Goal: Task Accomplishment & Management: Complete application form

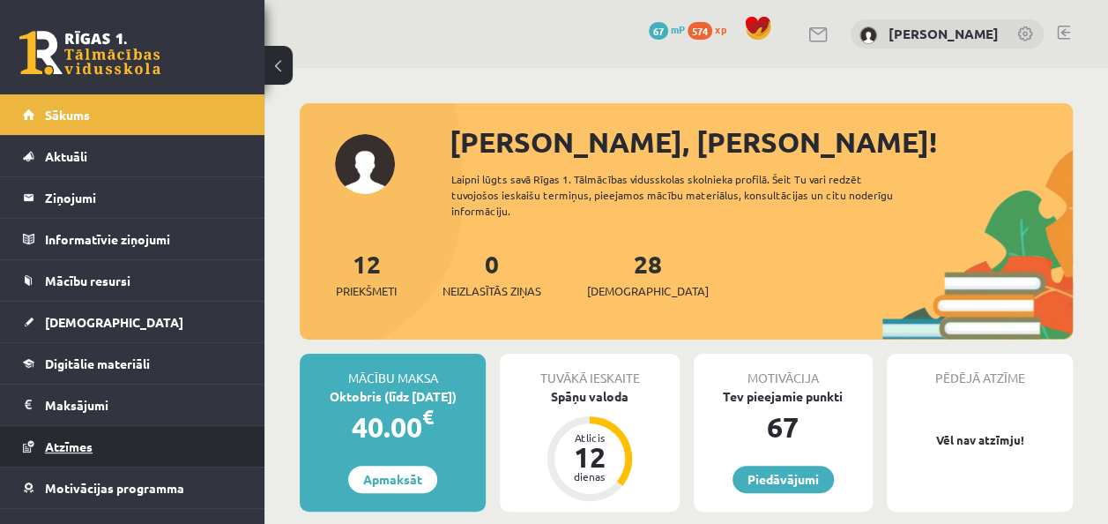
click at [78, 443] on span "Atzīmes" at bounding box center [69, 446] width 48 height 16
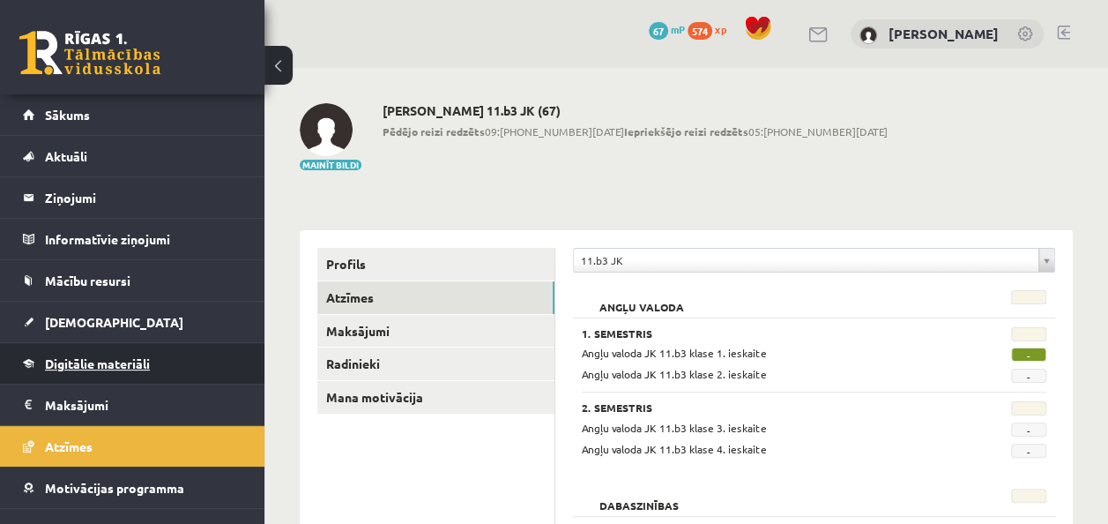
click at [125, 357] on span "Digitālie materiāli" at bounding box center [97, 363] width 105 height 16
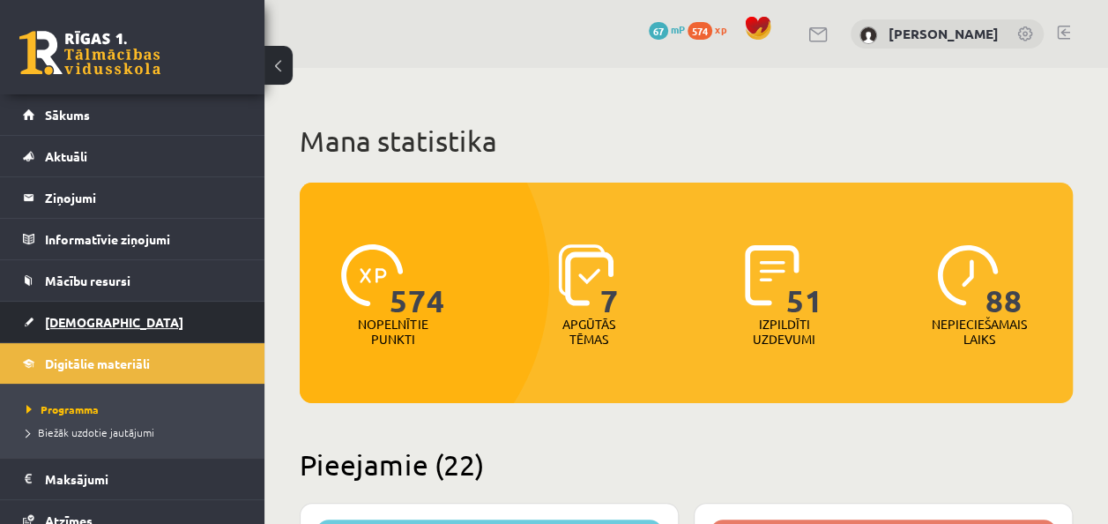
click at [77, 314] on span "[DEMOGRAPHIC_DATA]" at bounding box center [114, 322] width 138 height 16
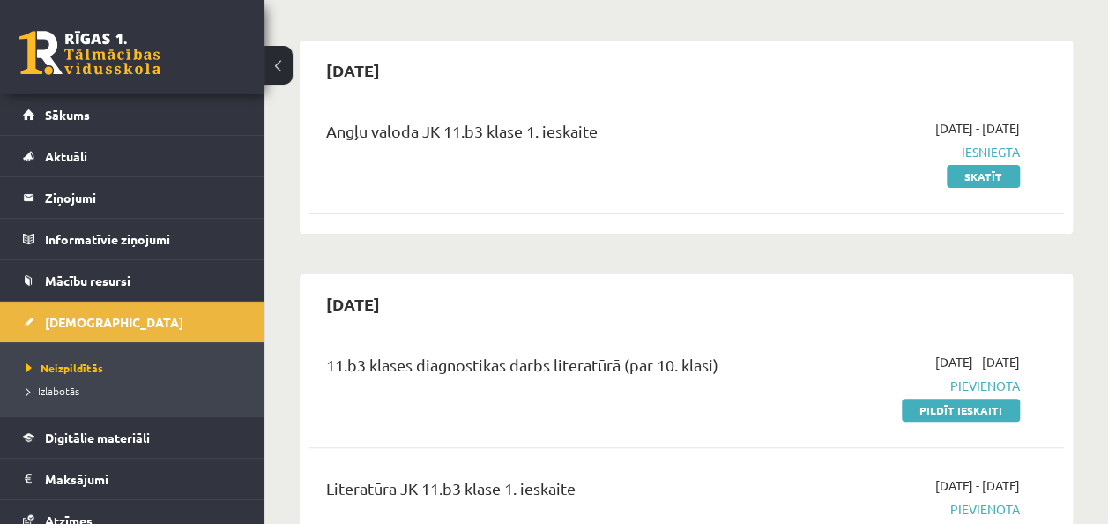
scroll to position [176, 0]
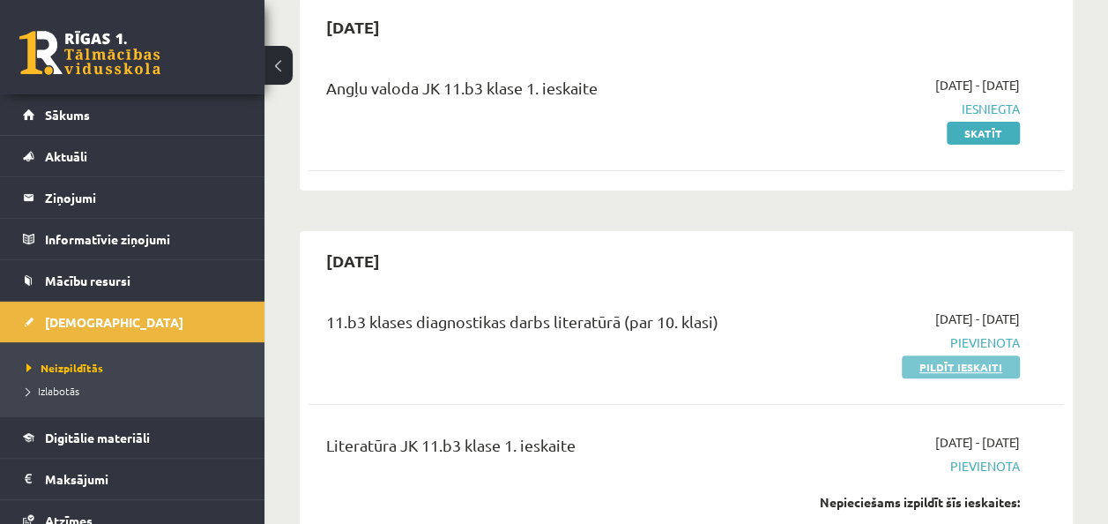
click at [973, 370] on link "Pildīt ieskaiti" at bounding box center [961, 366] width 118 height 23
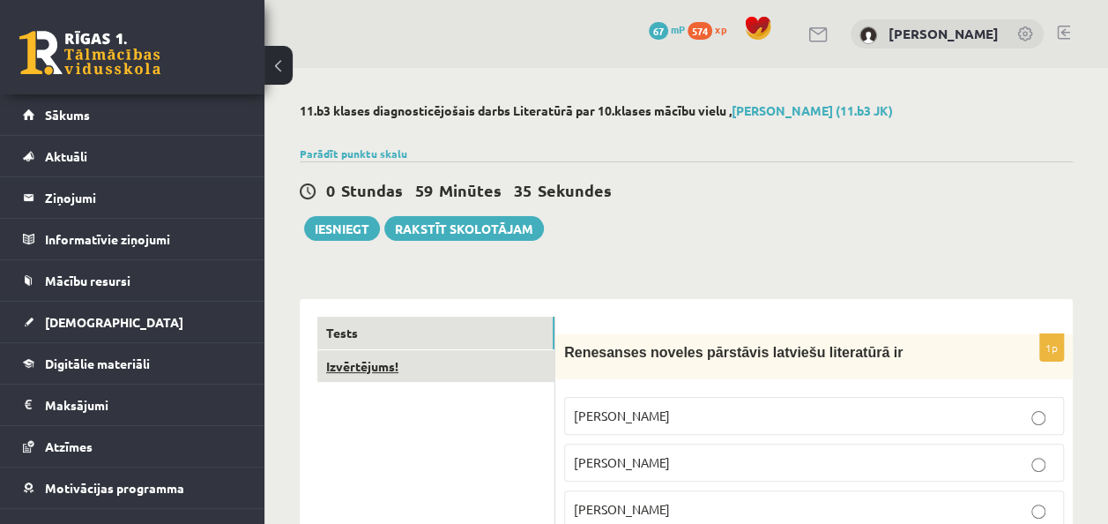
click at [402, 361] on link "Izvērtējums!" at bounding box center [435, 366] width 237 height 33
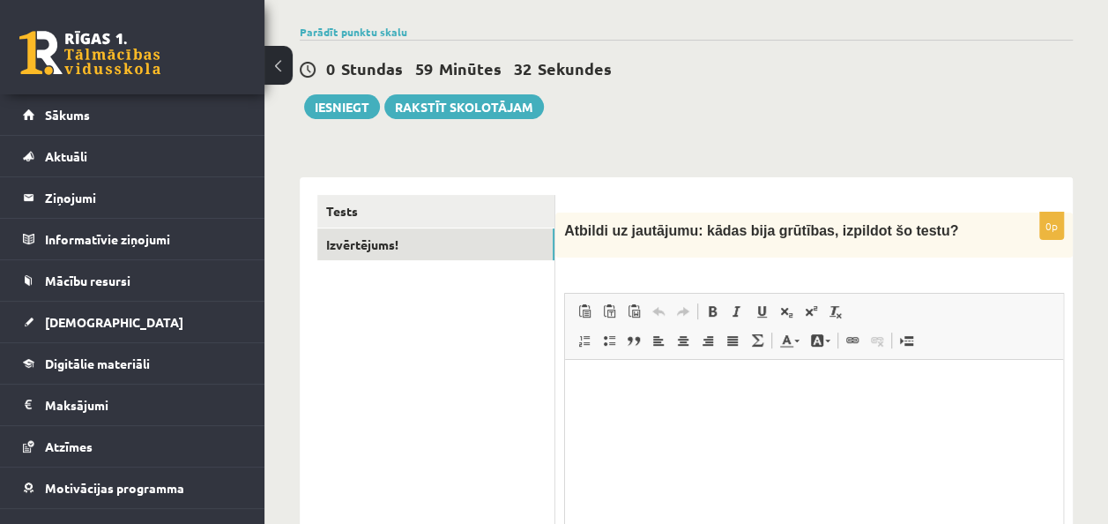
scroll to position [176, 0]
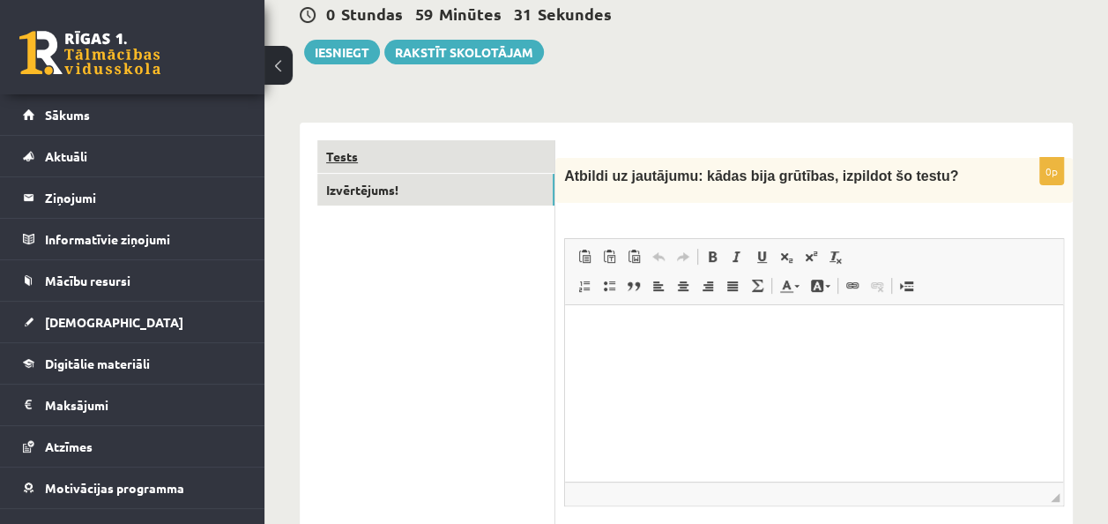
click at [386, 157] on link "Tests" at bounding box center [435, 156] width 237 height 33
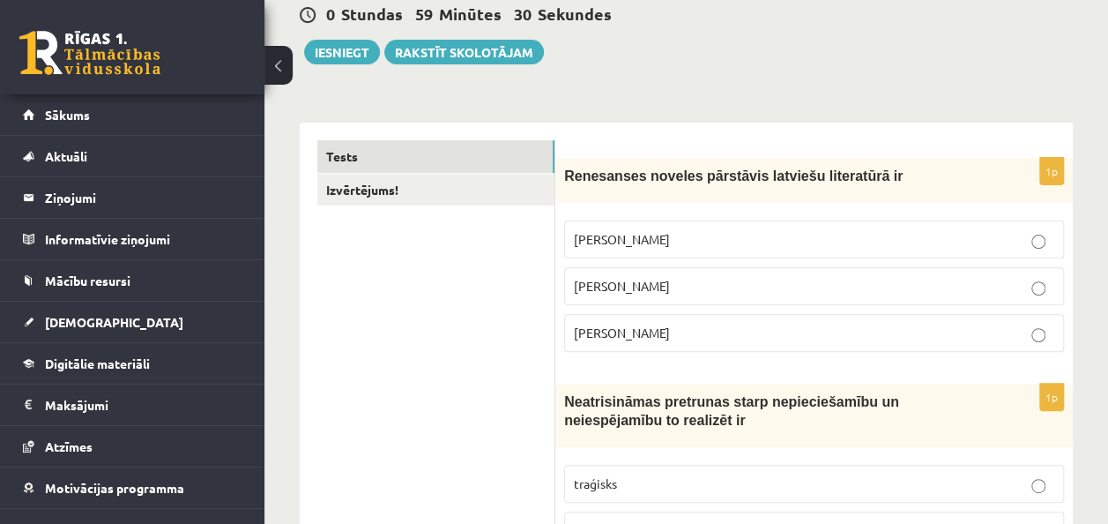
scroll to position [265, 0]
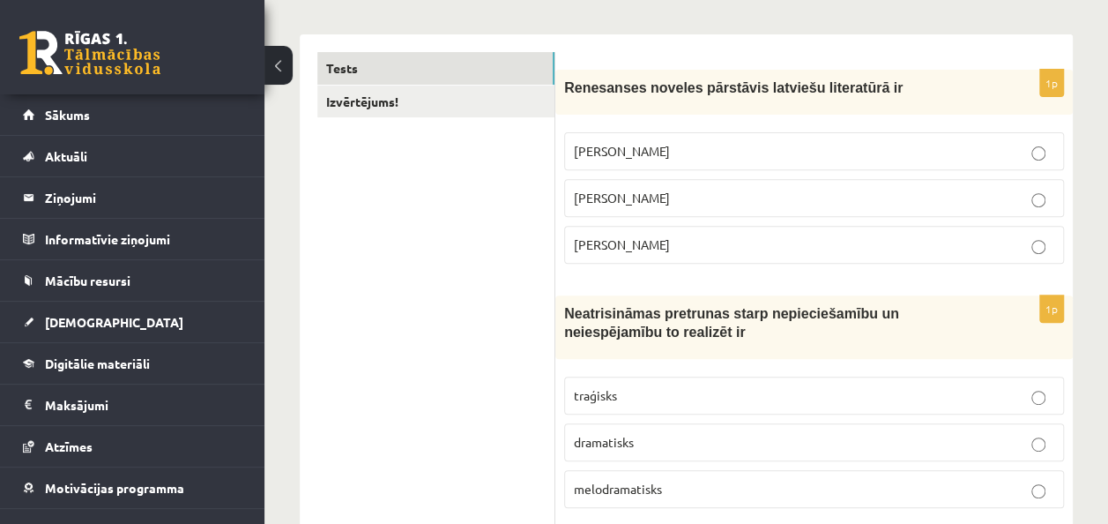
click at [669, 199] on p "Kārlis Skalbe" at bounding box center [814, 198] width 481 height 19
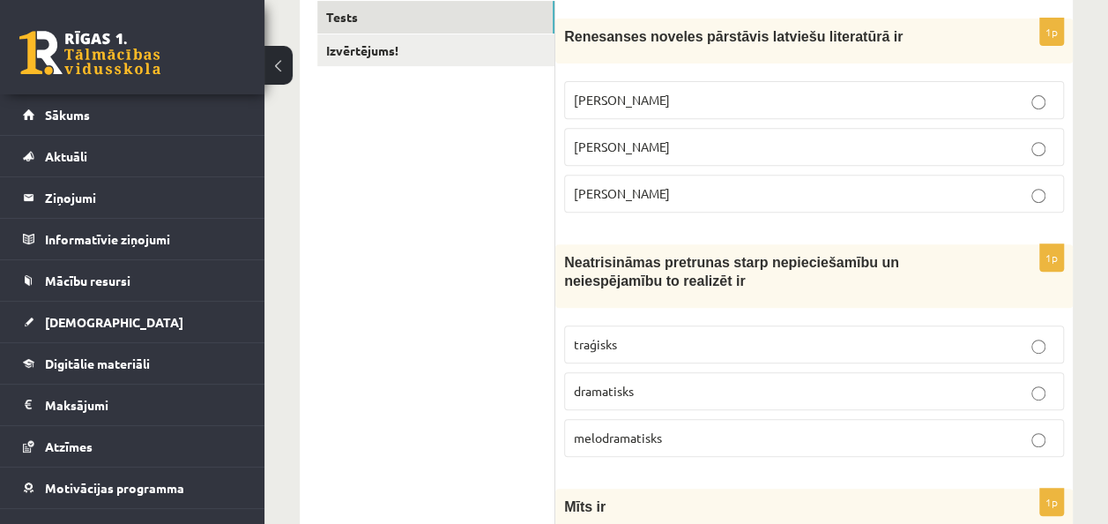
scroll to position [353, 0]
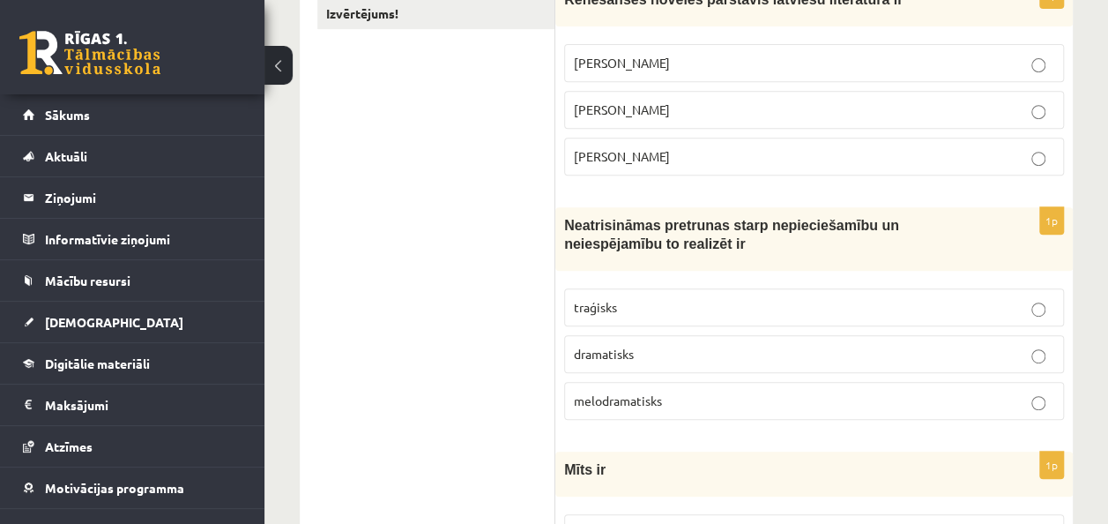
click at [619, 354] on span "dramatisks" at bounding box center [604, 354] width 60 height 16
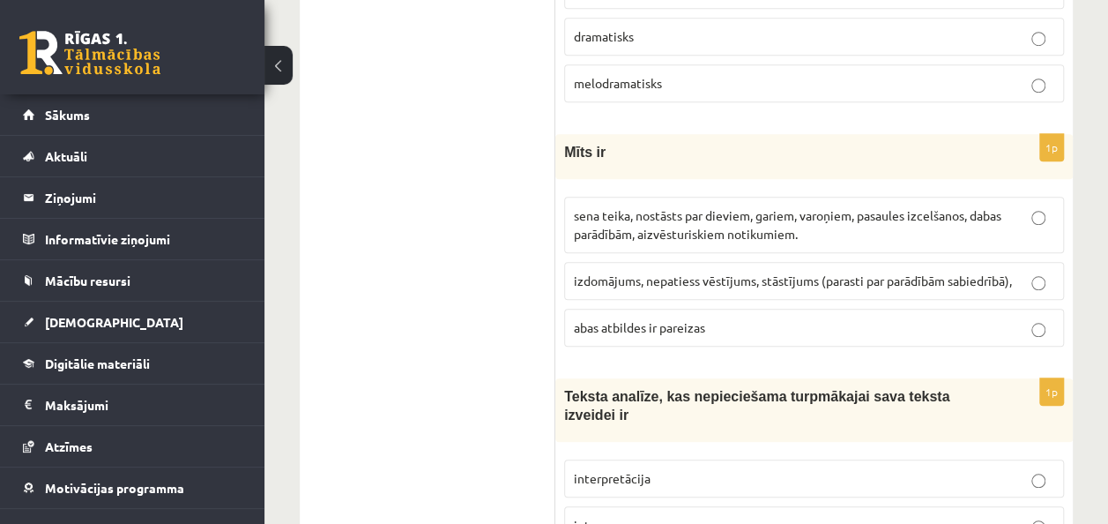
scroll to position [705, 0]
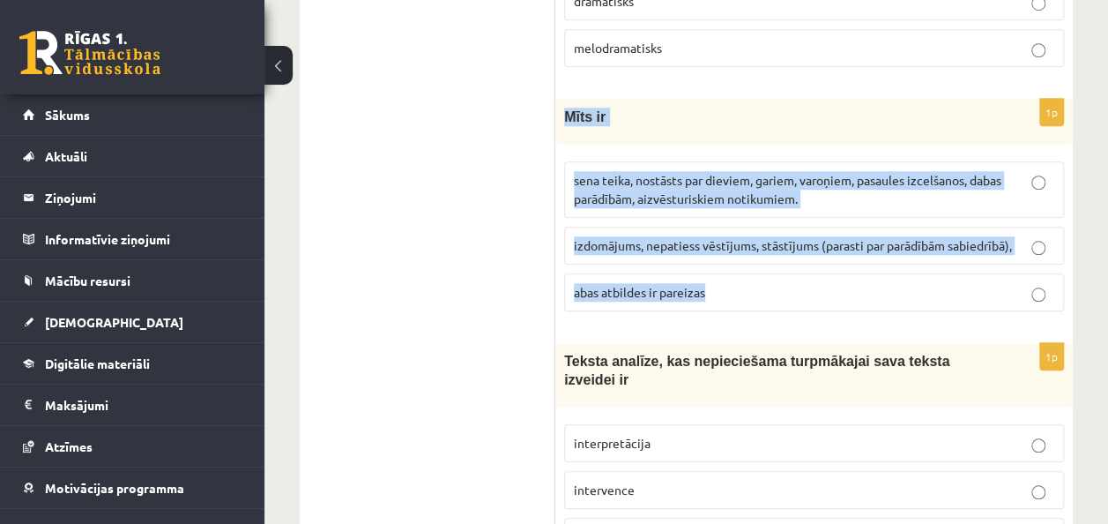
drag, startPoint x: 564, startPoint y: 113, endPoint x: 834, endPoint y: 298, distance: 327.2
click at [834, 298] on div "1p Mīts ir sena teika, nostāsts par dieviem, gariem, varoņiem, pasaules izcelša…" at bounding box center [814, 212] width 518 height 227
drag, startPoint x: 834, startPoint y: 298, endPoint x: 720, endPoint y: 190, distance: 156.6
copy div "Mīts ir sena teika, nostāsts par dieviem, gariem, varoņiem, pasaules izcelšanos…"
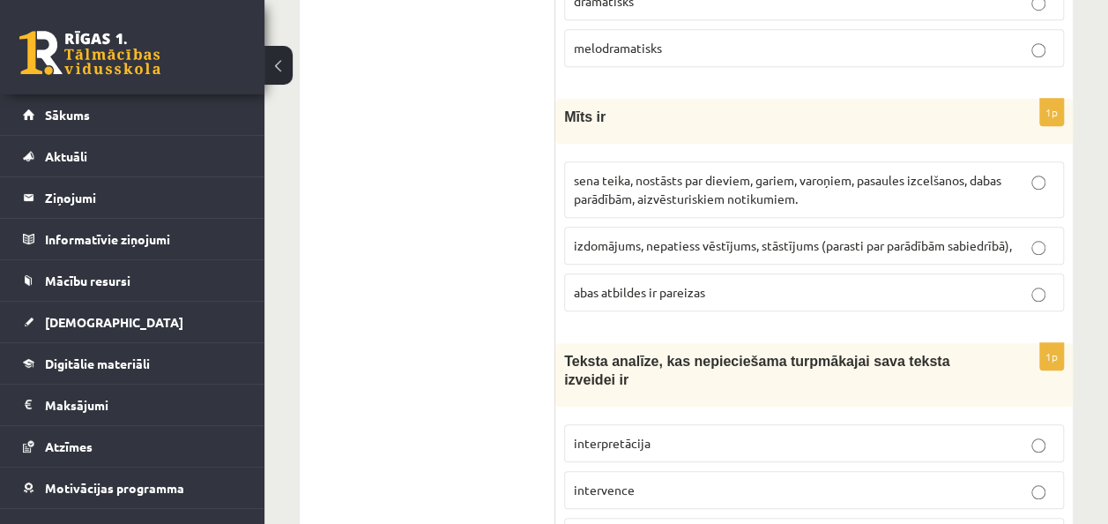
drag, startPoint x: 362, startPoint y: 279, endPoint x: 386, endPoint y: 277, distance: 24.8
click at [640, 294] on p "abas atbildes ir pareizas" at bounding box center [814, 292] width 481 height 19
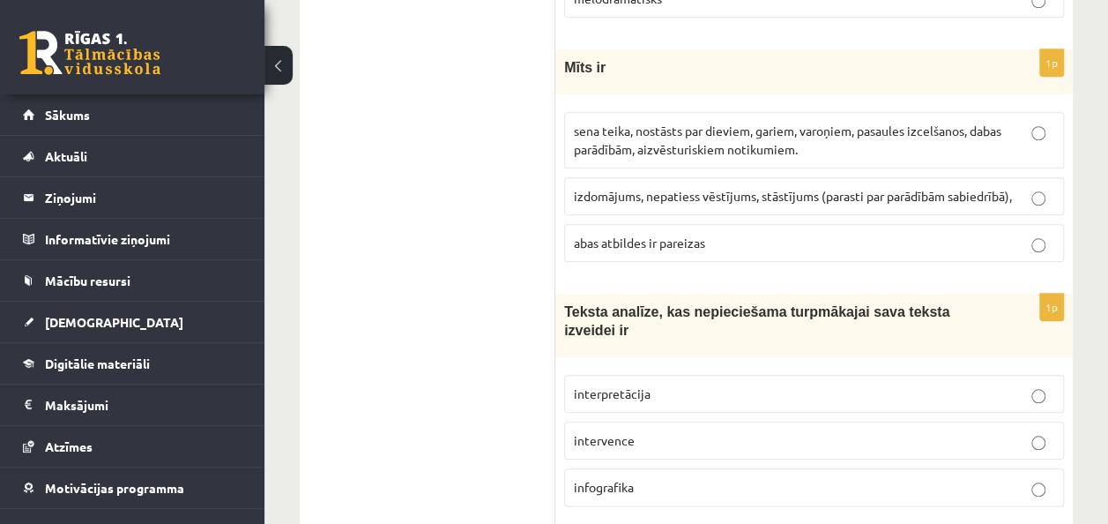
scroll to position [882, 0]
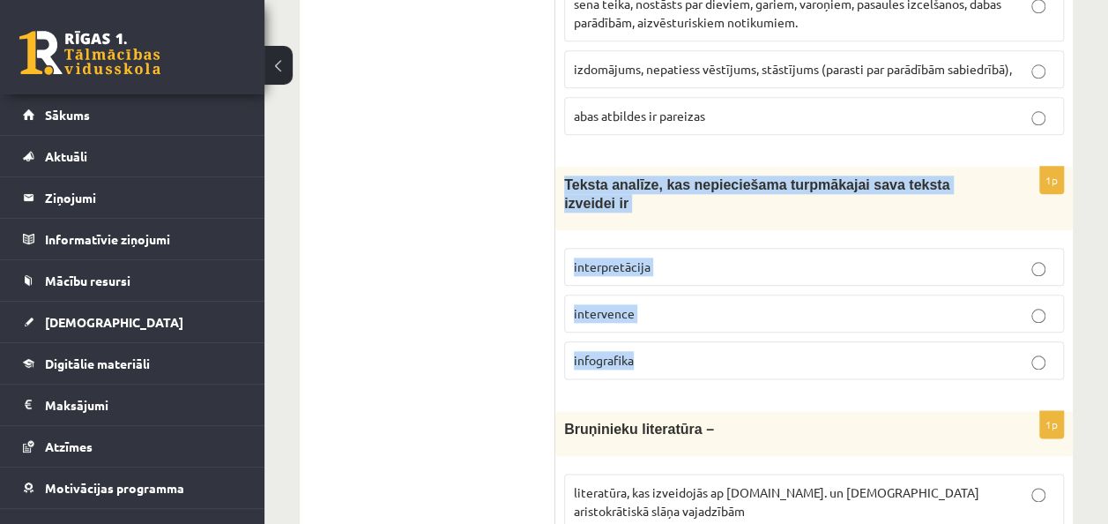
drag, startPoint x: 562, startPoint y: 175, endPoint x: 742, endPoint y: 325, distance: 234.8
click at [742, 325] on div "1p Teksta analīze, kas nepieciešama turpmākajai sava teksta izveidei ir interpr…" at bounding box center [814, 280] width 518 height 227
drag, startPoint x: 742, startPoint y: 325, endPoint x: 633, endPoint y: 233, distance: 143.3
copy div "Teksta analīze, kas nepieciešama turpmākajai sava teksta izveidei ir interpretā…"
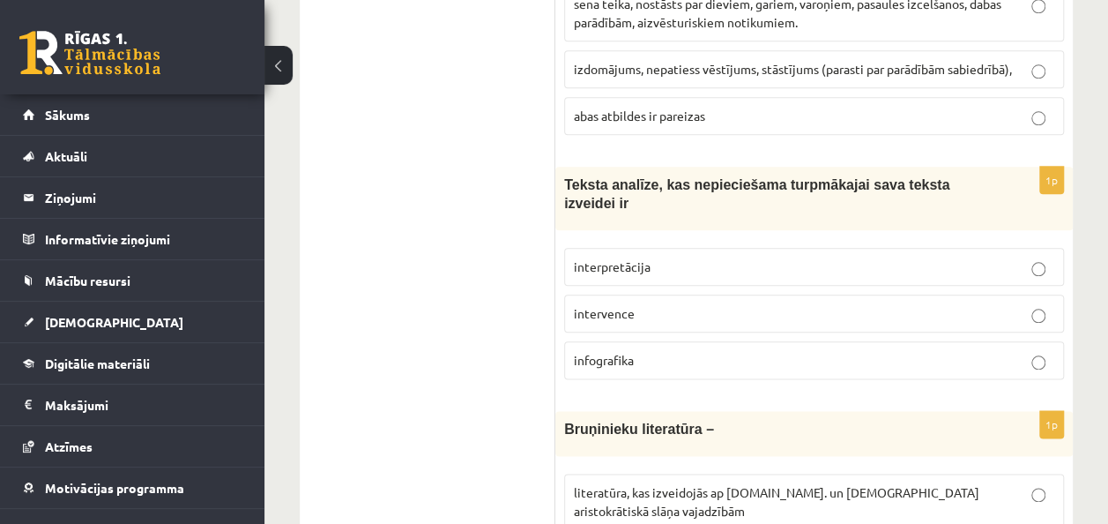
click at [638, 258] on span "interpretācija" at bounding box center [612, 266] width 77 height 16
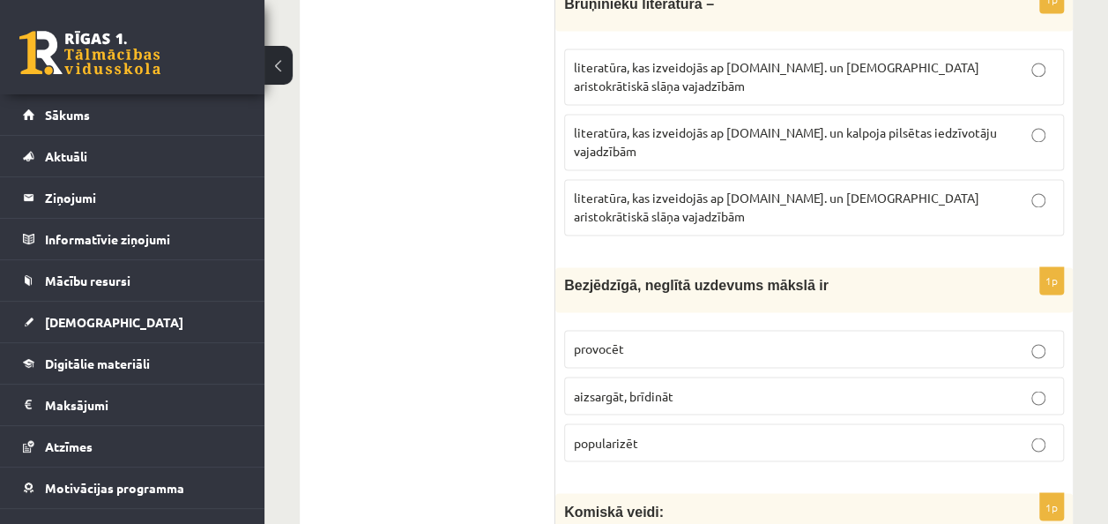
scroll to position [1323, 0]
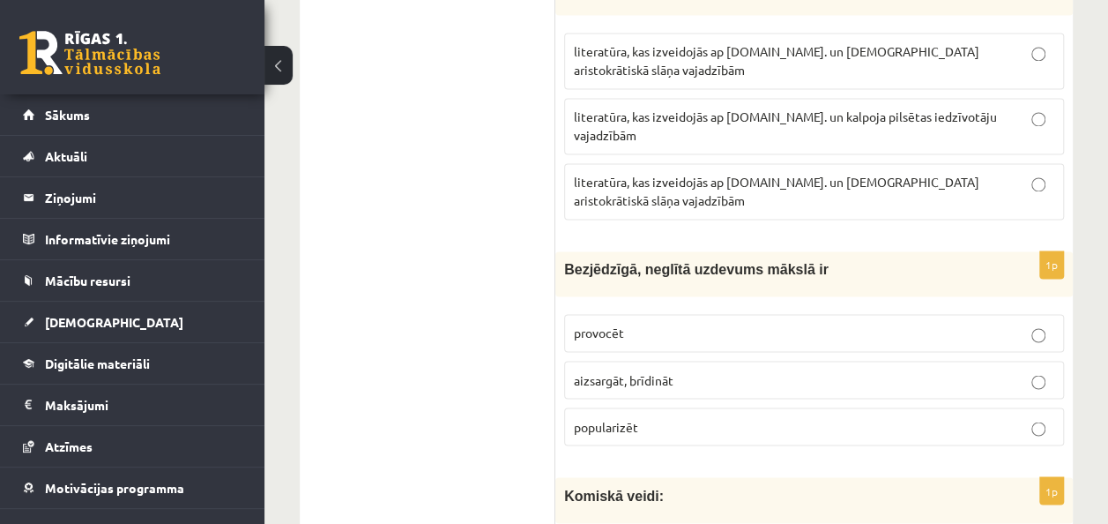
click at [614, 324] on span "provocēt" at bounding box center [599, 332] width 50 height 16
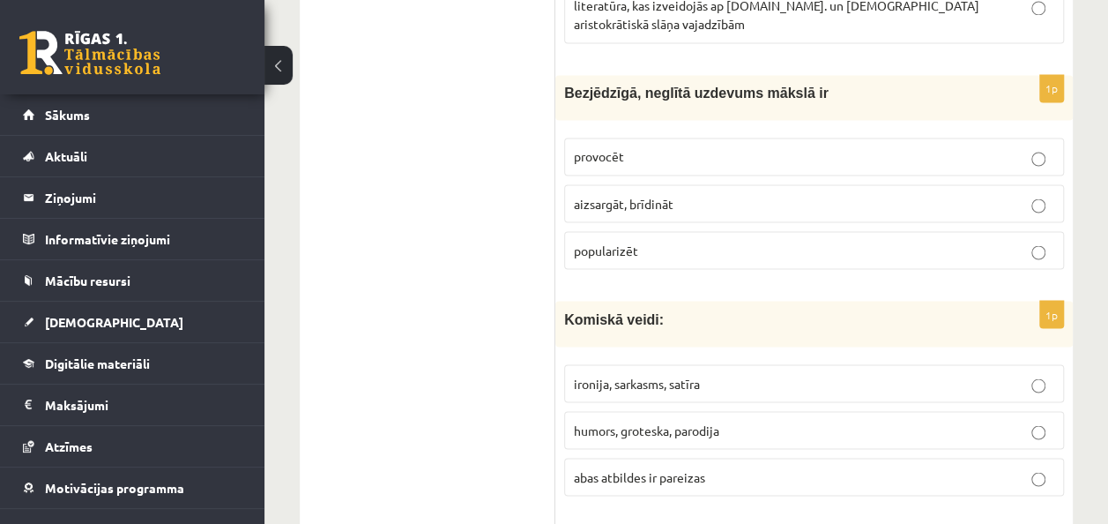
scroll to position [1587, 0]
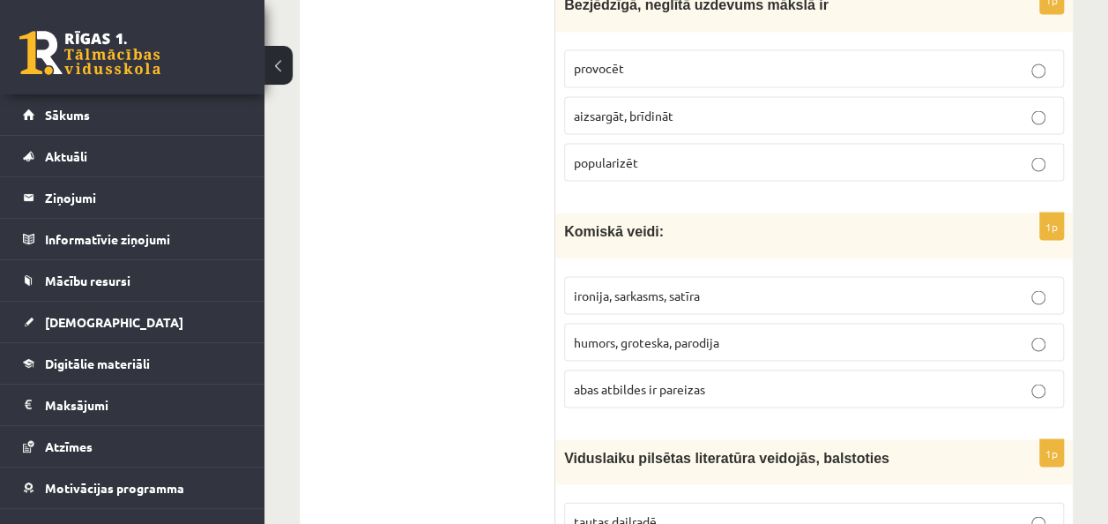
click at [665, 380] on span "abas atbildes ir pareizas" at bounding box center [639, 388] width 131 height 16
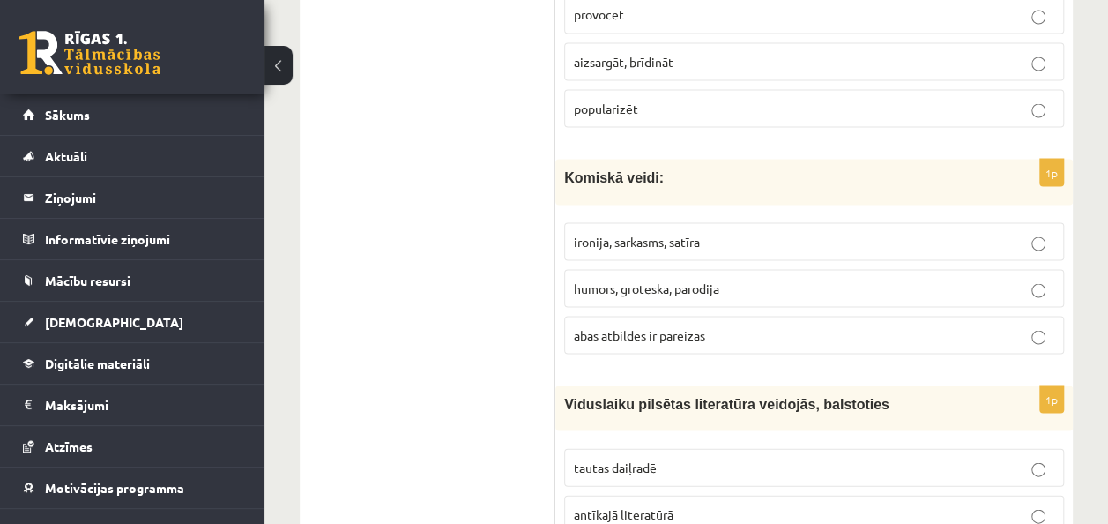
scroll to position [1763, 0]
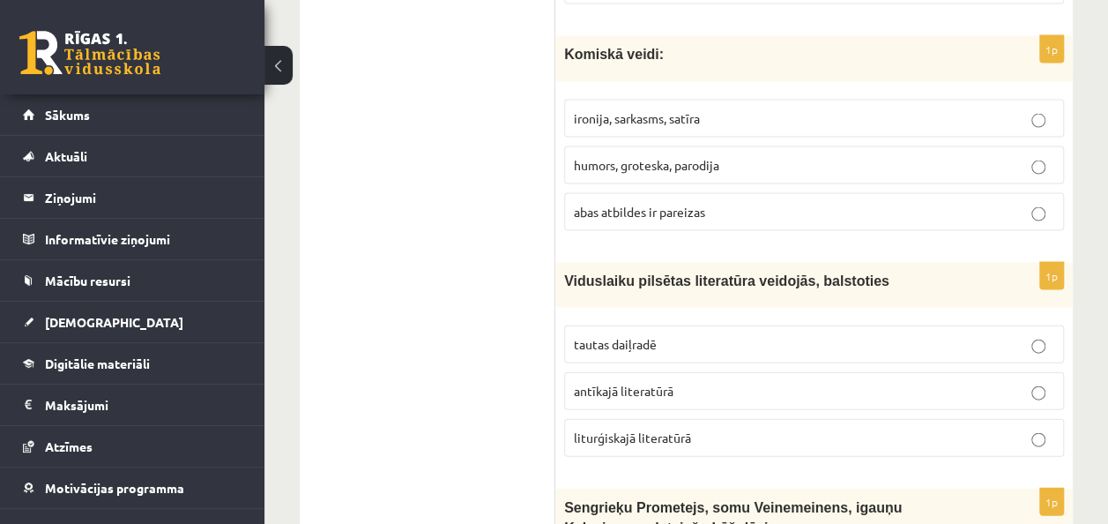
click at [598, 382] on p "antīkajā literatūrā" at bounding box center [814, 391] width 481 height 19
click at [639, 336] on span "tautas daiļradē" at bounding box center [615, 344] width 83 height 16
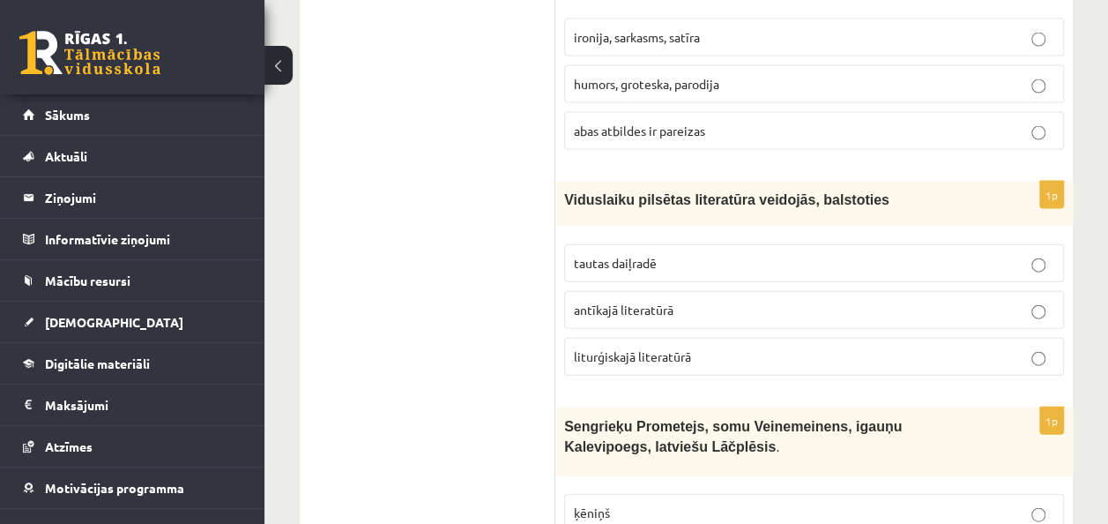
scroll to position [2028, 0]
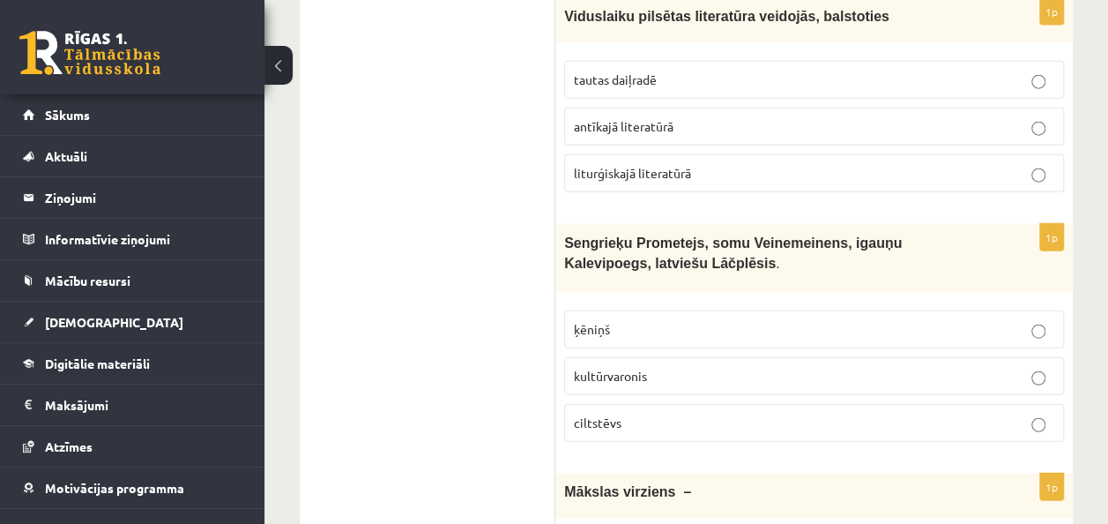
click at [636, 368] on span "kultūrvaronis" at bounding box center [610, 376] width 73 height 16
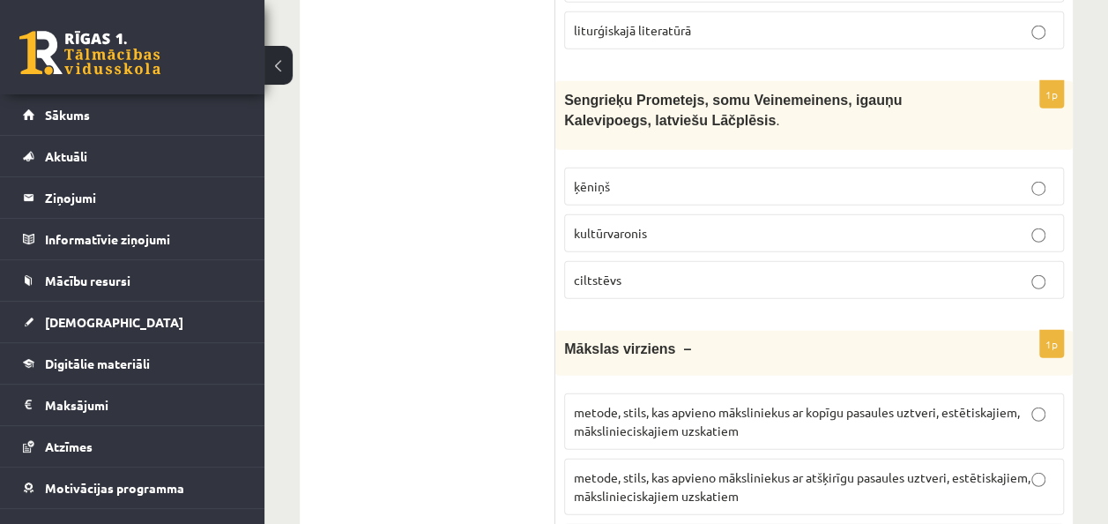
scroll to position [2293, 0]
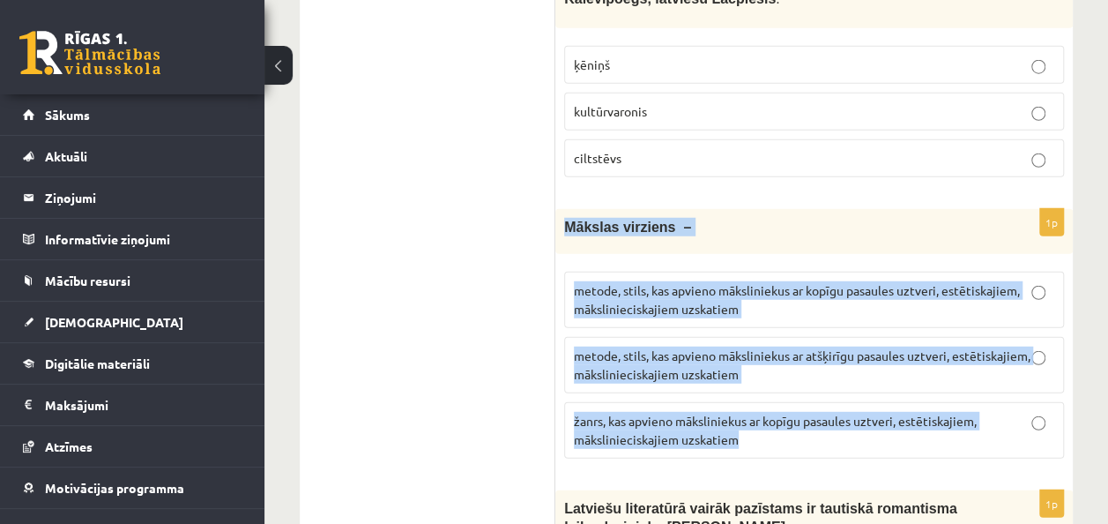
drag, startPoint x: 559, startPoint y: 131, endPoint x: 941, endPoint y: 369, distance: 449.9
click at [941, 369] on div "1p Mākslas virziens – metode, stils, kas apvieno māksliniekus ar kopīgu pasaule…" at bounding box center [814, 341] width 518 height 264
drag, startPoint x: 941, startPoint y: 369, endPoint x: 939, endPoint y: 324, distance: 45.0
copy div "Mākslas virziens – metode, stils, kas apvieno māksliniekus ar kopīgu pasaules u…"
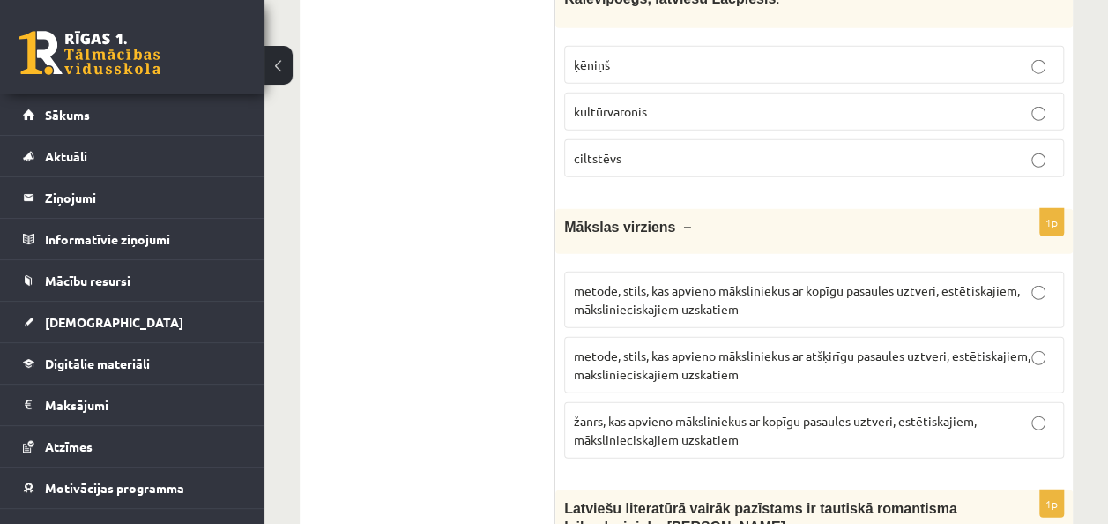
click at [734, 347] on span "metode, stils, kas apvieno māksliniekus ar atšķirīgu pasaules uztveri, estētisk…" at bounding box center [802, 364] width 457 height 34
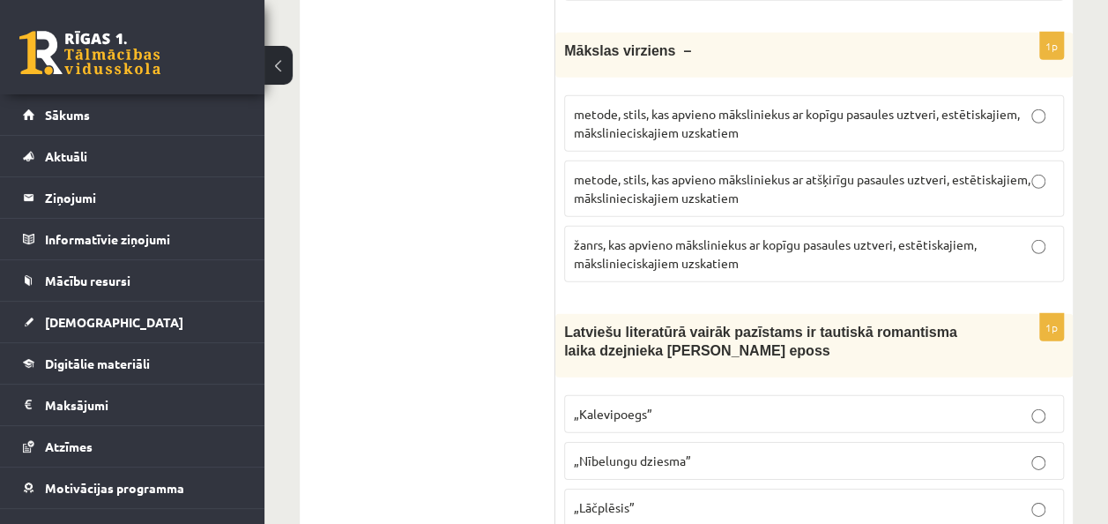
click at [621, 499] on span "„Lāčplēsis”" at bounding box center [604, 507] width 61 height 16
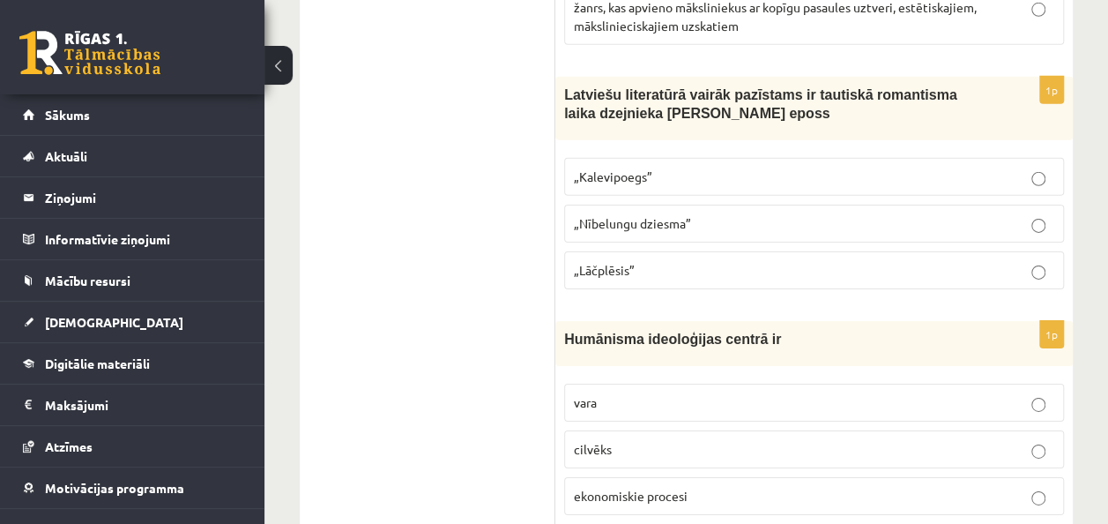
scroll to position [2733, 0]
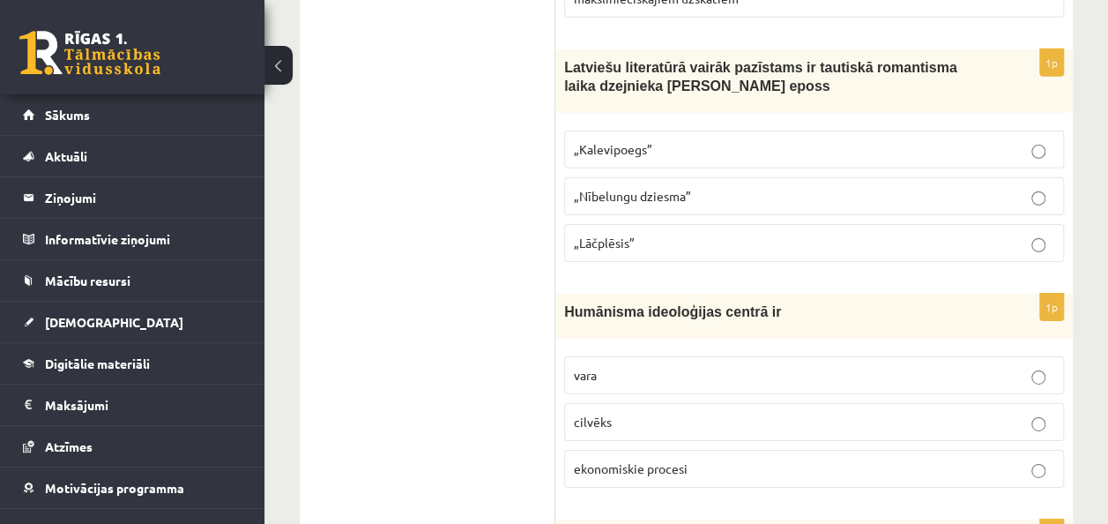
click at [599, 366] on p "vara" at bounding box center [814, 375] width 481 height 19
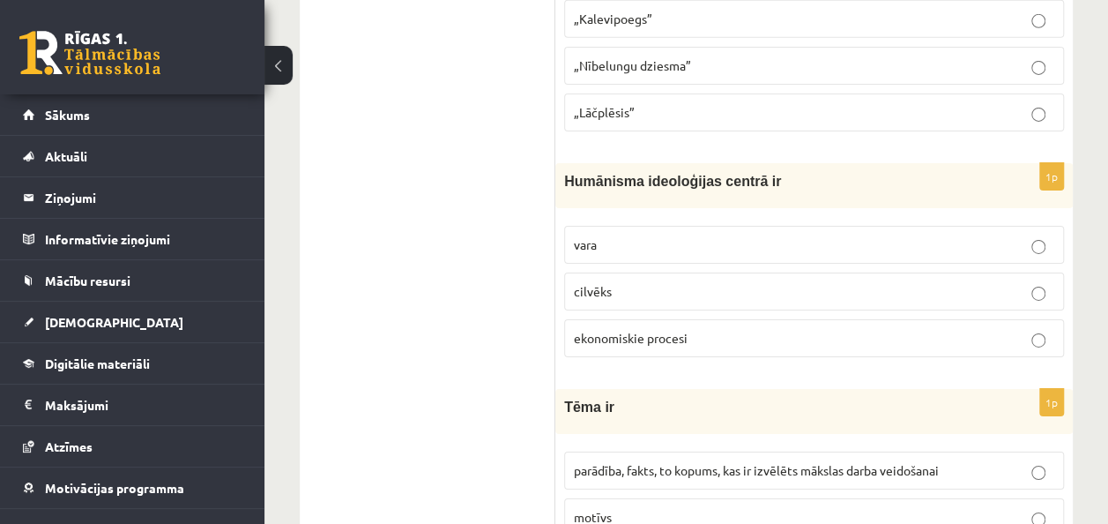
scroll to position [2910, 0]
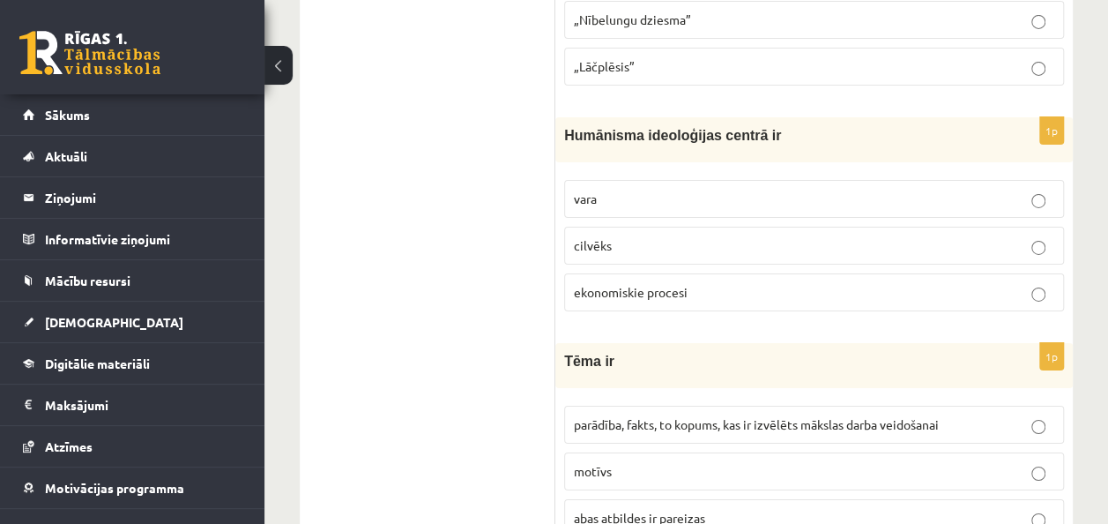
click at [830, 236] on p "cilvēks" at bounding box center [814, 245] width 481 height 19
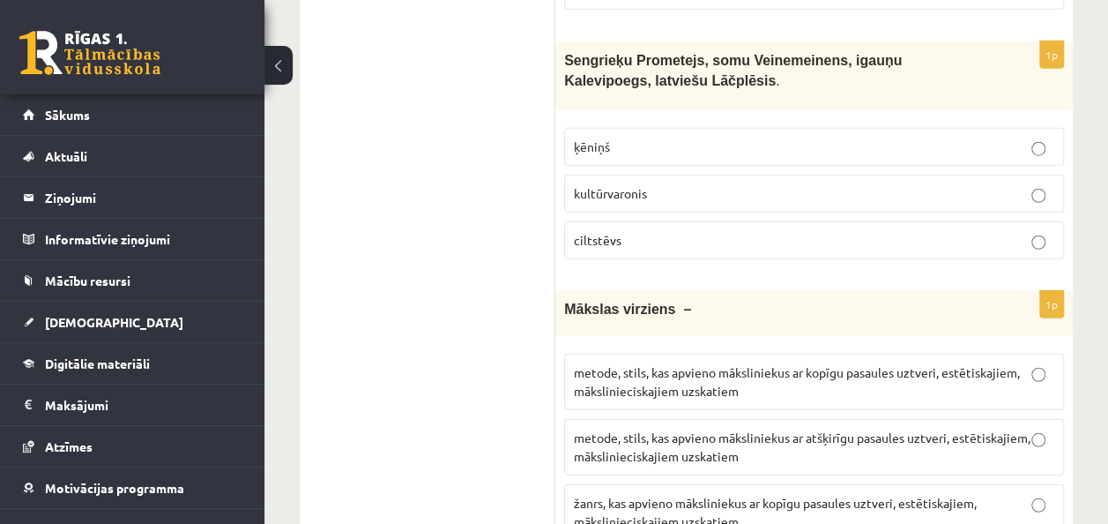
scroll to position [2204, 0]
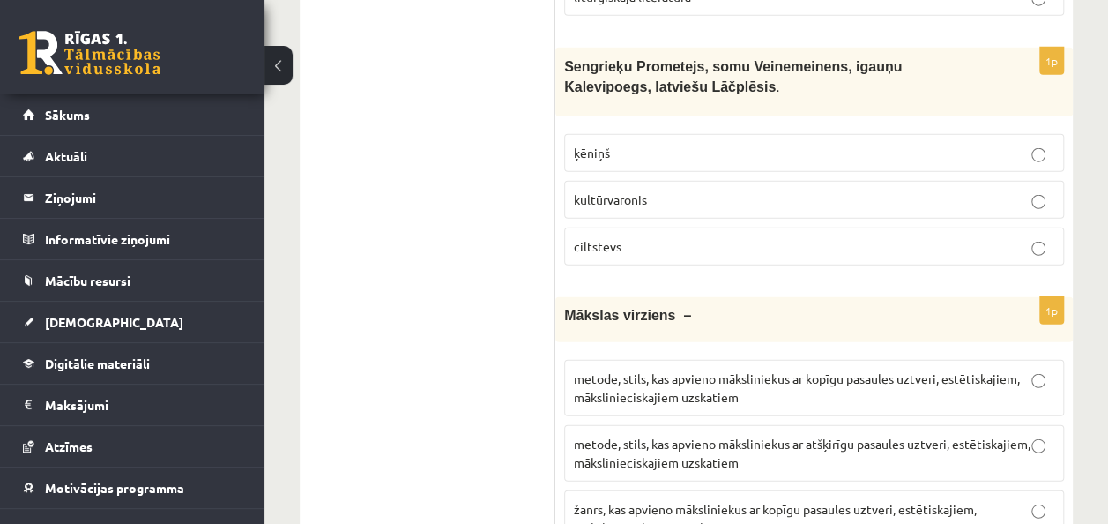
click at [667, 500] on p "žanrs, kas apvieno māksliniekus ar kopīgu pasaules uztveri, estētiskajiem, māks…" at bounding box center [814, 518] width 481 height 37
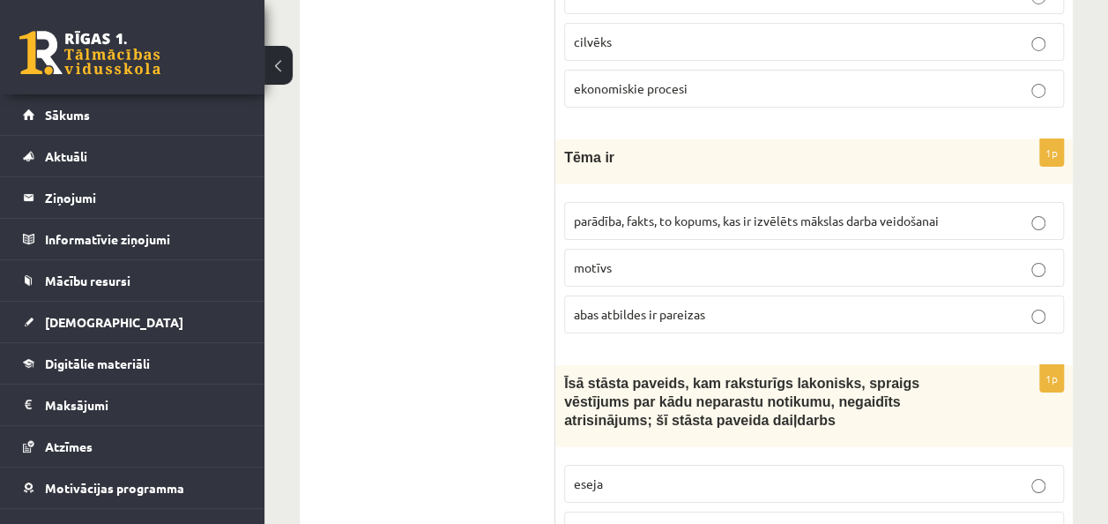
scroll to position [3086, 0]
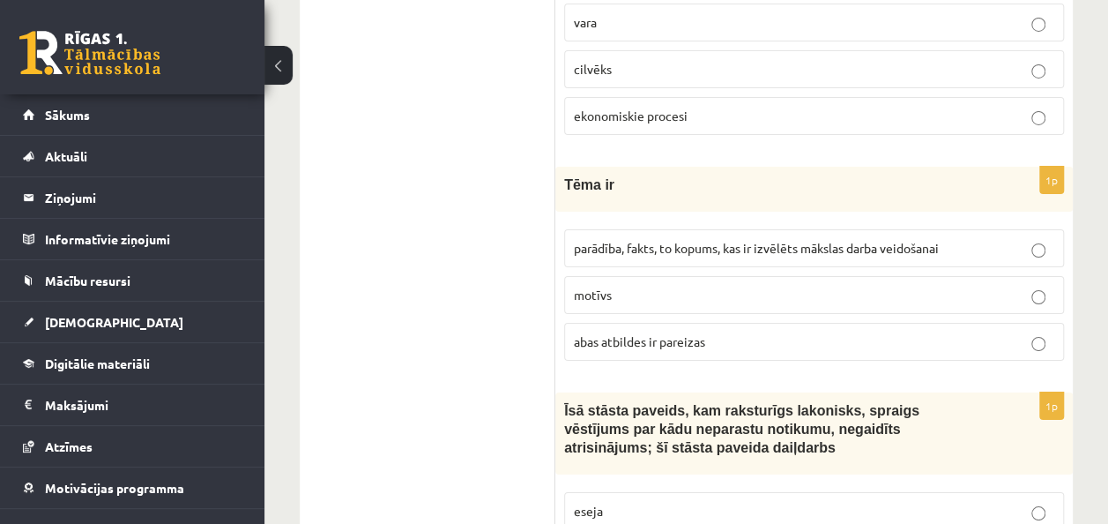
click at [675, 332] on p "abas atbildes ir pareizas" at bounding box center [814, 341] width 481 height 19
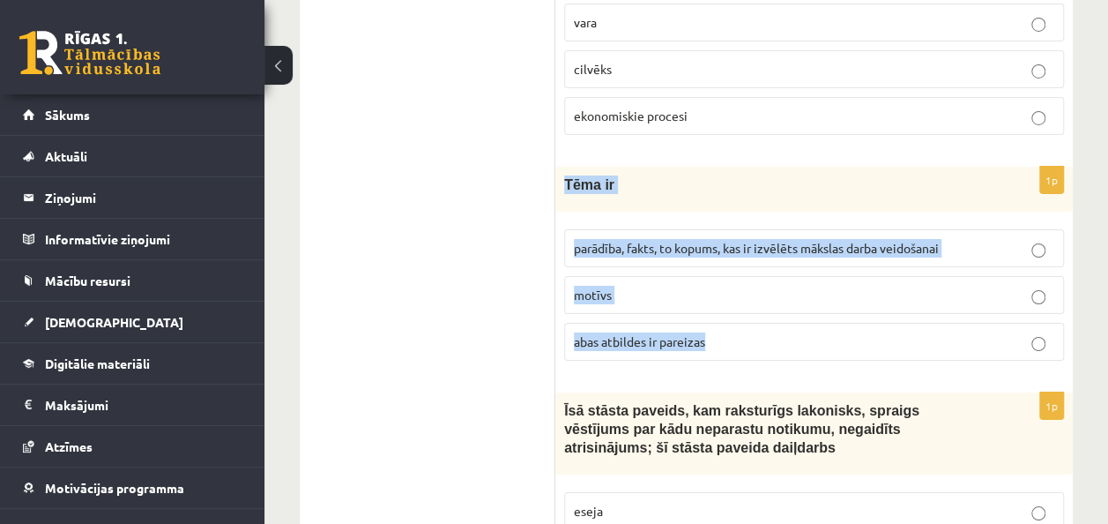
drag, startPoint x: 561, startPoint y: 81, endPoint x: 860, endPoint y: 234, distance: 335.6
click at [860, 234] on div "1p Tēma ir parādība, fakts, to kopums, kas ir izvēlēts mākslas darba veidošanai…" at bounding box center [814, 271] width 518 height 208
copy div "Tēma ir parādība, fakts, to kopums, kas ir izvēlēts mākslas darba veidošanai mo…"
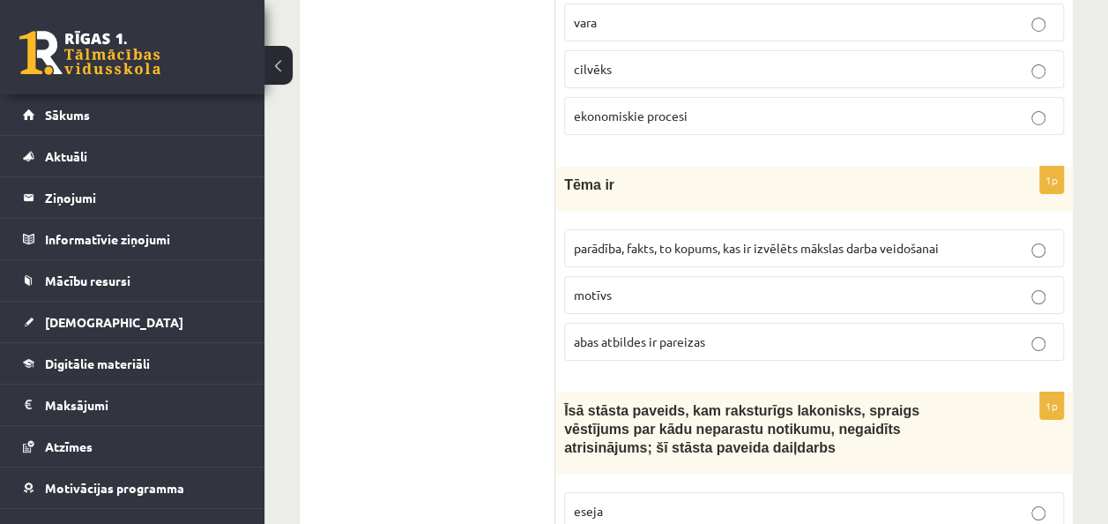
click at [827, 229] on label "parādība, fakts, to kopums, kas ir izvēlēts mākslas darba veidošanai" at bounding box center [814, 248] width 500 height 38
click at [720, 286] on p "motīvs" at bounding box center [814, 295] width 481 height 19
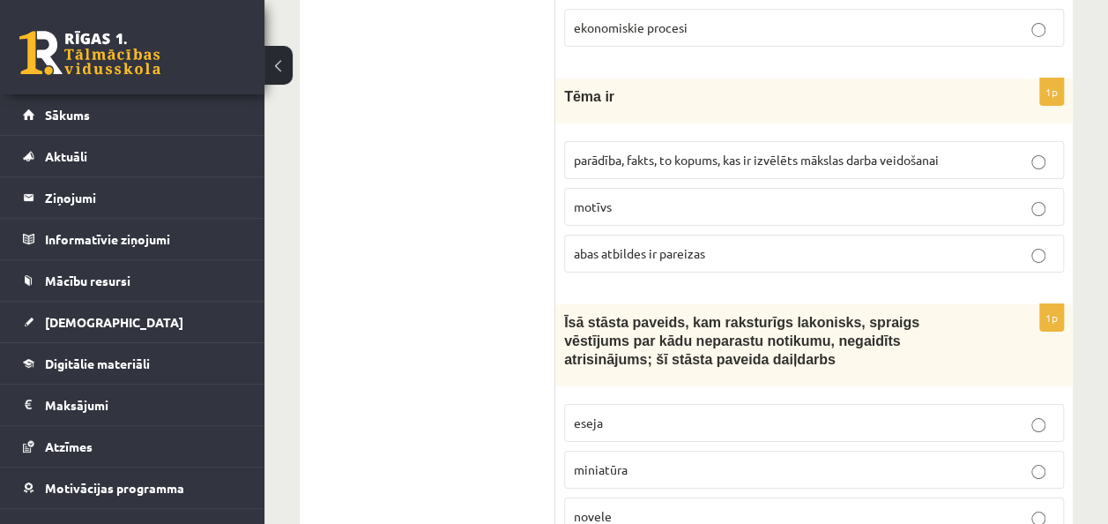
click at [617, 507] on p "novele" at bounding box center [814, 516] width 481 height 19
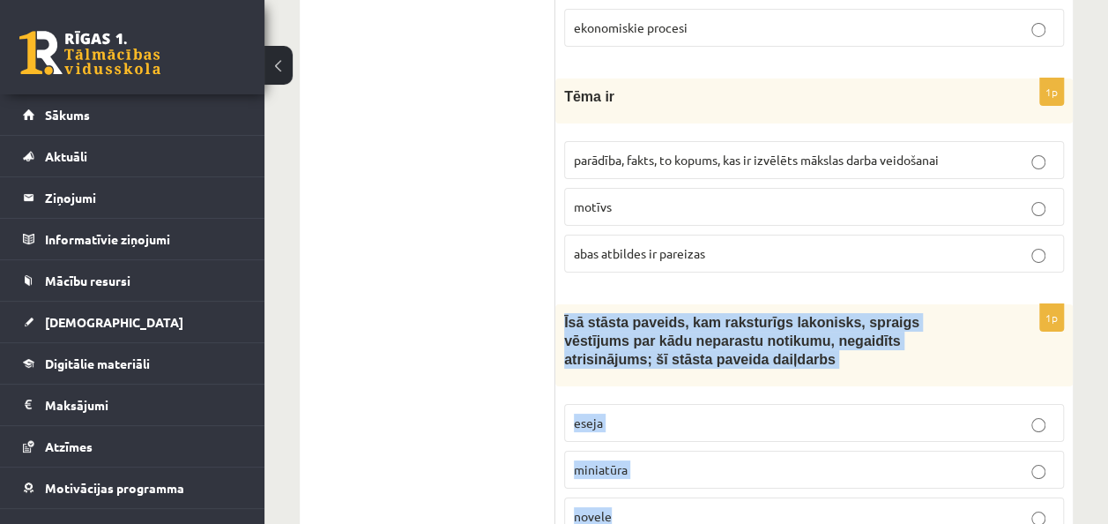
drag, startPoint x: 563, startPoint y: 220, endPoint x: 728, endPoint y: 403, distance: 246.0
click at [728, 403] on div "1p Īsā stāsta paveids, kam raksturīgs lakonisks, spraigs vēstījums par kādu nep…" at bounding box center [814, 426] width 518 height 244
copy div "Īsā stāsta paveids, kam raksturīgs lakonisks, spraigs vēstījums par kādu nepara…"
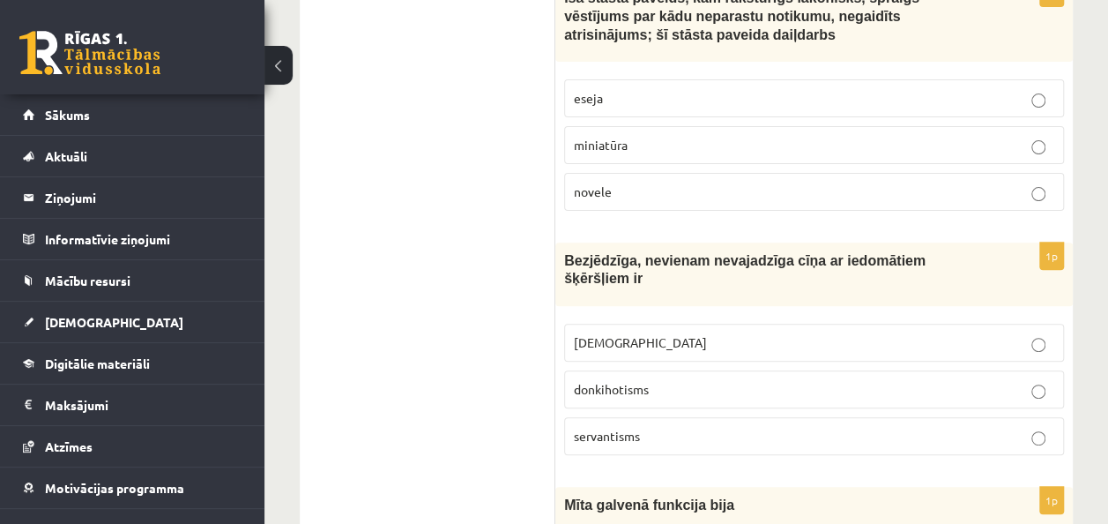
scroll to position [3527, 0]
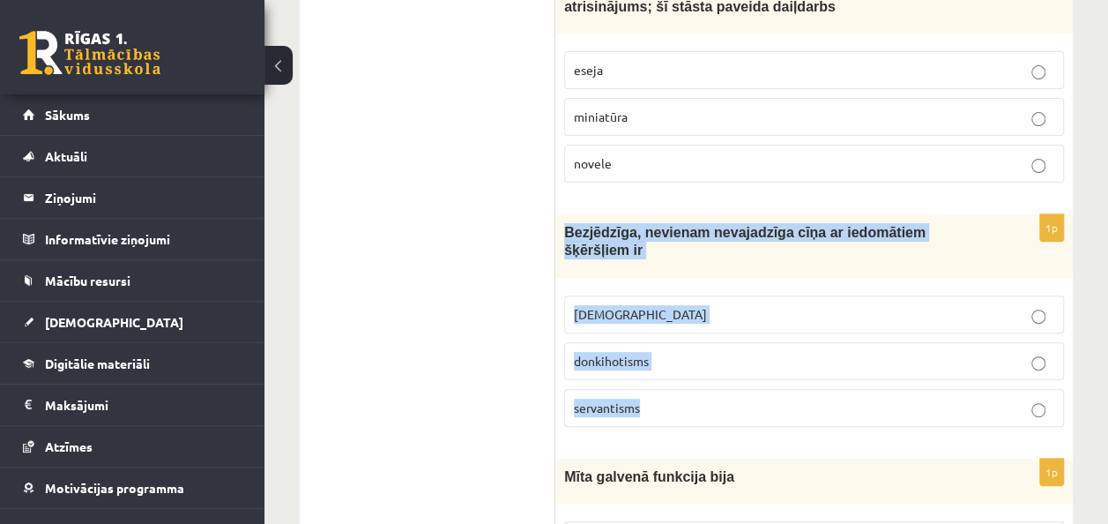
drag, startPoint x: 564, startPoint y: 134, endPoint x: 938, endPoint y: 298, distance: 408.2
click at [938, 298] on div "1p Bezjēdzīga, nevienam nevajadzīga cīņa ar iedomātiem šķēršļiem ir minhauzenis…" at bounding box center [814, 327] width 518 height 227
copy div "Bezjēdzīga, nevienam nevajadzīga cīņa ar iedomātiem šķēršļiem ir minhauzenisms …"
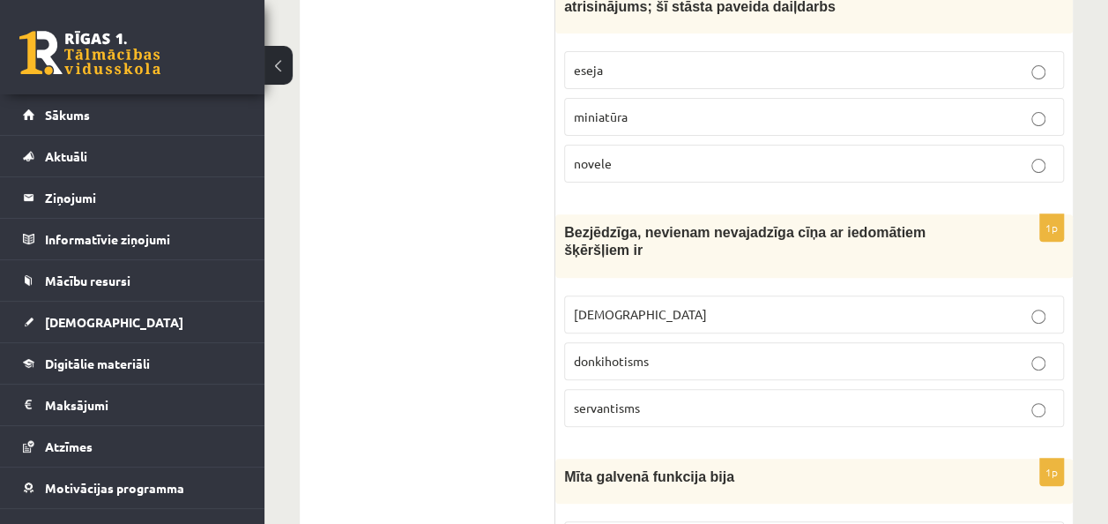
click at [480, 280] on ul "Tests Izvērtējums!" at bounding box center [436, 445] width 238 height 7310
click at [616, 352] on p "donkihotisms" at bounding box center [814, 361] width 481 height 19
click at [643, 399] on p "servantisms" at bounding box center [814, 408] width 481 height 19
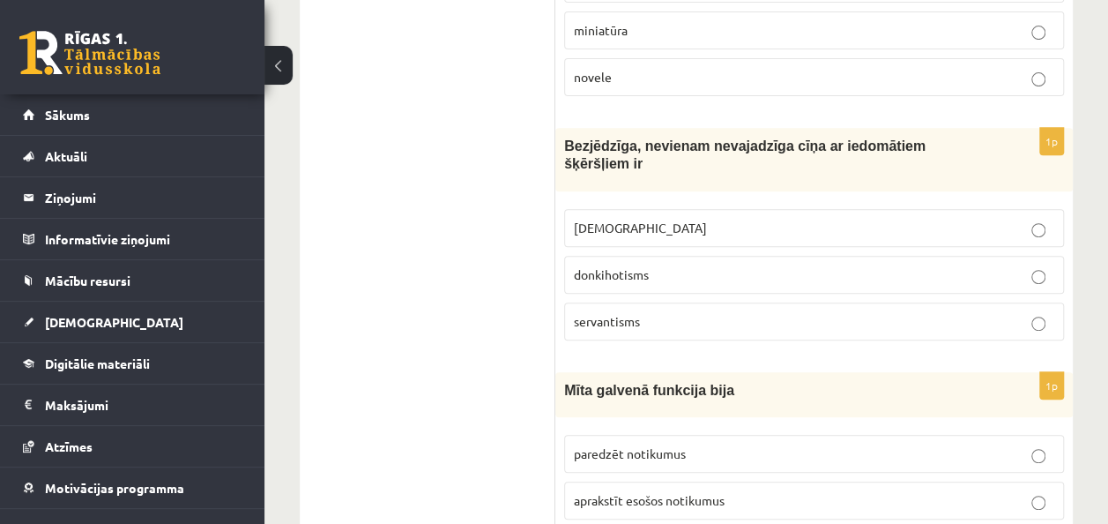
scroll to position [3703, 0]
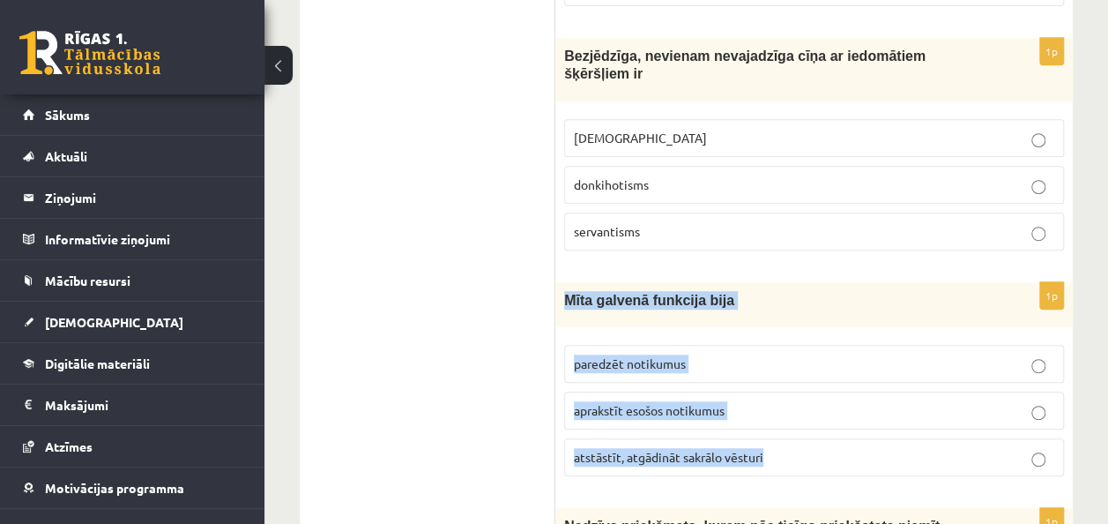
drag, startPoint x: 566, startPoint y: 176, endPoint x: 772, endPoint y: 342, distance: 264.7
click at [772, 342] on div "1p Mīta galvenā funkcija bija paredzēt notikumus aprakstīt esošos notikumus ats…" at bounding box center [814, 386] width 518 height 208
drag, startPoint x: 772, startPoint y: 342, endPoint x: 748, endPoint y: 335, distance: 25.7
copy div "Mīta galvenā funkcija bija paredzēt notikumus aprakstīt esošos notikumus atstās…"
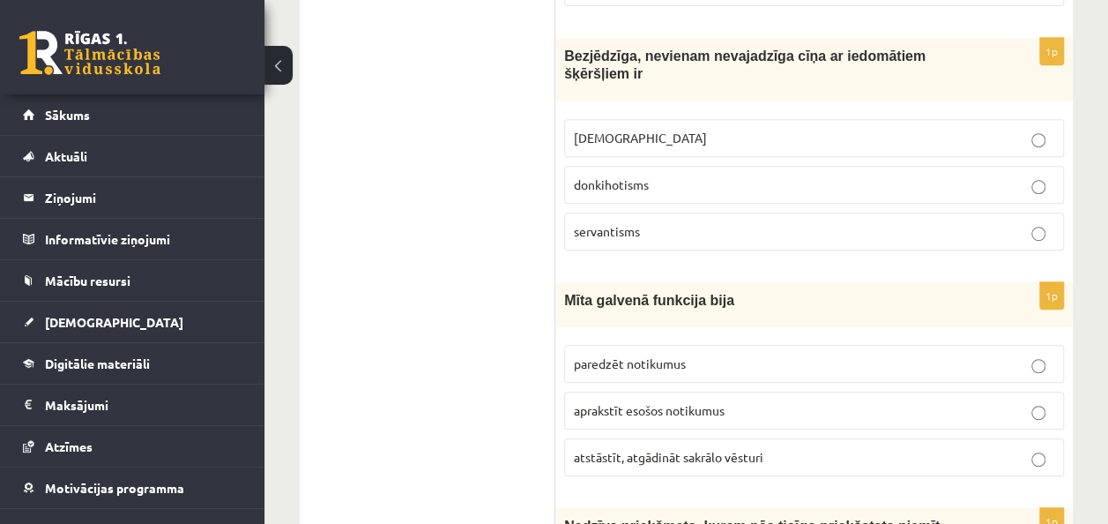
click at [328, 148] on ul "Tests Izvērtējums!" at bounding box center [436, 268] width 238 height 7310
click at [649, 449] on span "atstāstīt, atgādināt sakrālo vēsturi" at bounding box center [669, 457] width 190 height 16
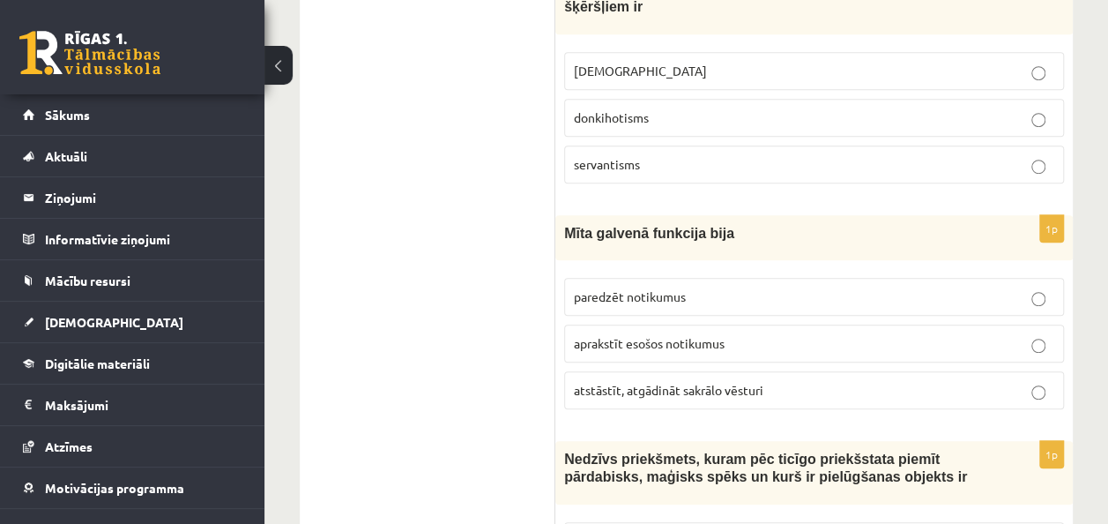
scroll to position [3880, 0]
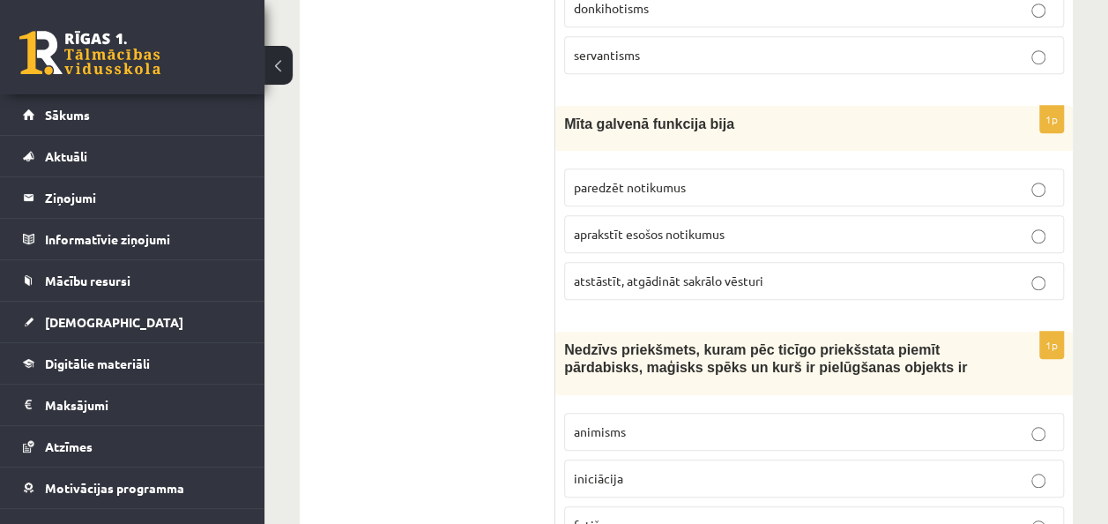
click at [630, 469] on p "iniciācija" at bounding box center [814, 478] width 481 height 19
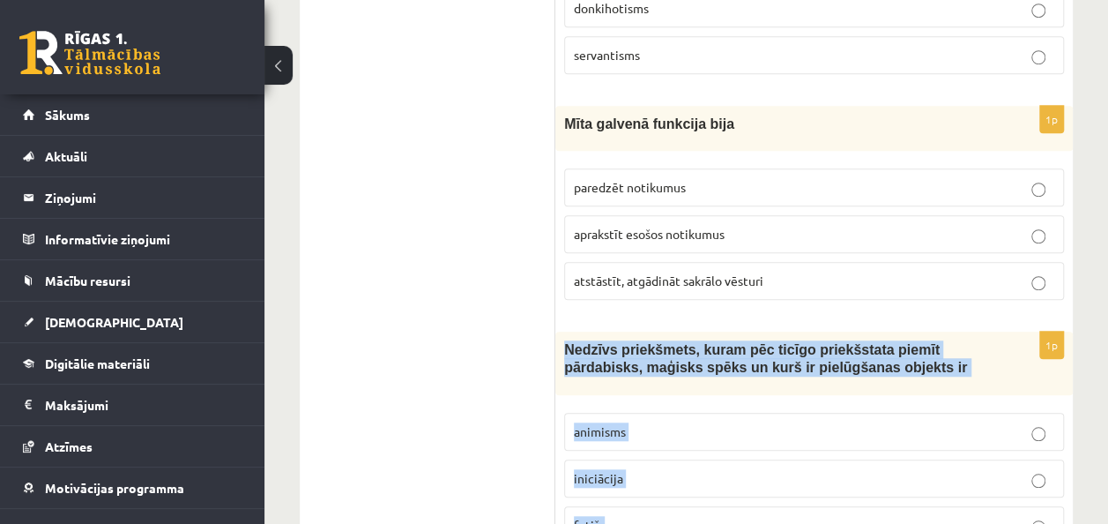
drag, startPoint x: 563, startPoint y: 224, endPoint x: 901, endPoint y: 426, distance: 394.2
click at [901, 426] on div "1p Nedzīvs priekšmets, kuram pēc ticīgo priekšstata piemīt pārdabisks, maģisks …" at bounding box center [814, 445] width 518 height 227
drag, startPoint x: 901, startPoint y: 426, endPoint x: 796, endPoint y: 227, distance: 224.4
copy div "Nedzīvs priekšmets, kuram pēc ticīgo priekšstata piemīt pārdabisks, maģisks spē…"
click at [341, 186] on ul "Tests Izvērtējums!" at bounding box center [436, 92] width 238 height 7310
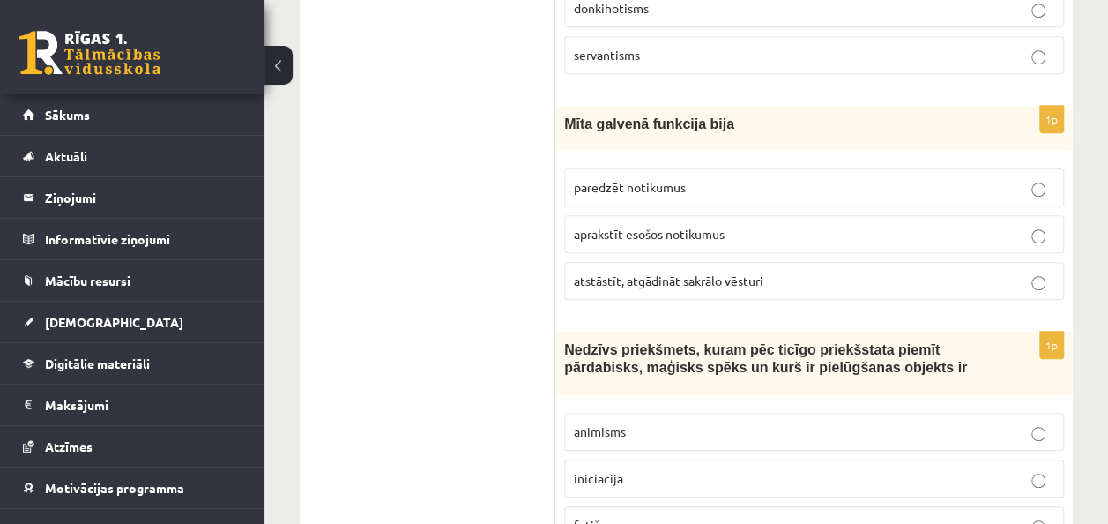
click at [876, 506] on label "fetišs" at bounding box center [814, 525] width 500 height 38
click at [956, 469] on p "iniciācija" at bounding box center [814, 478] width 481 height 19
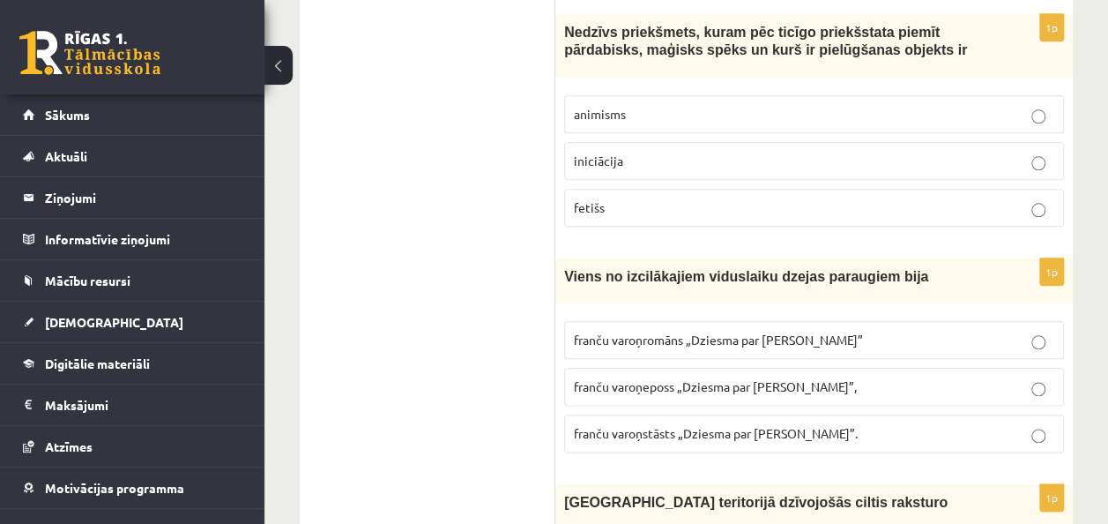
scroll to position [4232, 0]
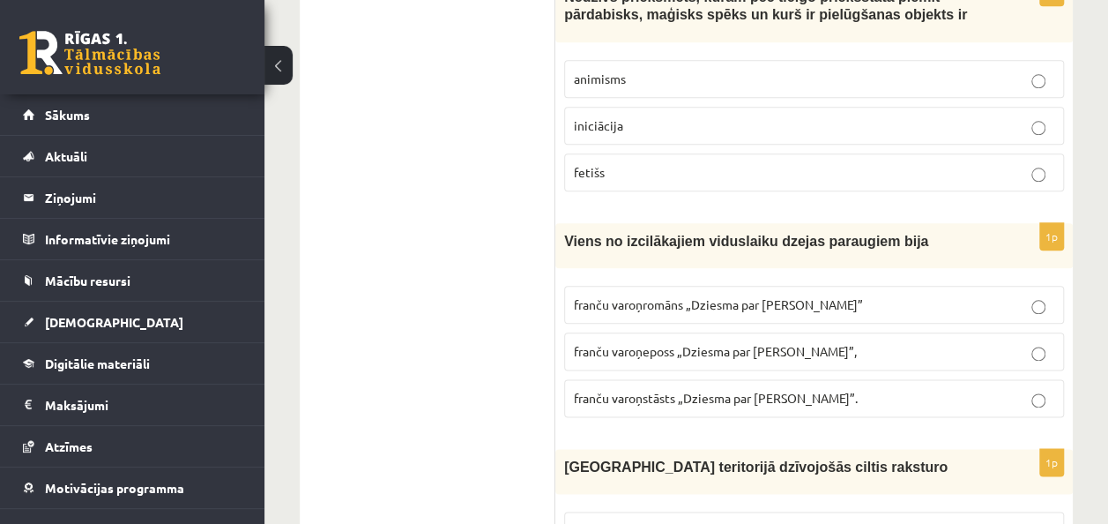
click at [621, 343] on span "franču varoņeposs „Dziesma par Rolandu”," at bounding box center [715, 351] width 283 height 16
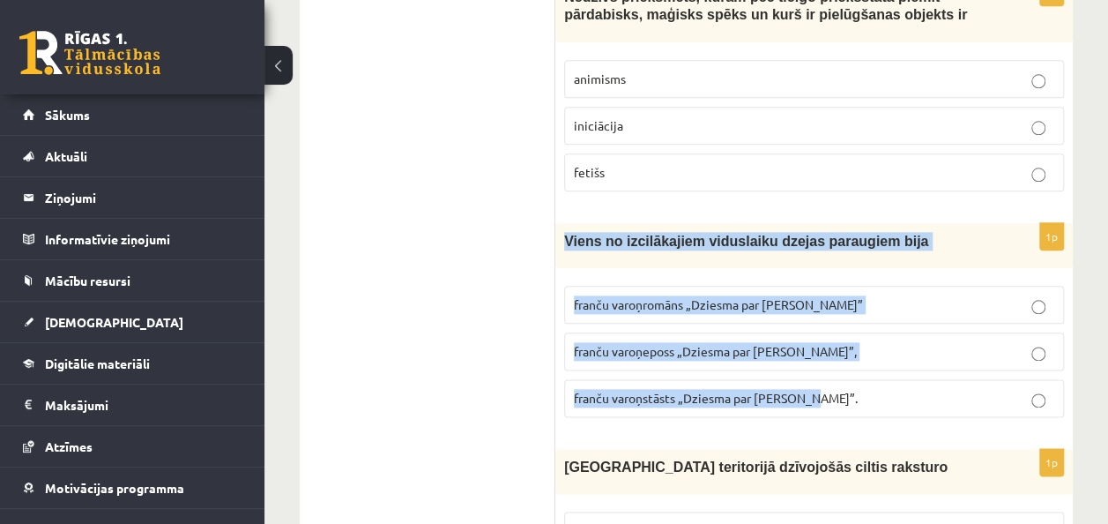
drag, startPoint x: 682, startPoint y: 132, endPoint x: 876, endPoint y: 277, distance: 241.9
click at [876, 277] on div "1p Viens no izcilākajiem viduslaiku dzejas paraugiem bija franču varoņromāns „D…" at bounding box center [814, 327] width 518 height 208
drag, startPoint x: 876, startPoint y: 277, endPoint x: 795, endPoint y: 231, distance: 92.4
copy div "Viens no izcilākajiem viduslaiku dzejas paraugiem bija franču varoņromāns „Dzie…"
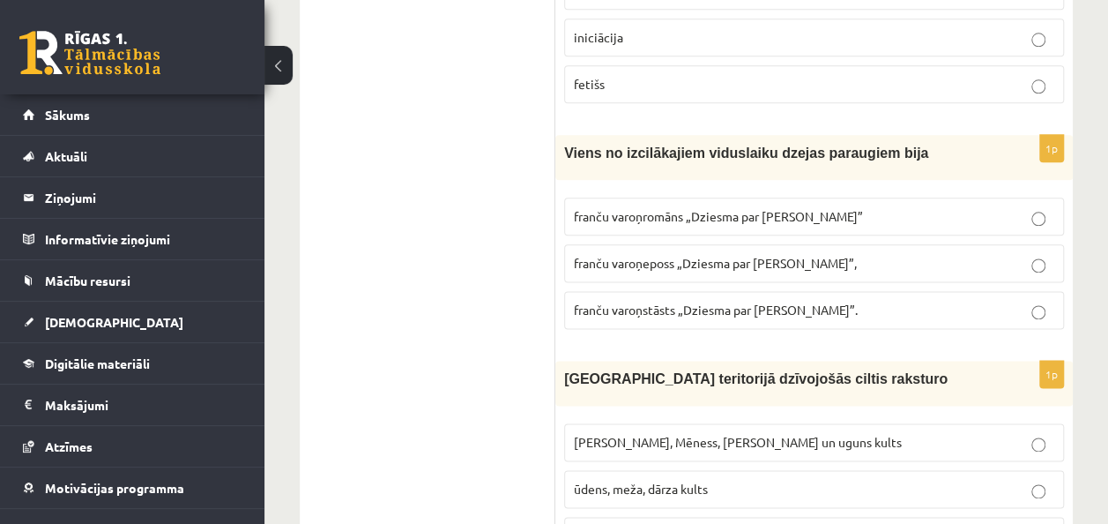
scroll to position [4409, 0]
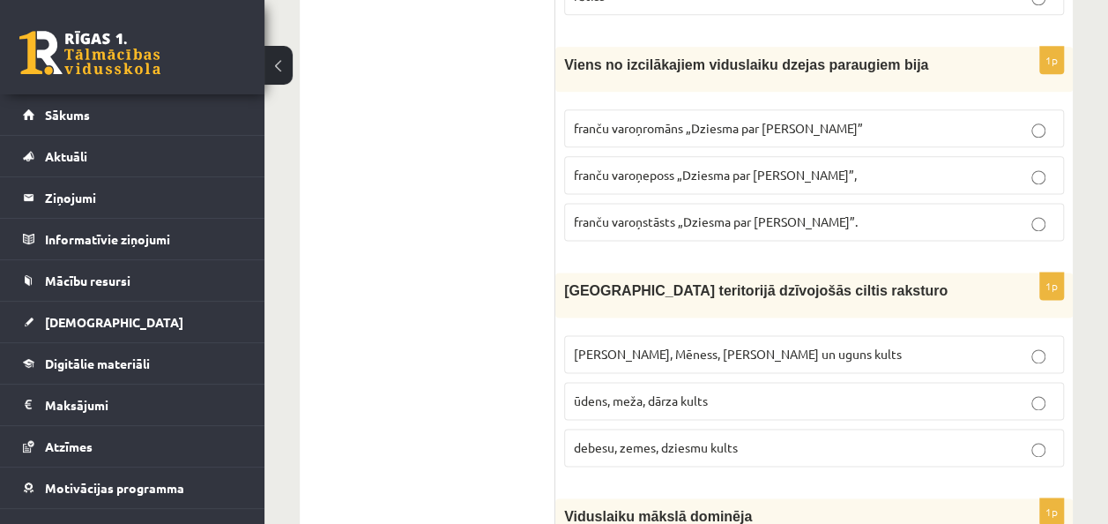
click at [600, 439] on span "debesu, zemes, dziesmu kults" at bounding box center [656, 447] width 164 height 16
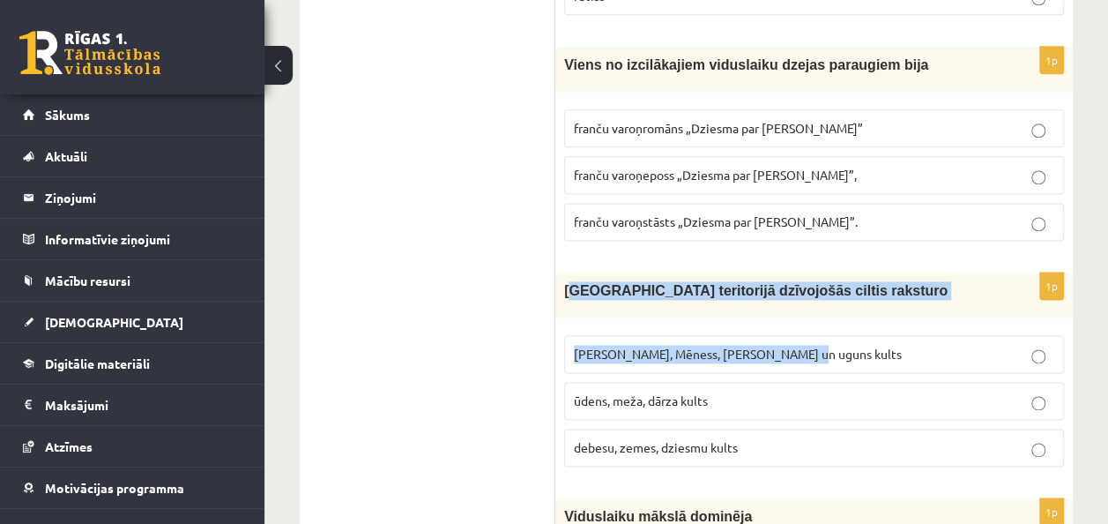
drag, startPoint x: 568, startPoint y: 162, endPoint x: 861, endPoint y: 210, distance: 296.6
click at [861, 272] on div "1p Latvijas teritorijā dzīvojošās ciltis raksturo Saules, Mēness, Pērkona un ug…" at bounding box center [814, 376] width 518 height 208
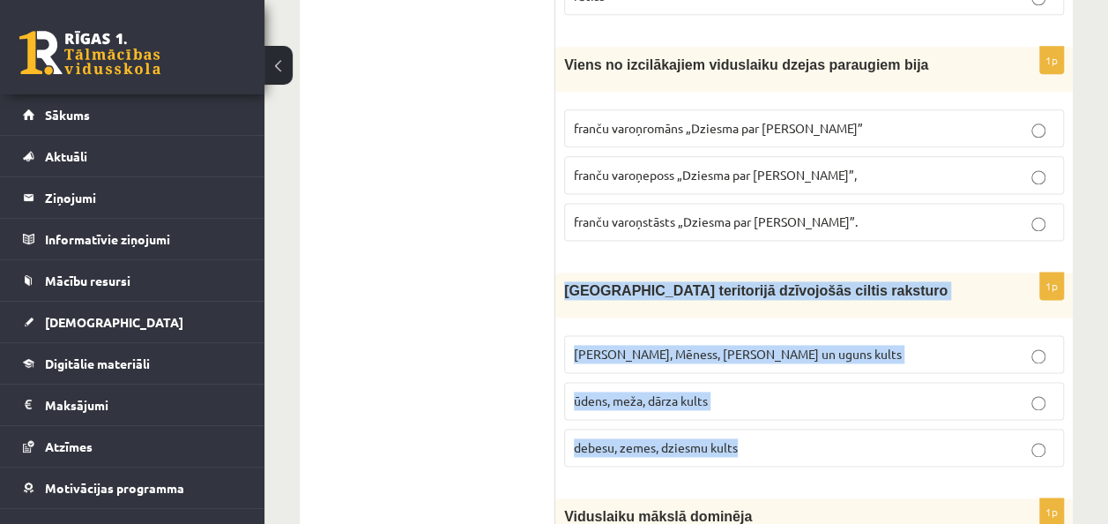
drag, startPoint x: 563, startPoint y: 160, endPoint x: 752, endPoint y: 305, distance: 238.4
click at [752, 305] on div "1p Latvijas teritorijā dzīvojošās ciltis raksturo Saules, Mēness, Pērkona un ug…" at bounding box center [814, 376] width 518 height 208
drag, startPoint x: 752, startPoint y: 305, endPoint x: 733, endPoint y: 226, distance: 81.7
copy div "Latvijas teritorijā dzīvojošās ciltis raksturo Saules, Mēness, Pērkona un uguns…"
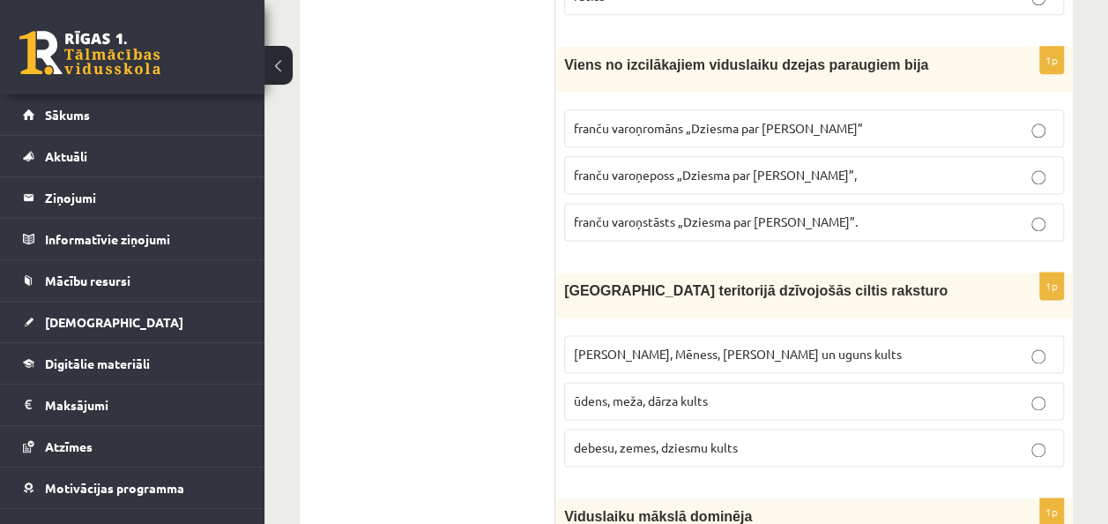
click at [720, 346] on span "Saules, Mēness, Pērkona un uguns kults" at bounding box center [738, 354] width 328 height 16
click at [645, 391] on p "ūdens, meža, dārza kults" at bounding box center [814, 400] width 481 height 19
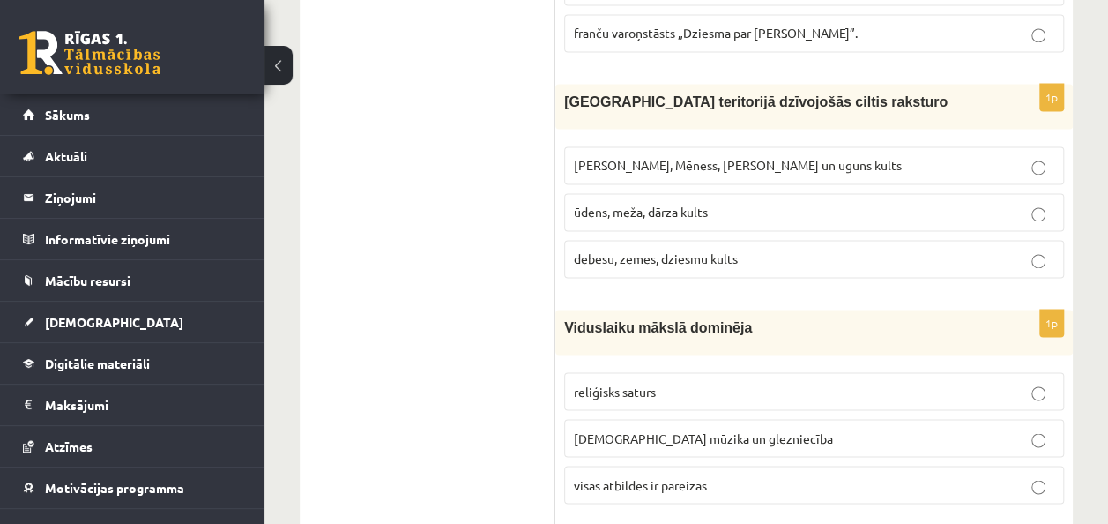
scroll to position [4673, 0]
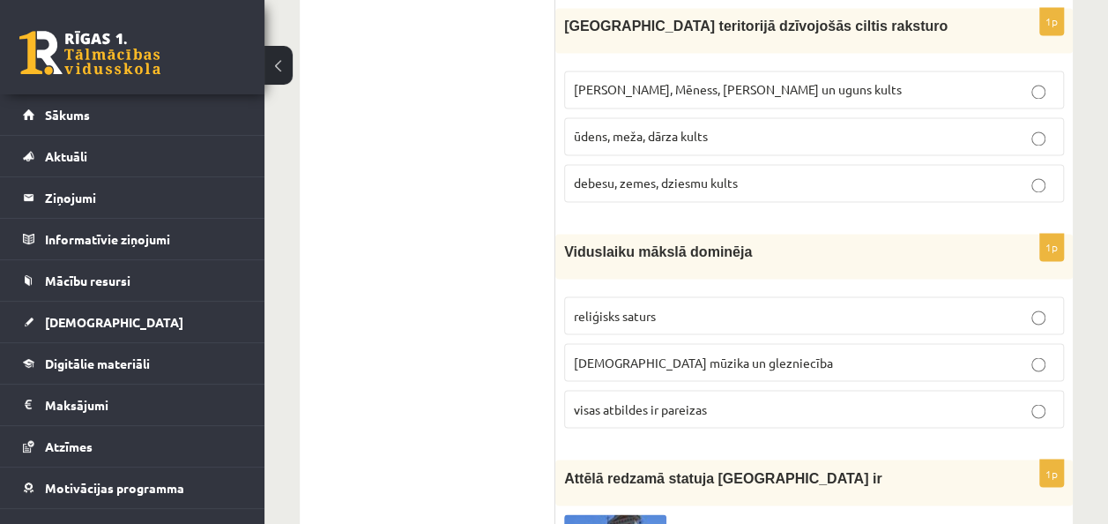
click at [594, 390] on label "visas atbildes ir pareizas" at bounding box center [814, 409] width 500 height 38
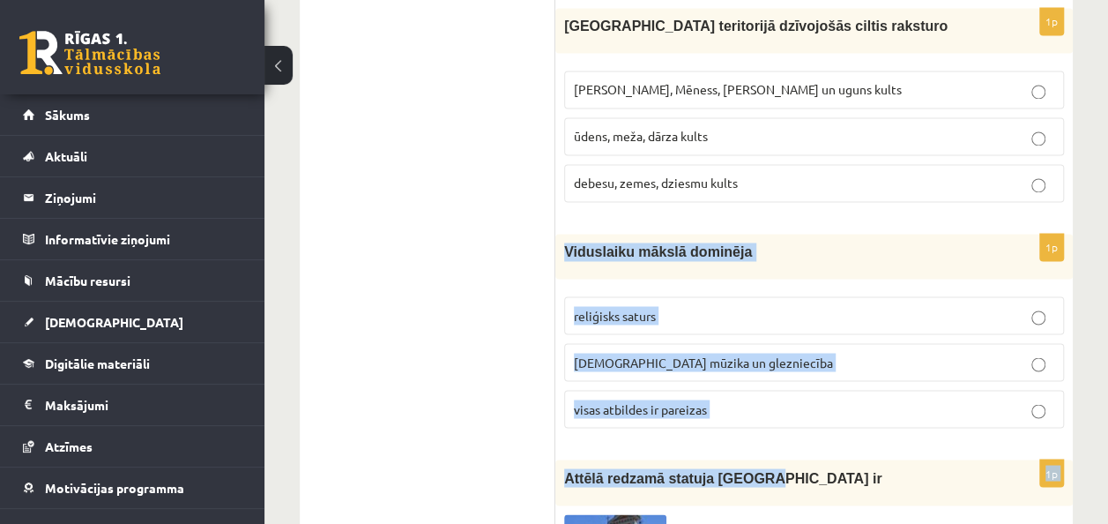
drag, startPoint x: 563, startPoint y: 116, endPoint x: 763, endPoint y: 320, distance: 286.2
drag, startPoint x: 763, startPoint y: 320, endPoint x: 469, endPoint y: 227, distance: 308.1
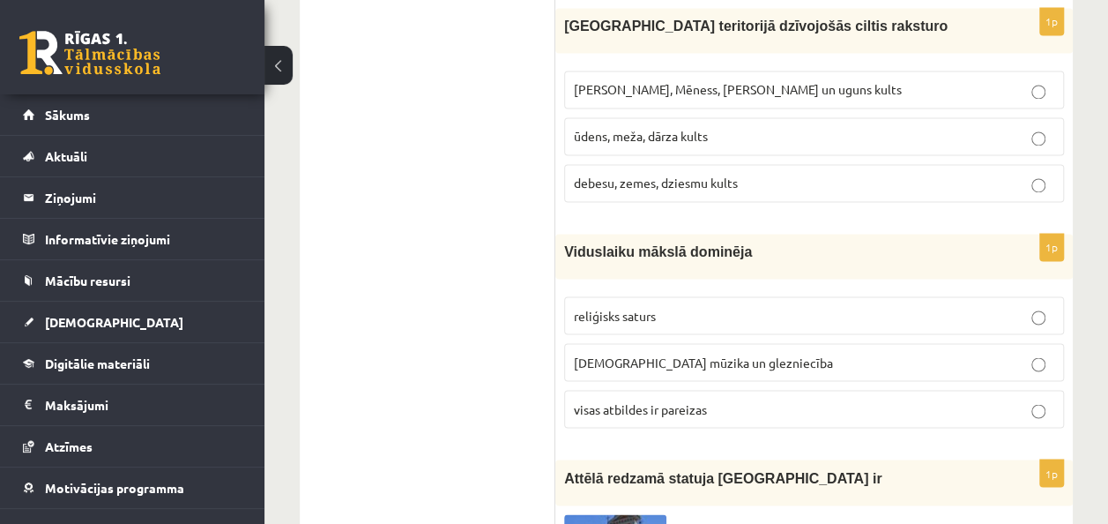
drag, startPoint x: 554, startPoint y: 126, endPoint x: 728, endPoint y: 257, distance: 218.5
drag, startPoint x: 728, startPoint y: 257, endPoint x: 527, endPoint y: 227, distance: 203.3
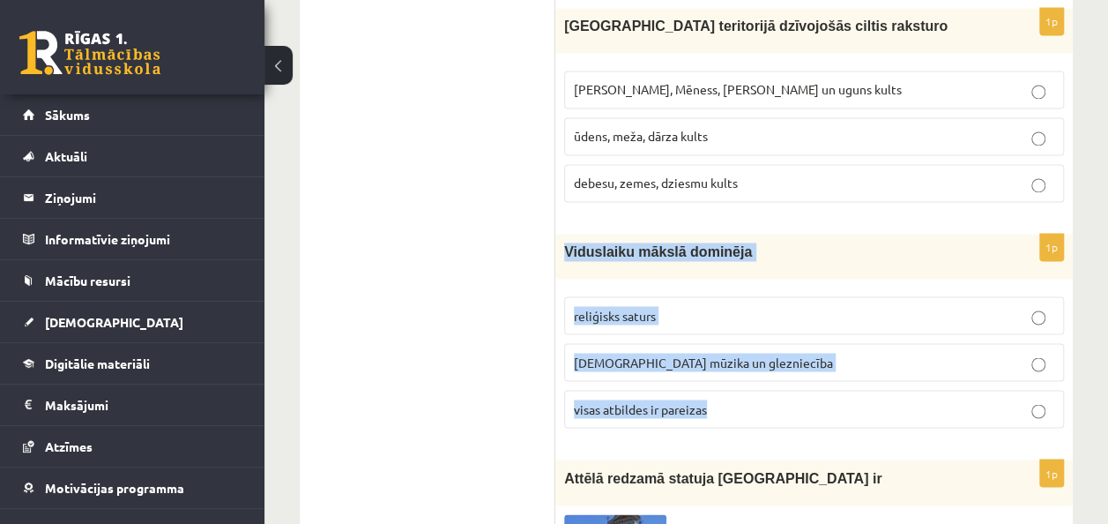
drag, startPoint x: 566, startPoint y: 123, endPoint x: 734, endPoint y: 266, distance: 220.2
click at [734, 266] on div "1p Viduslaiku mākslā dominēja reliģisks saturs baznīcas mūzika un glezniecība v…" at bounding box center [814, 338] width 518 height 208
drag, startPoint x: 734, startPoint y: 266, endPoint x: 728, endPoint y: 231, distance: 35.7
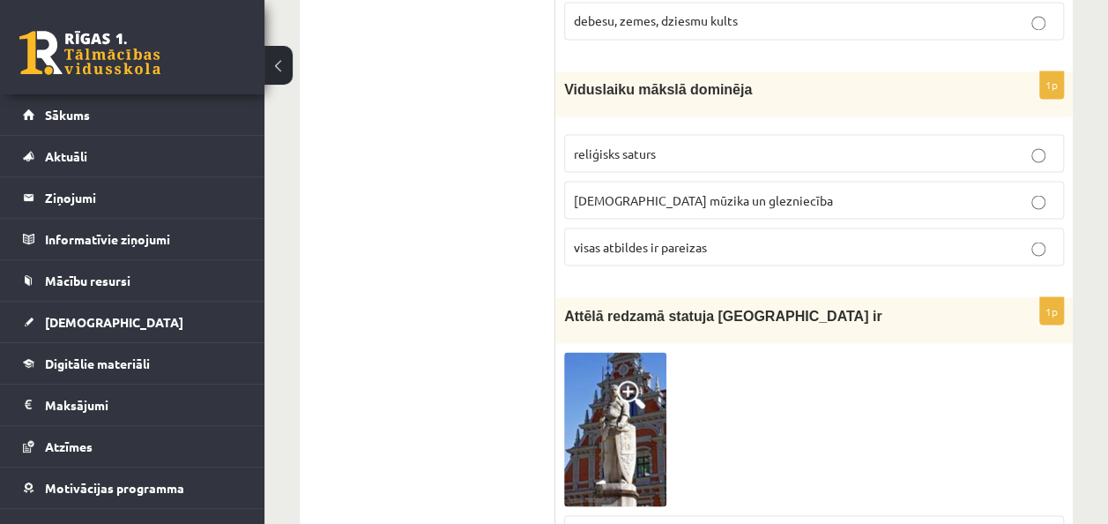
scroll to position [4850, 0]
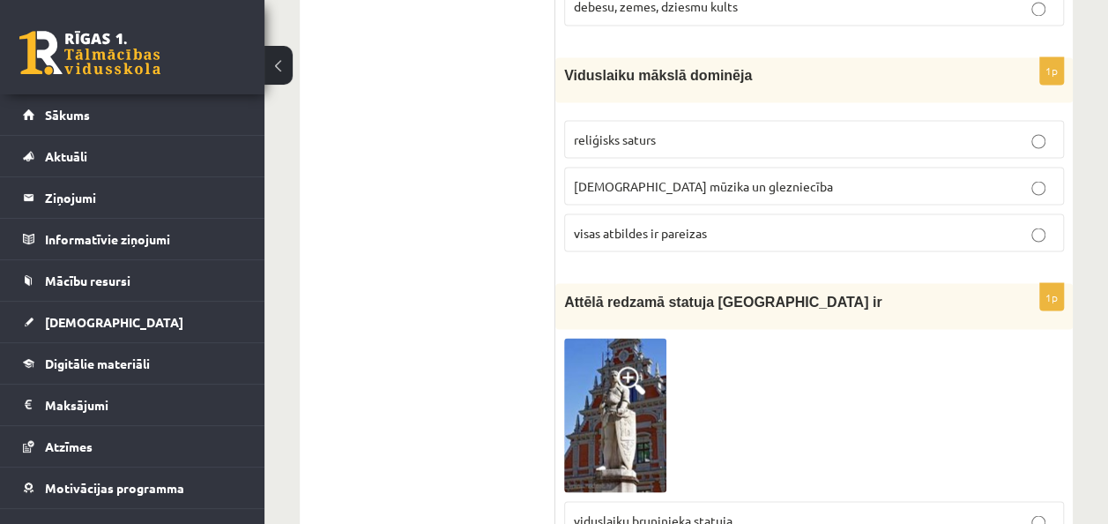
click at [621, 366] on span at bounding box center [631, 380] width 28 height 28
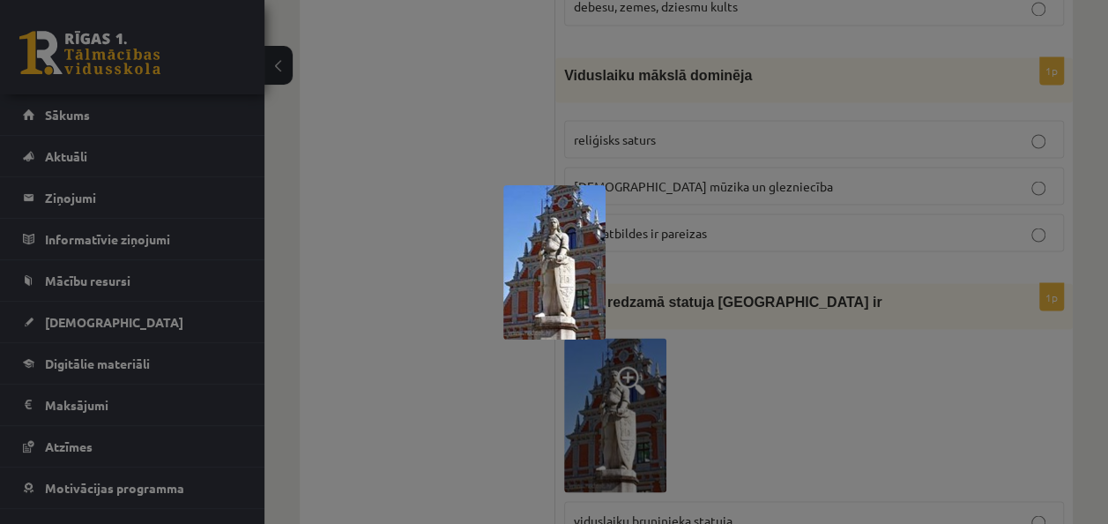
click at [576, 258] on img at bounding box center [554, 262] width 102 height 154
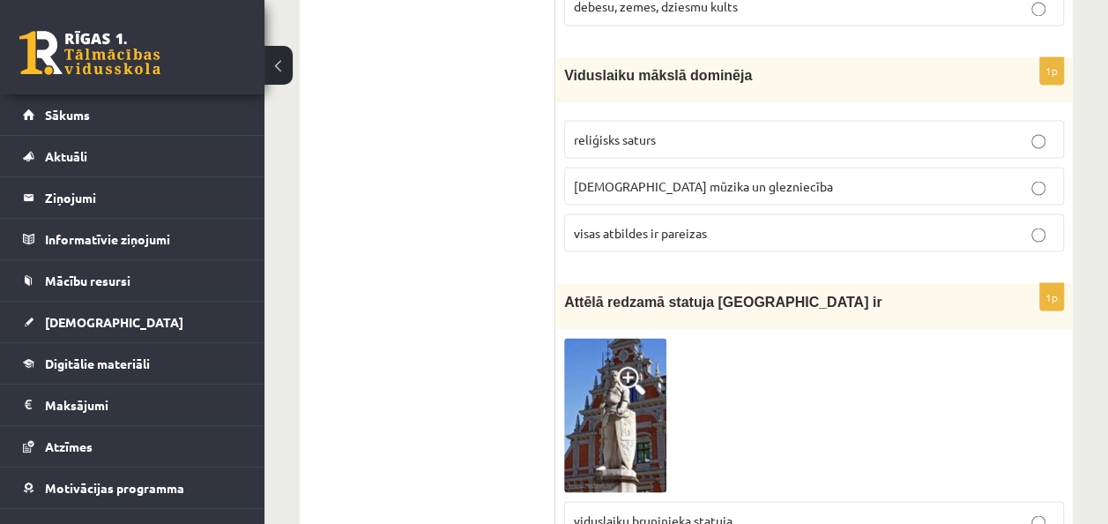
click at [626, 366] on span at bounding box center [631, 380] width 28 height 28
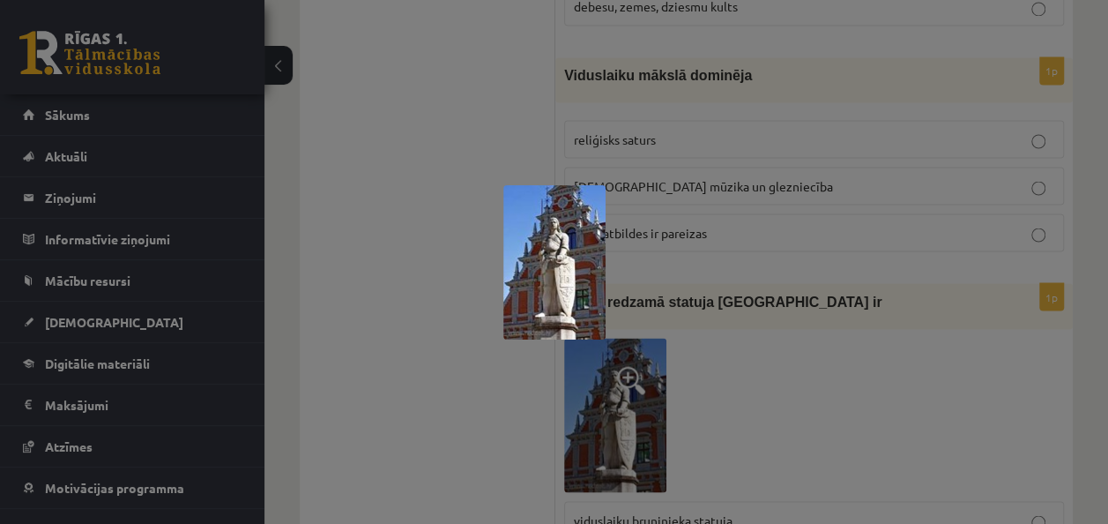
click at [466, 329] on div at bounding box center [554, 262] width 1108 height 524
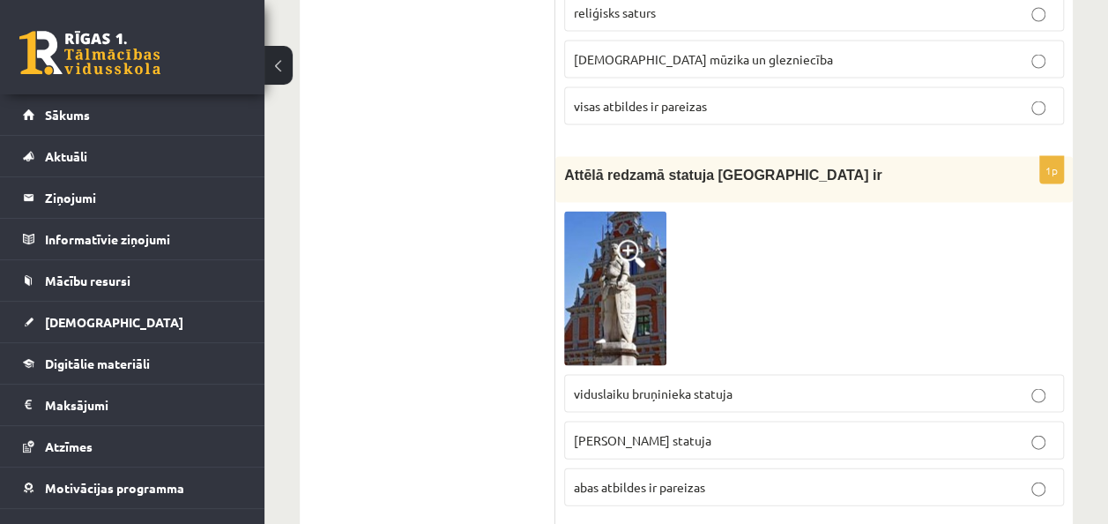
scroll to position [4938, 0]
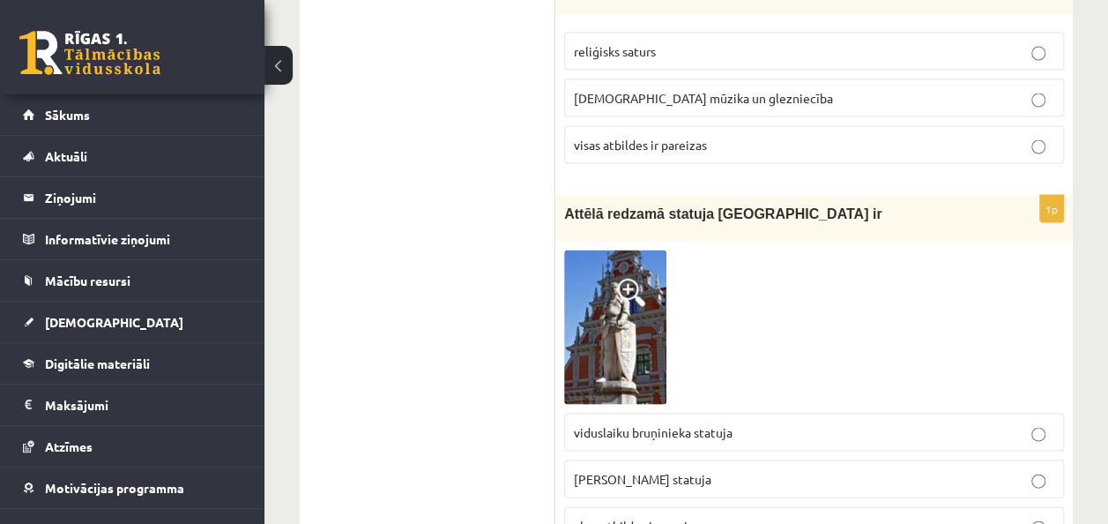
click at [614, 250] on img at bounding box center [615, 327] width 102 height 154
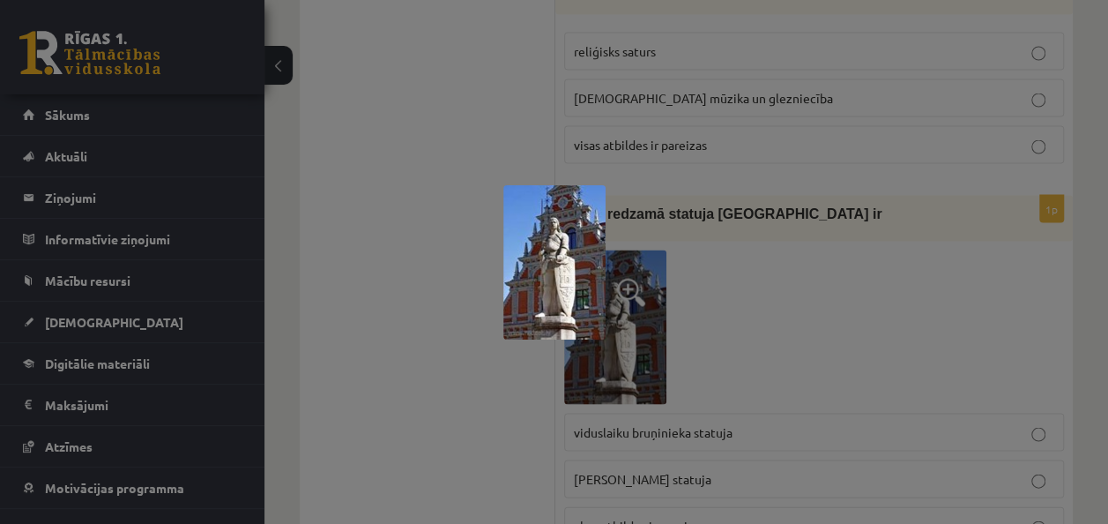
click at [489, 280] on div at bounding box center [554, 262] width 1108 height 524
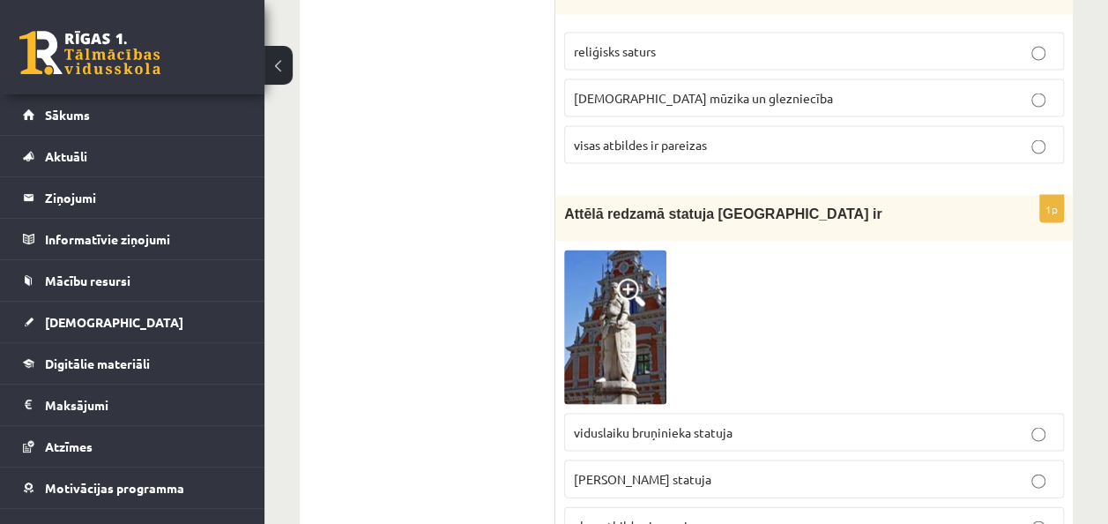
click at [630, 517] on span "abas atbildes ir pareizas" at bounding box center [639, 525] width 131 height 16
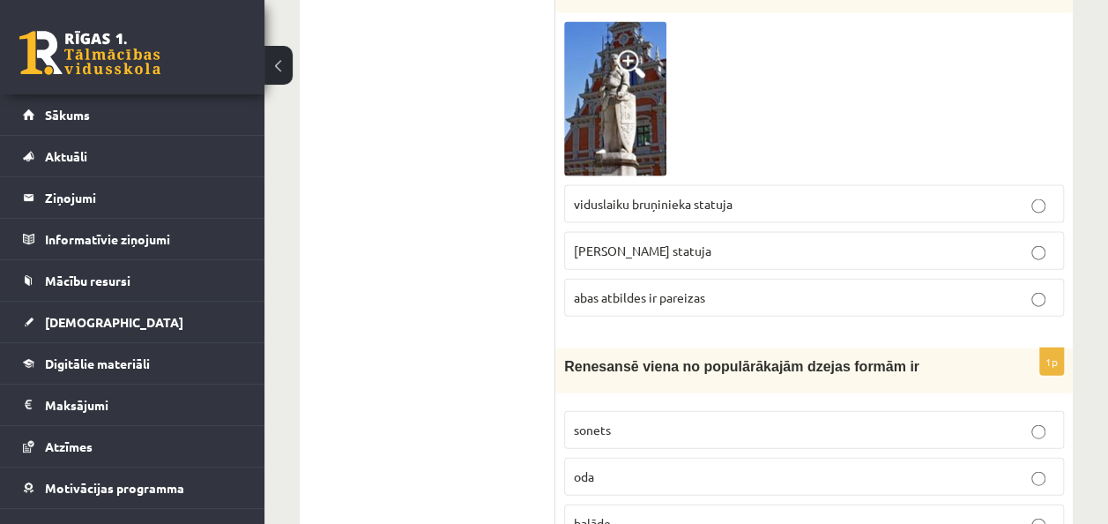
scroll to position [5202, 0]
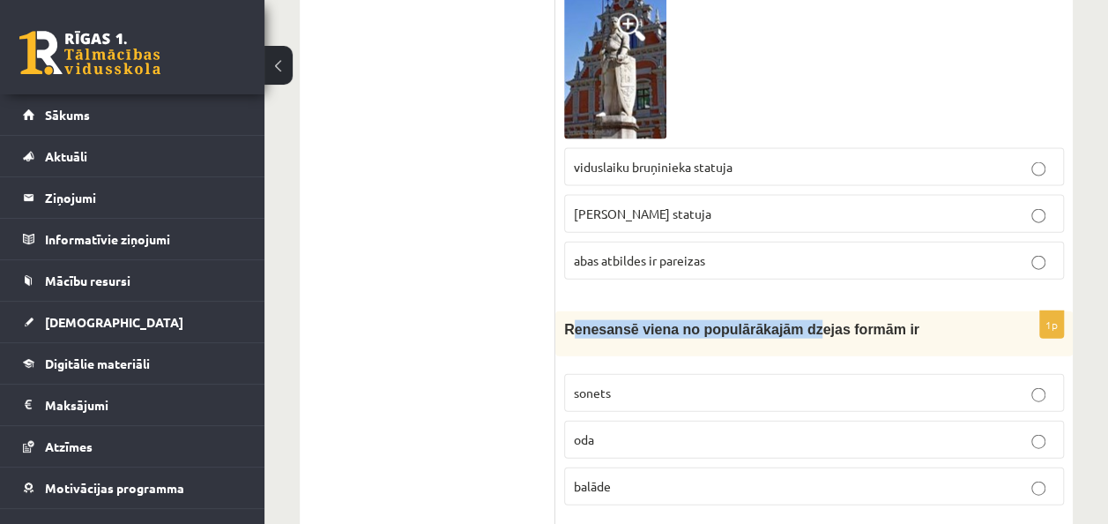
drag, startPoint x: 568, startPoint y: 198, endPoint x: 787, endPoint y: 222, distance: 220.9
click at [787, 311] on div "Renesansē viena no populārākajām dzejas formām ir" at bounding box center [814, 333] width 518 height 45
drag, startPoint x: 595, startPoint y: 201, endPoint x: 794, endPoint y: 237, distance: 202.5
click at [794, 311] on div "1p Renesansē viena no populārākajām dzejas formām ir sonets oda balāde" at bounding box center [814, 415] width 518 height 208
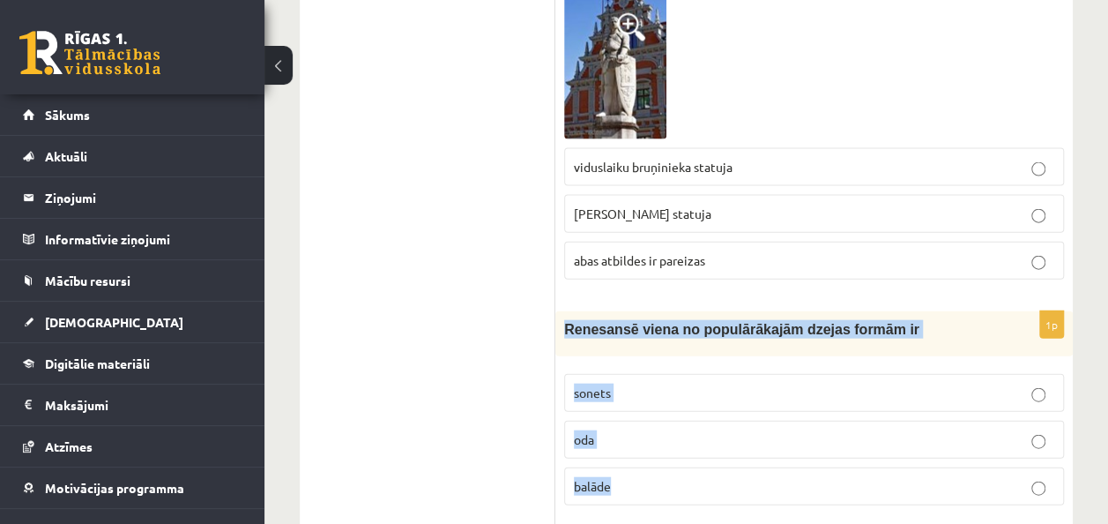
drag, startPoint x: 557, startPoint y: 198, endPoint x: 839, endPoint y: 351, distance: 320.0
click at [839, 351] on div "1p Renesansē viena no populārākajām dzejas formām ir sonets oda balāde" at bounding box center [814, 415] width 518 height 208
drag, startPoint x: 839, startPoint y: 351, endPoint x: 725, endPoint y: 199, distance: 189.6
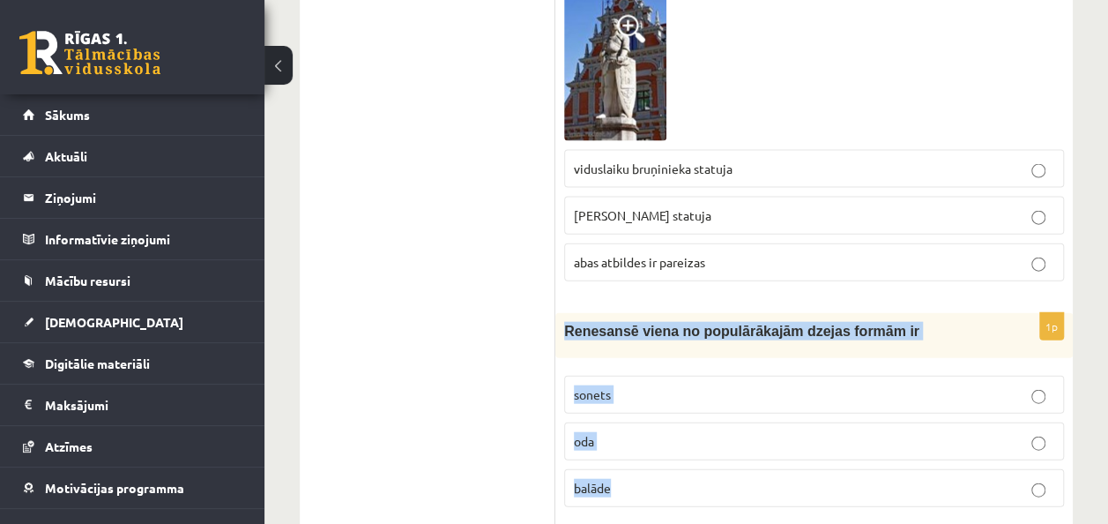
scroll to position [5290, 0]
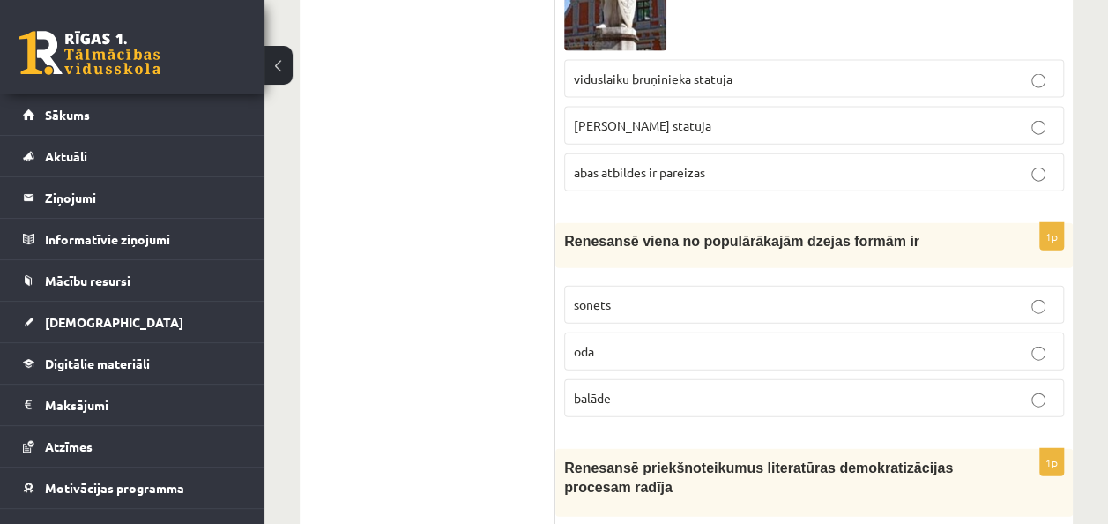
click at [667, 389] on p "balāde" at bounding box center [814, 398] width 481 height 19
click at [574, 286] on label "sonets" at bounding box center [814, 305] width 500 height 38
click at [637, 389] on p "balāde" at bounding box center [814, 398] width 481 height 19
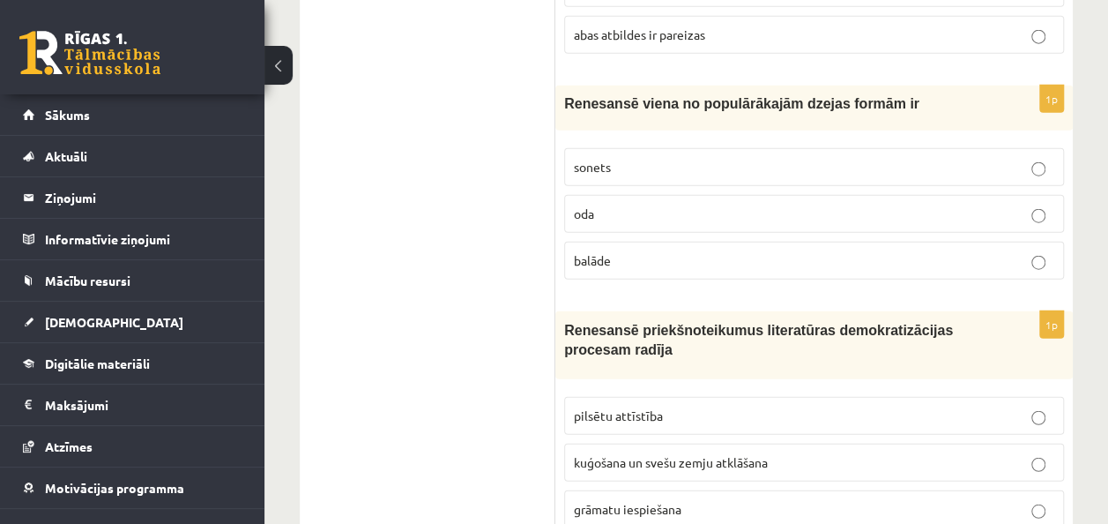
scroll to position [5467, 0]
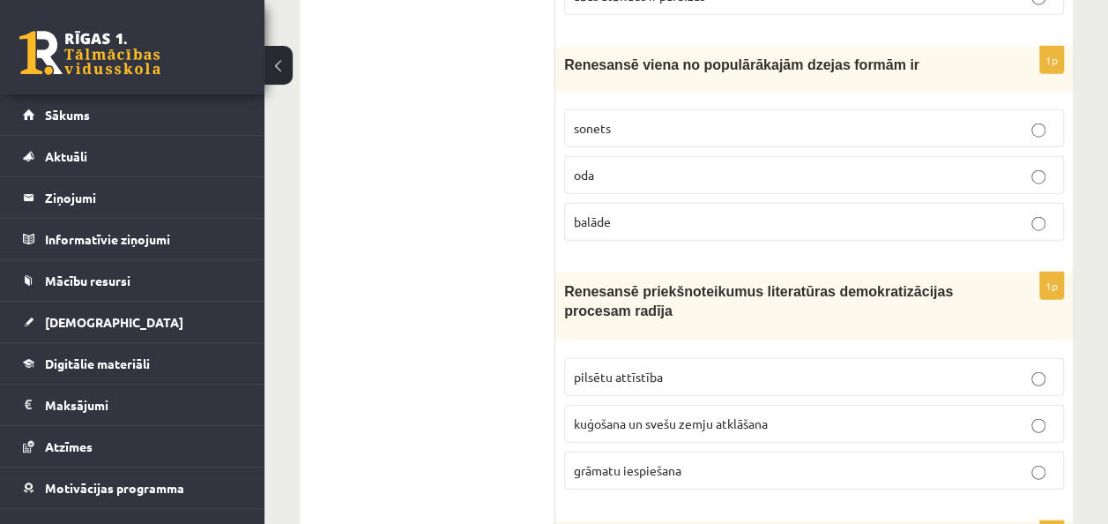
click at [720, 368] on p "pilsētu attīstība" at bounding box center [814, 377] width 481 height 19
click at [582, 415] on span "kuģošana un svešu zemju atklāšana" at bounding box center [671, 423] width 194 height 16
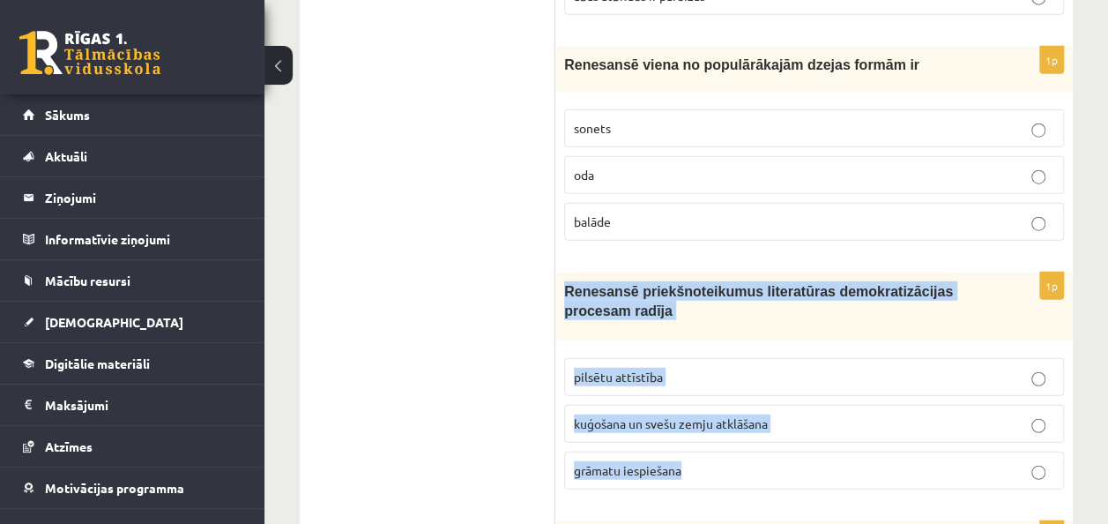
drag, startPoint x: 562, startPoint y: 154, endPoint x: 866, endPoint y: 323, distance: 347.7
click at [866, 323] on div "1p Renesansē priekšnoteikumus literatūras demokratizācijas procesam radīja pils…" at bounding box center [814, 387] width 518 height 231
drag, startPoint x: 866, startPoint y: 323, endPoint x: 739, endPoint y: 285, distance: 132.5
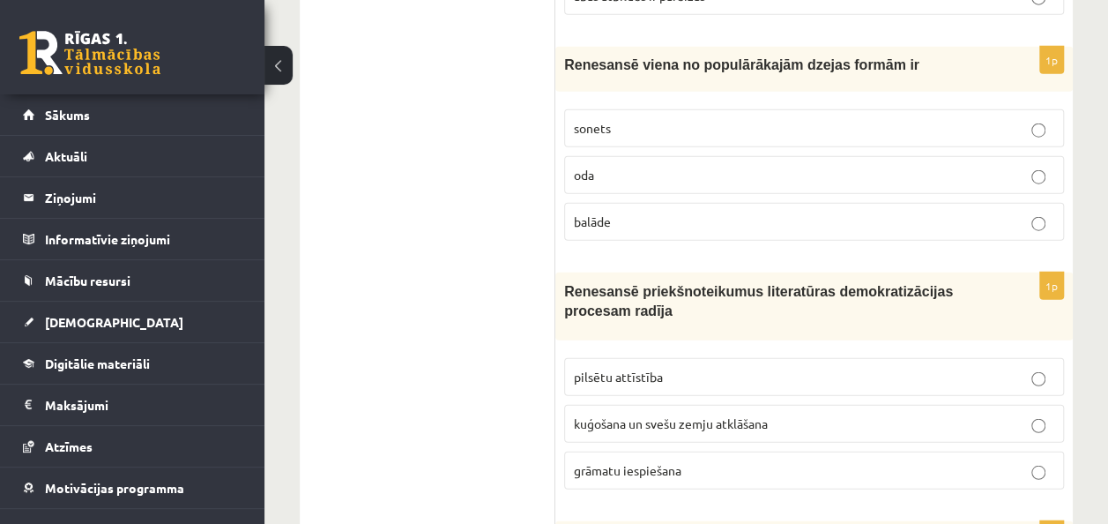
drag, startPoint x: 230, startPoint y: 147, endPoint x: 251, endPoint y: 160, distance: 24.5
click at [230, 147] on li "Aktuāli Kā mācīties eSKOLĀ Kontakti Normatīvie akti Online konsultācijas Skolot…" at bounding box center [132, 155] width 265 height 41
click at [852, 451] on label "grāmatu iespiešana" at bounding box center [814, 470] width 500 height 38
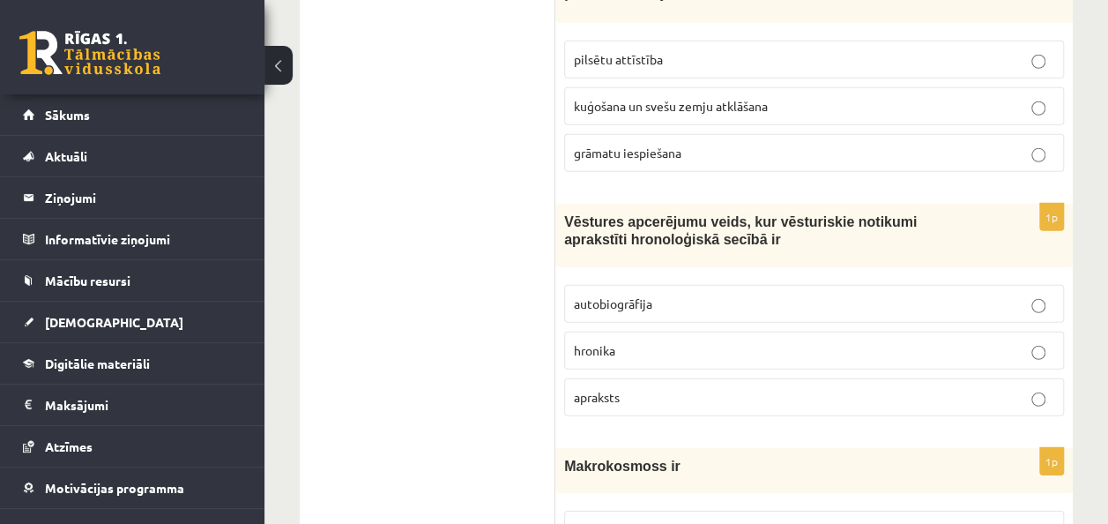
scroll to position [5819, 0]
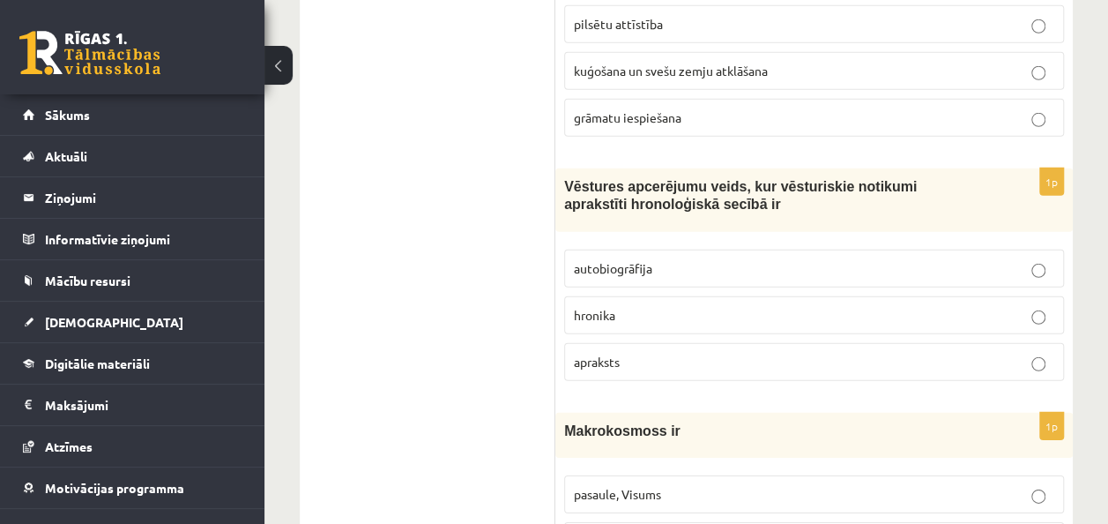
drag, startPoint x: 548, startPoint y: 37, endPoint x: 677, endPoint y: 44, distance: 128.9
drag, startPoint x: 677, startPoint y: 44, endPoint x: 468, endPoint y: 48, distance: 209.0
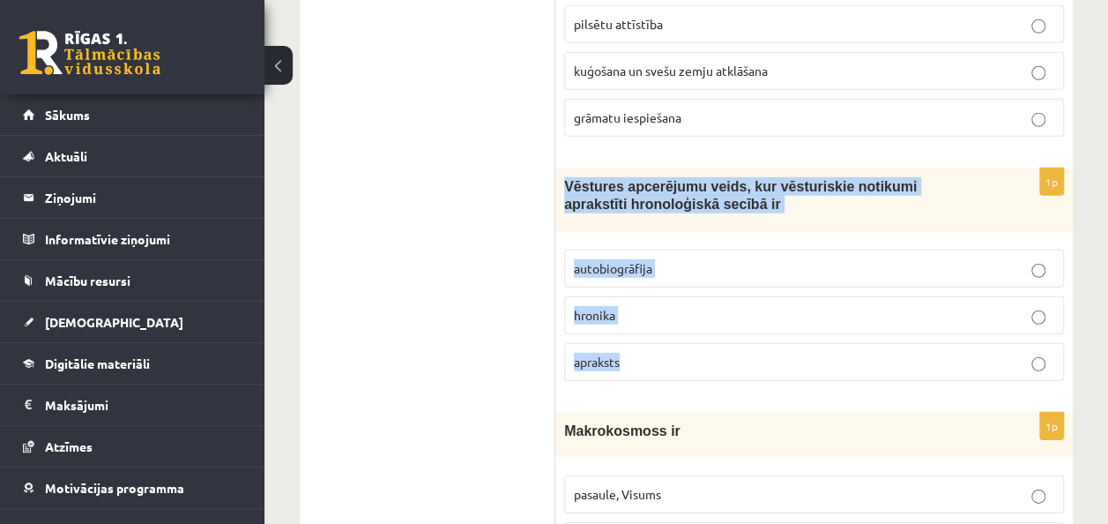
drag, startPoint x: 561, startPoint y: 45, endPoint x: 859, endPoint y: 205, distance: 338.5
click at [859, 205] on div "1p Vēstures apcerējumu veids, kur vēsturiskie notikumi aprakstīti hronoloģiskā …" at bounding box center [814, 281] width 518 height 227
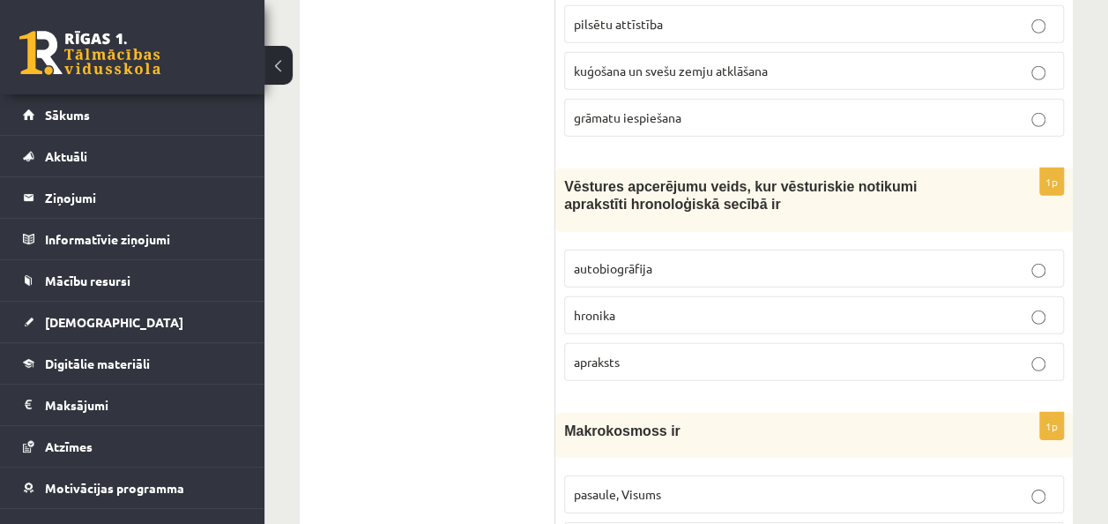
click at [657, 306] on p "hronika" at bounding box center [814, 315] width 481 height 19
click at [609, 486] on span "pasaule, Visums" at bounding box center [617, 494] width 87 height 16
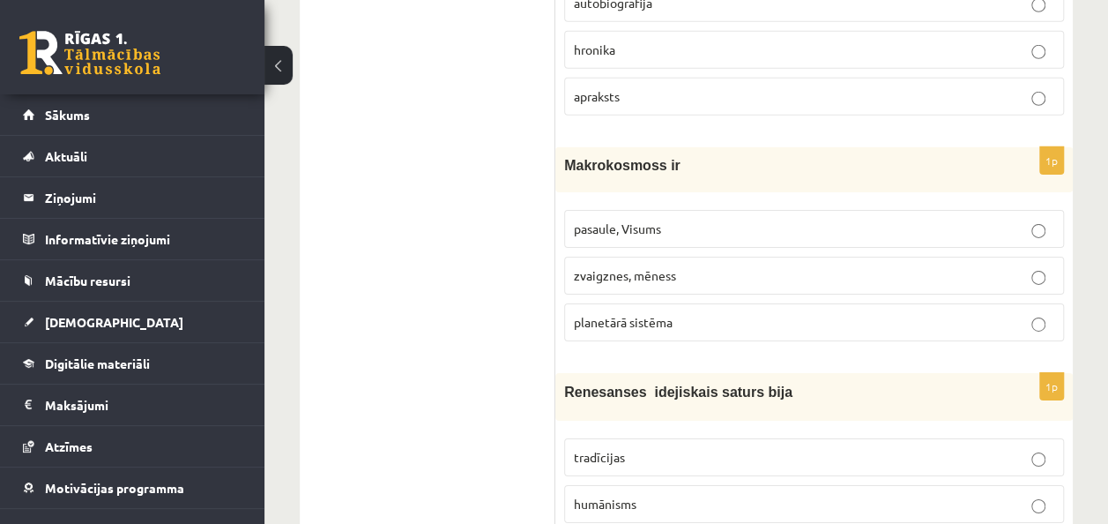
scroll to position [6172, 0]
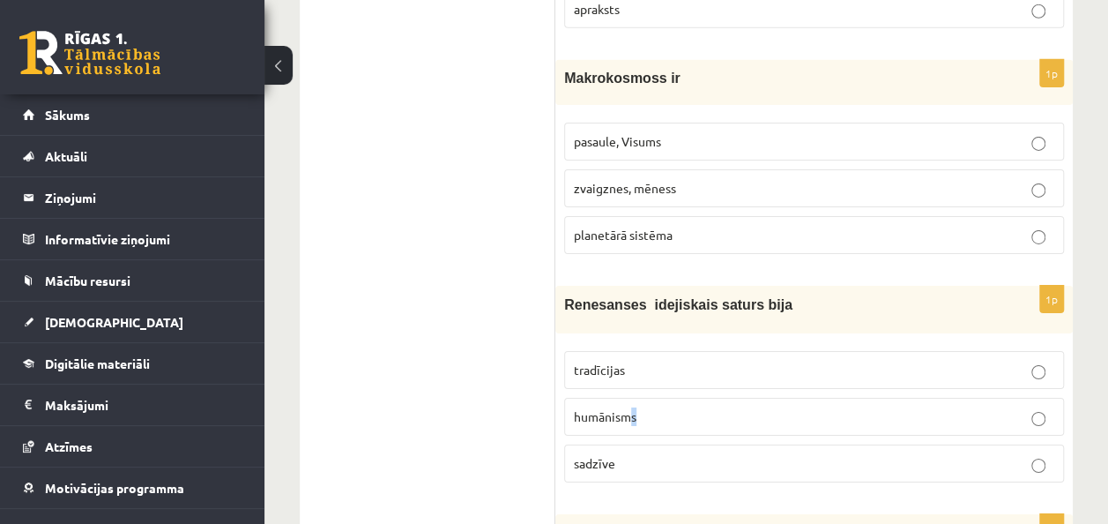
click at [637, 398] on label "humānisms" at bounding box center [814, 417] width 500 height 38
drag, startPoint x: 637, startPoint y: 287, endPoint x: 523, endPoint y: 279, distance: 115.0
click at [630, 408] on span "humānisms" at bounding box center [605, 416] width 63 height 16
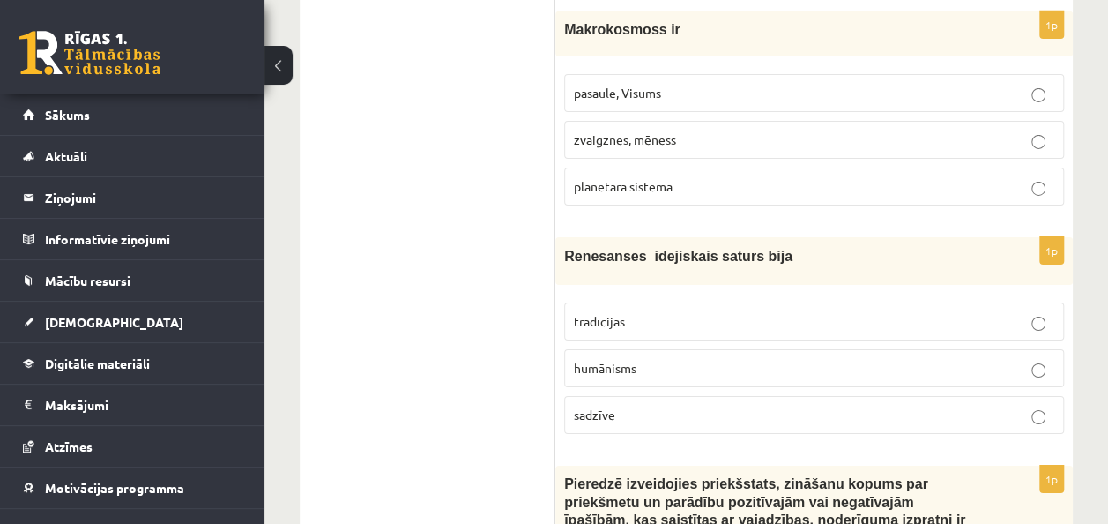
scroll to position [6348, 0]
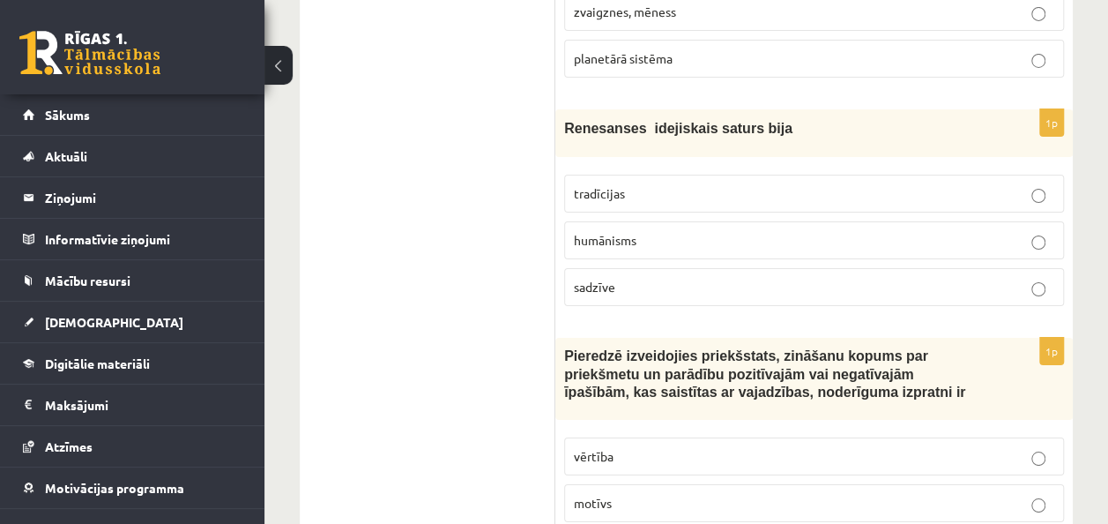
click at [693, 447] on p "vērtība" at bounding box center [814, 456] width 481 height 19
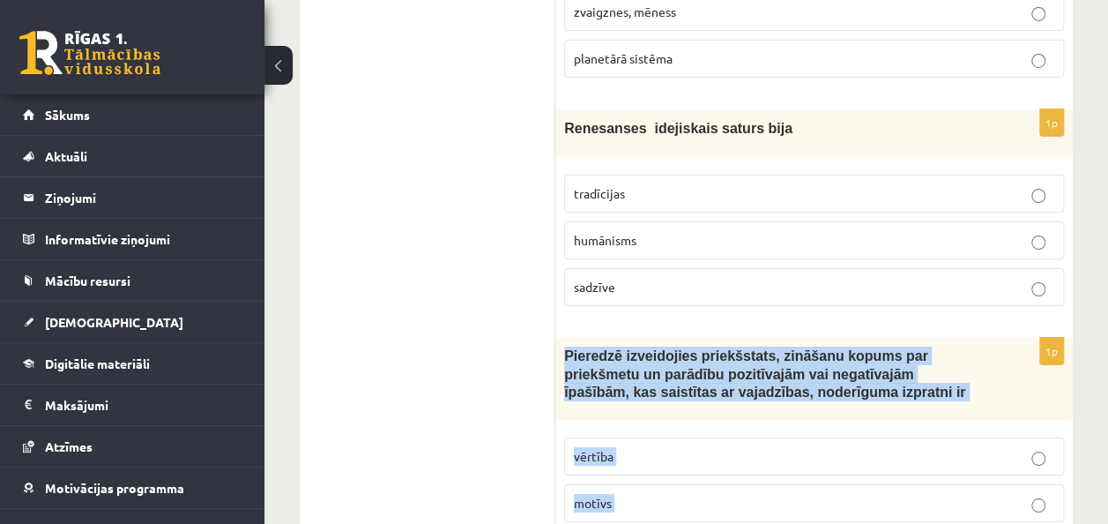
drag, startPoint x: 566, startPoint y: 212, endPoint x: 869, endPoint y: 397, distance: 354.2
click at [869, 397] on div "1p Pieredzē izveidojies priekšstats, zināšanu kopums par priekšmetu un parādību…" at bounding box center [814, 460] width 518 height 244
drag, startPoint x: 869, startPoint y: 397, endPoint x: 778, endPoint y: 224, distance: 195.2
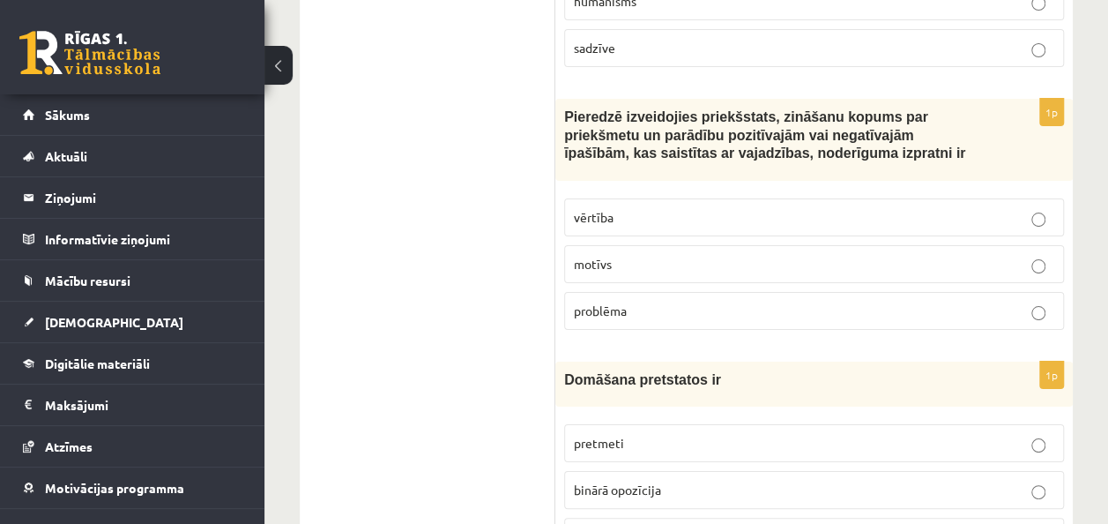
scroll to position [6613, 0]
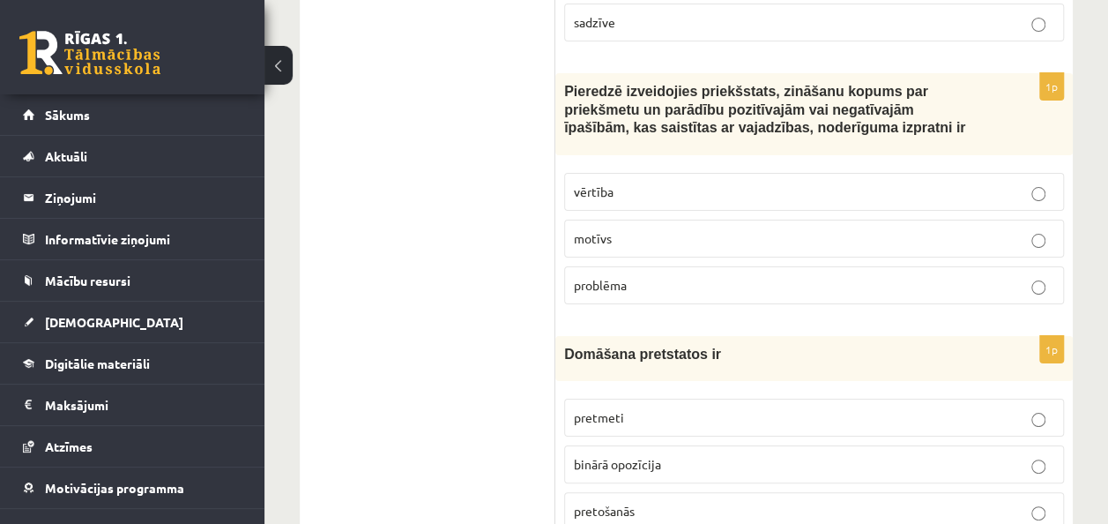
click at [601, 503] on span "pretošanās" at bounding box center [604, 511] width 61 height 16
click at [603, 409] on span "pretmeti" at bounding box center [599, 417] width 50 height 16
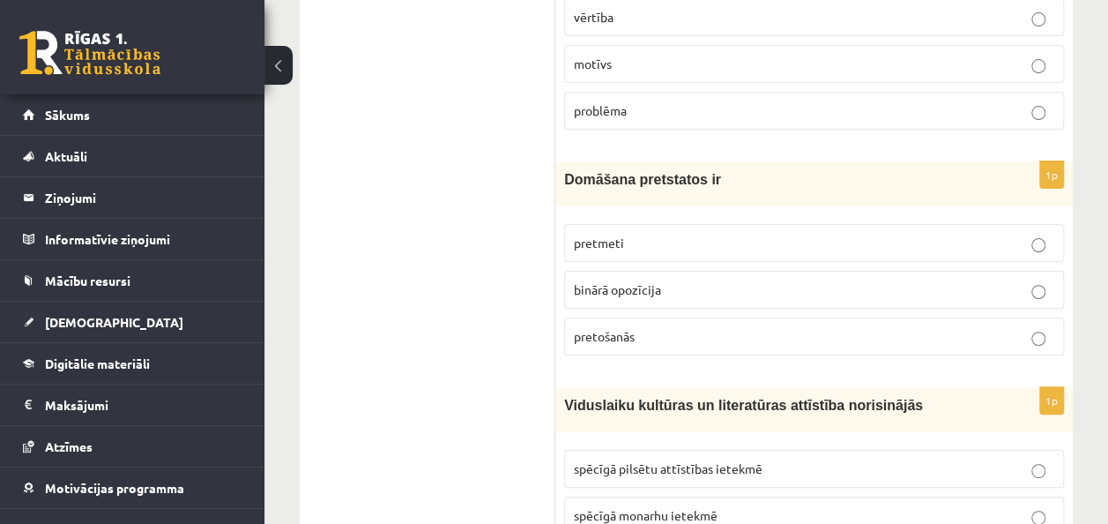
scroll to position [6789, 0]
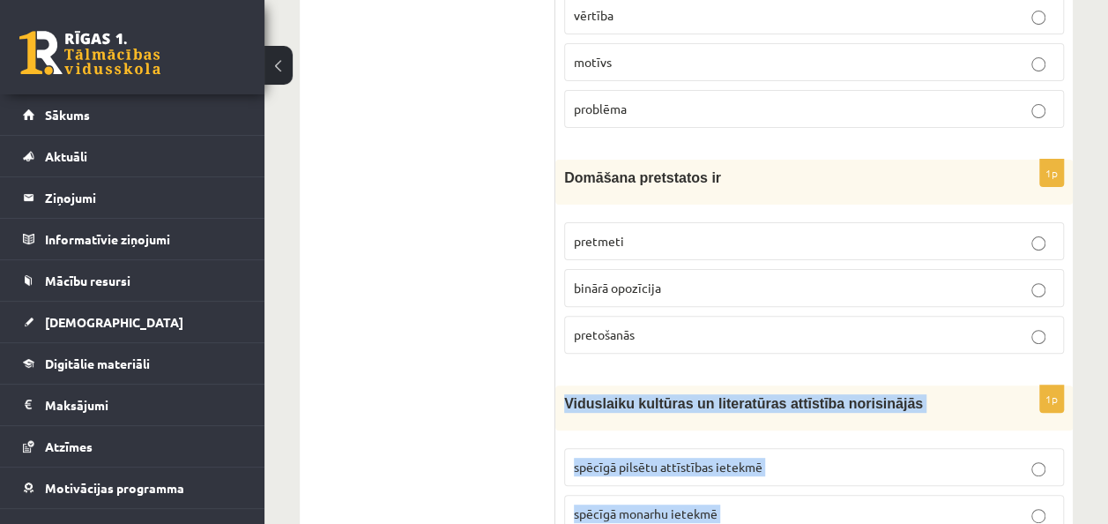
drag, startPoint x: 557, startPoint y: 256, endPoint x: 921, endPoint y: 432, distance: 403.8
click at [921, 432] on div "1p Viduslaiku kultūras un literatūras attīstība norisinājās spēcīgā pilsētu att…" at bounding box center [814, 489] width 518 height 208
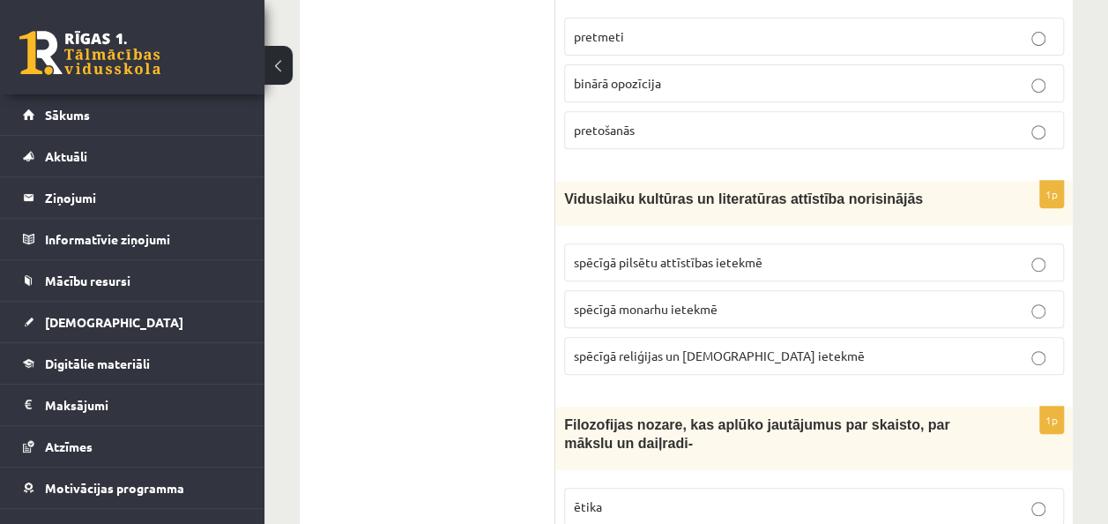
scroll to position [7009, 0]
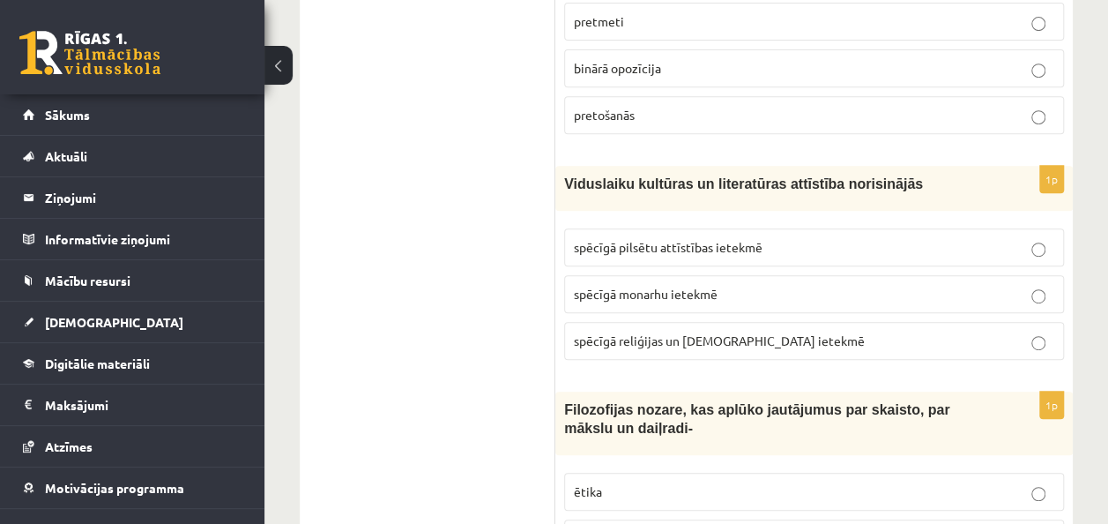
click at [598, 483] on span "ētika" at bounding box center [588, 491] width 28 height 16
drag, startPoint x: 569, startPoint y: 265, endPoint x: 584, endPoint y: 265, distance: 15.0
click at [584, 402] on span "Filozofijas nozare, kas aplūko jautājumus par skaisto, par mākslu un daiļradi-" at bounding box center [756, 419] width 385 height 34
drag, startPoint x: 584, startPoint y: 265, endPoint x: 558, endPoint y: 263, distance: 25.6
click at [558, 391] on div "Filozofijas nozare, kas aplūko jautājumus par skaisto, par mākslu un daiļradi-" at bounding box center [814, 422] width 518 height 63
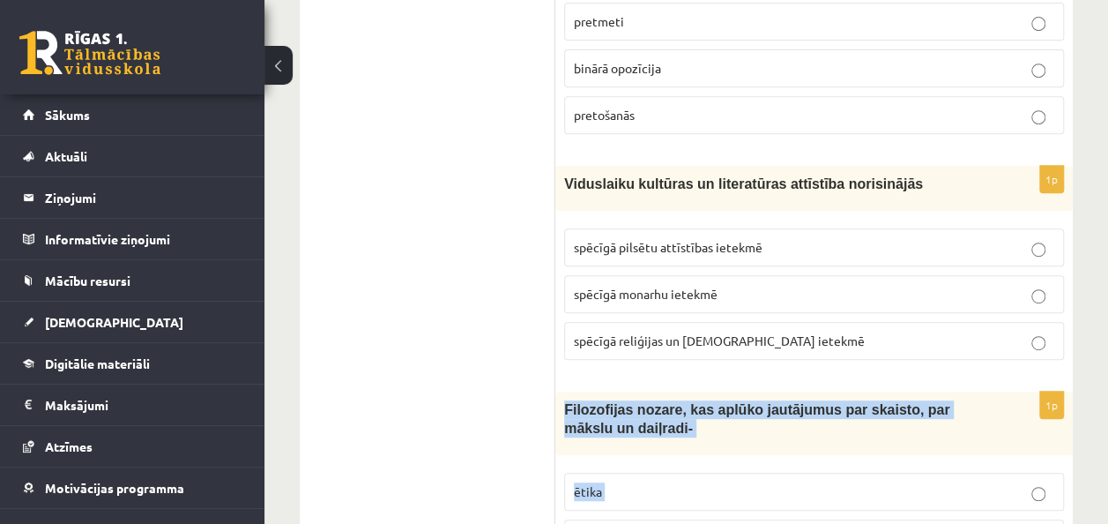
drag, startPoint x: 563, startPoint y: 259, endPoint x: 822, endPoint y: 423, distance: 306.8
click at [822, 423] on div "1p Filozofijas nozare, kas aplūko jautājumus par skaisto, par mākslu un daiļrad…" at bounding box center [814, 504] width 518 height 227
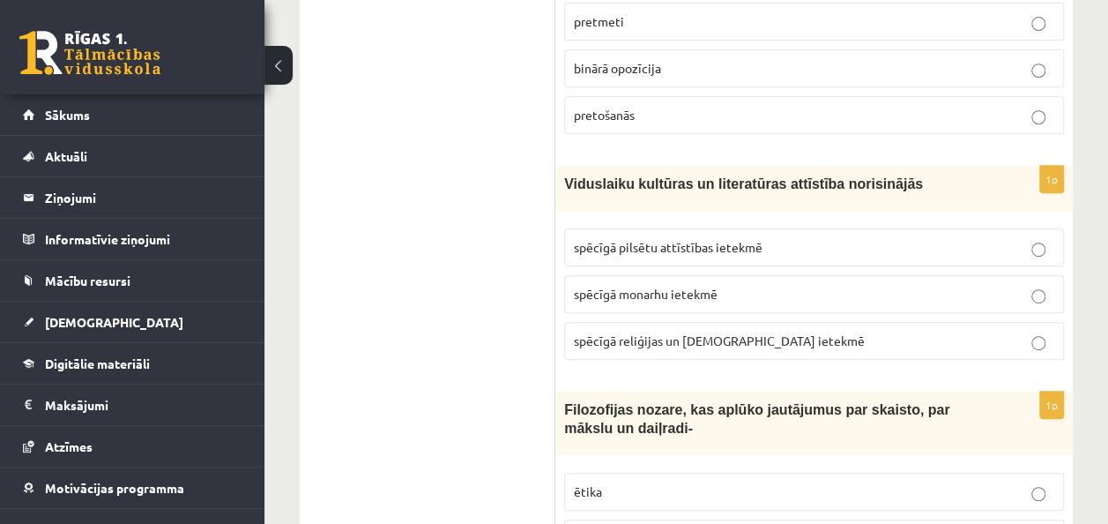
click at [623, 482] on p "ētika" at bounding box center [814, 491] width 481 height 19
click at [610, 482] on p "ētika" at bounding box center [814, 491] width 481 height 19
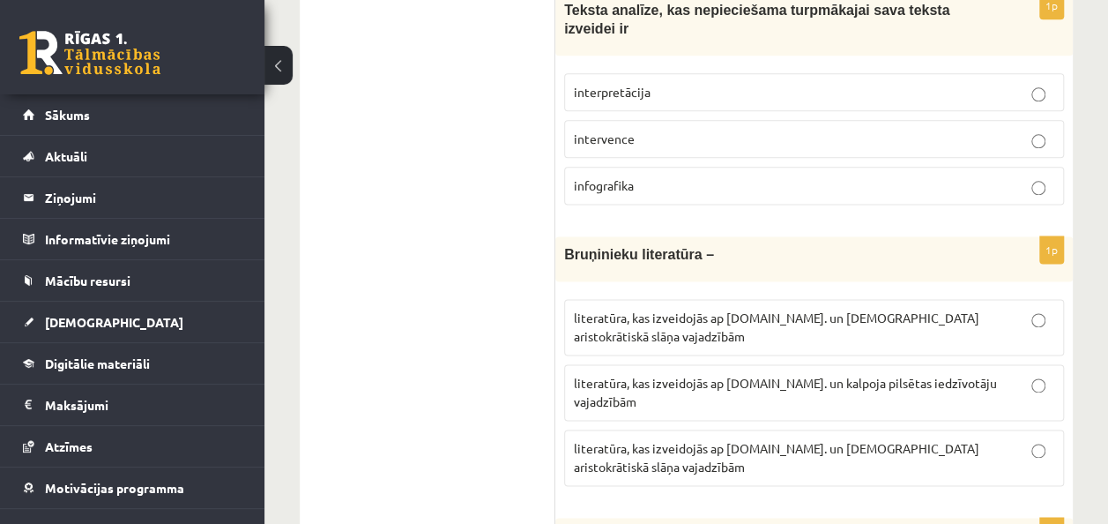
scroll to position [1093, 0]
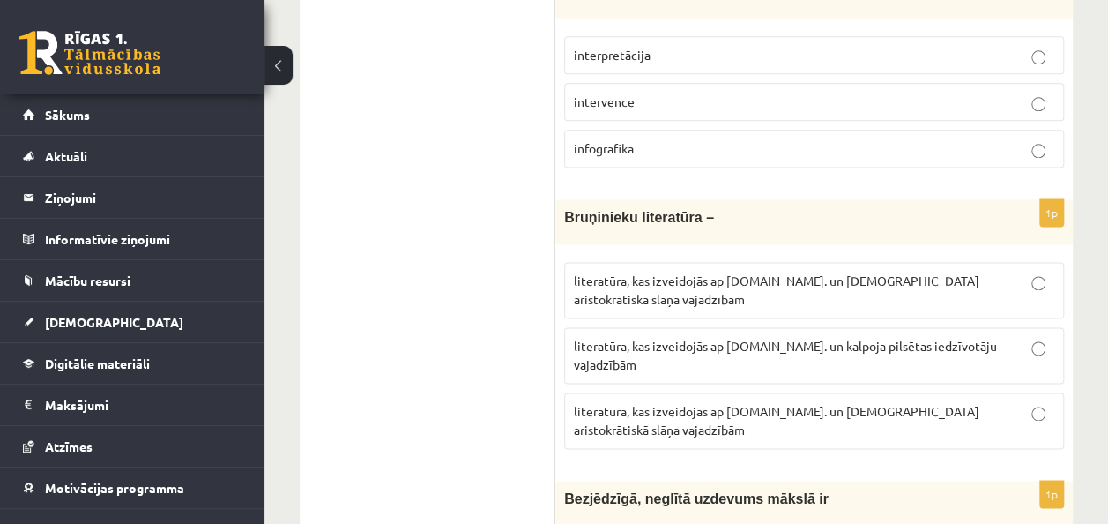
click at [798, 338] on span "literatūra, kas izveidojās ap 12.gs. un kalpoja pilsētas iedzīvotāju vajadzībām" at bounding box center [785, 355] width 423 height 34
click at [772, 403] on span "literatūra, kas izveidojās ap 12.gs. un kalpoja aristokrātiskā slāņa vajadzībām" at bounding box center [777, 420] width 406 height 34
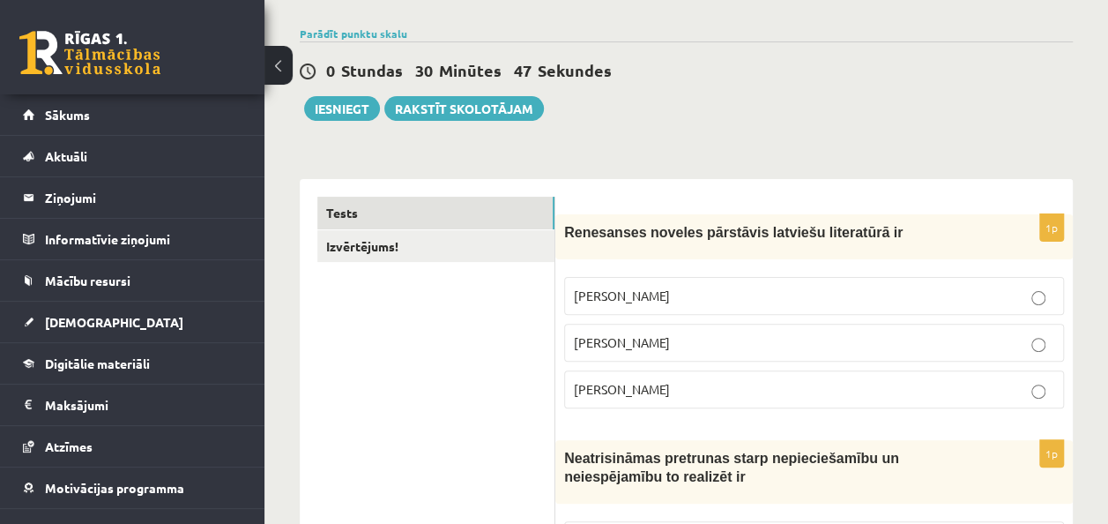
scroll to position [300, 0]
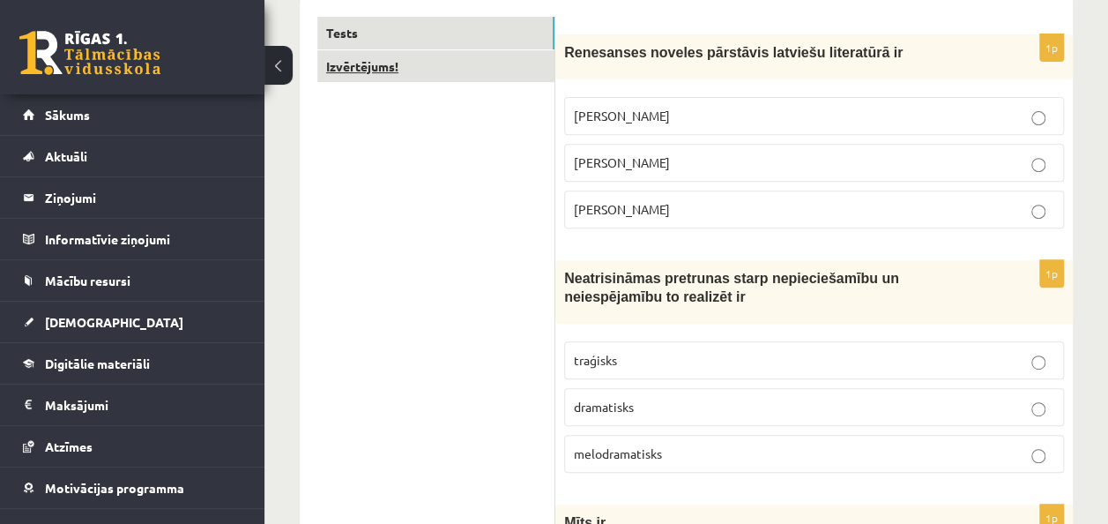
click at [356, 71] on link "Izvērtējums!" at bounding box center [435, 66] width 237 height 33
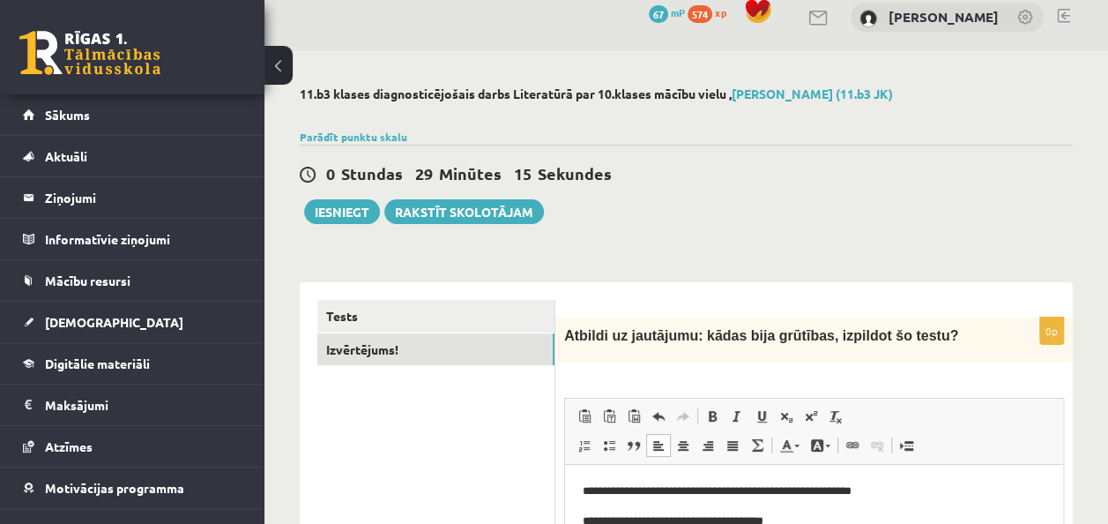
scroll to position [0, 0]
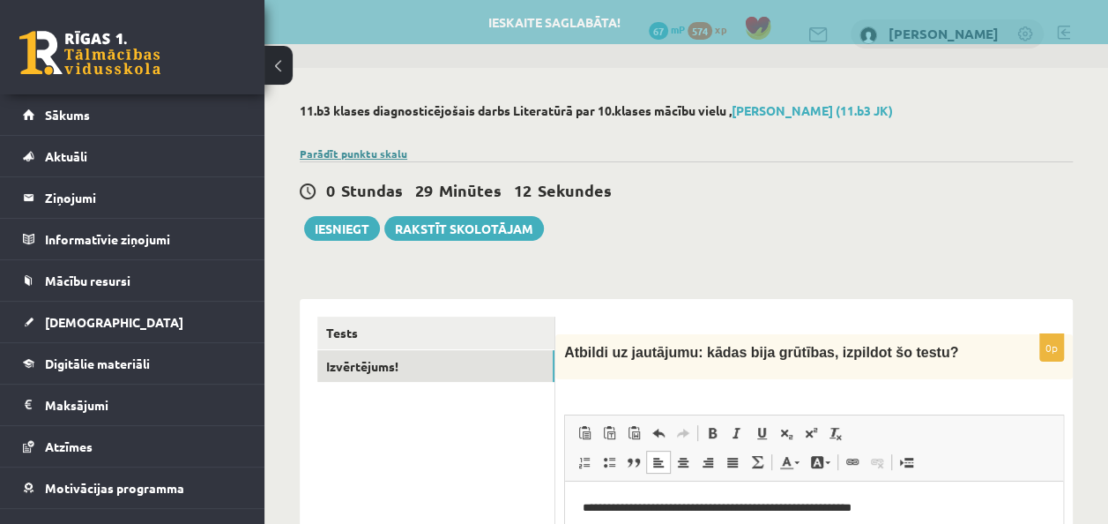
click at [339, 150] on link "Parādīt punktu skalu" at bounding box center [354, 153] width 108 height 14
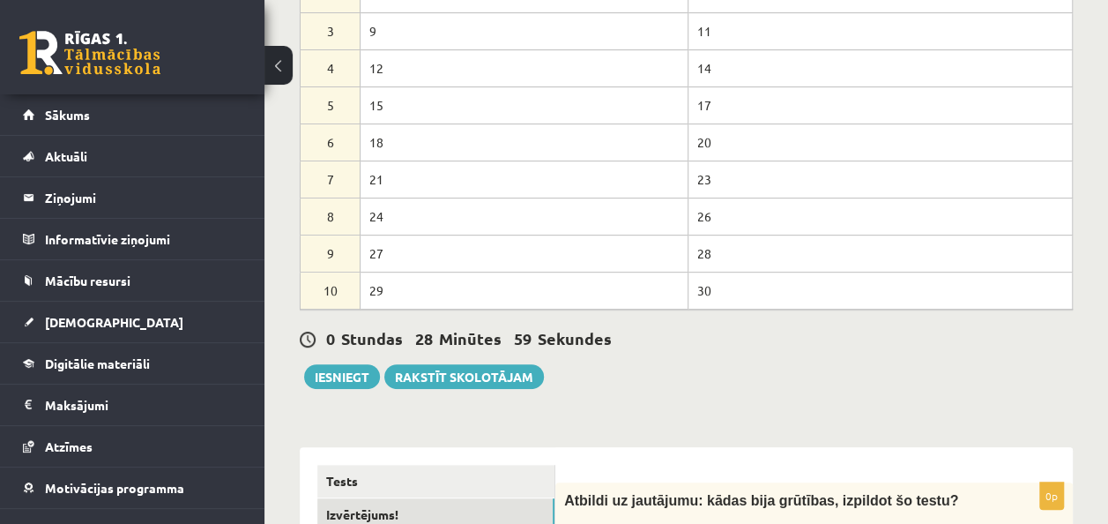
scroll to position [353, 0]
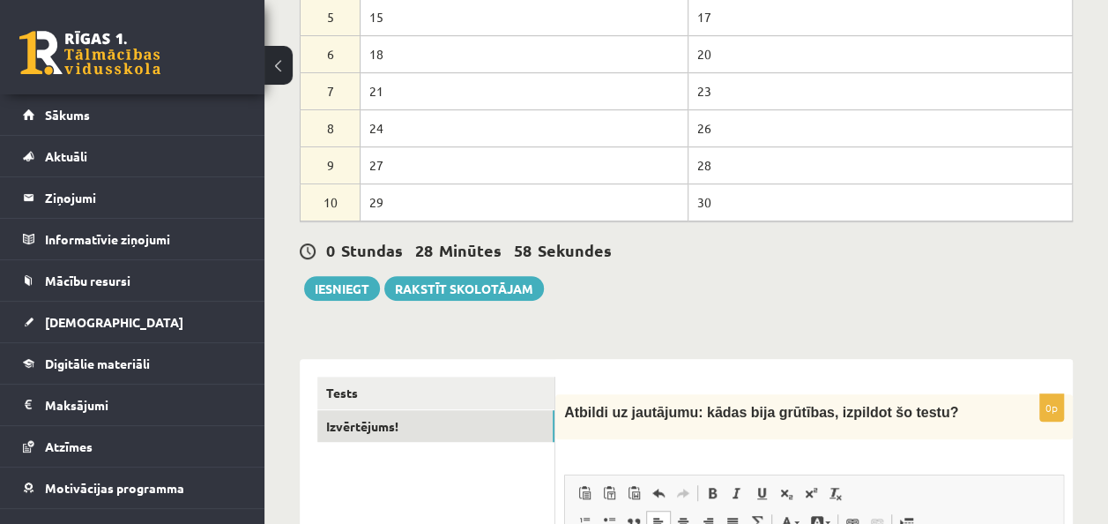
click at [913, 257] on div "0 Stundas 28 Minūtes 58 Sekundes" at bounding box center [686, 251] width 773 height 23
click at [1085, 165] on div "**********" at bounding box center [687, 304] width 844 height 1179
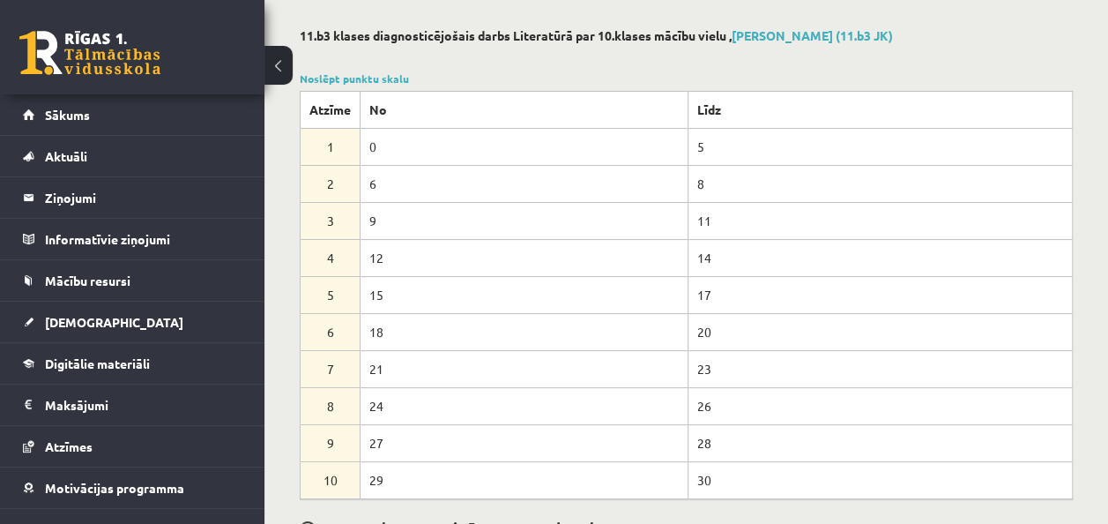
scroll to position [74, 0]
click at [362, 76] on link "Noslēpt punktu skalu" at bounding box center [354, 79] width 109 height 14
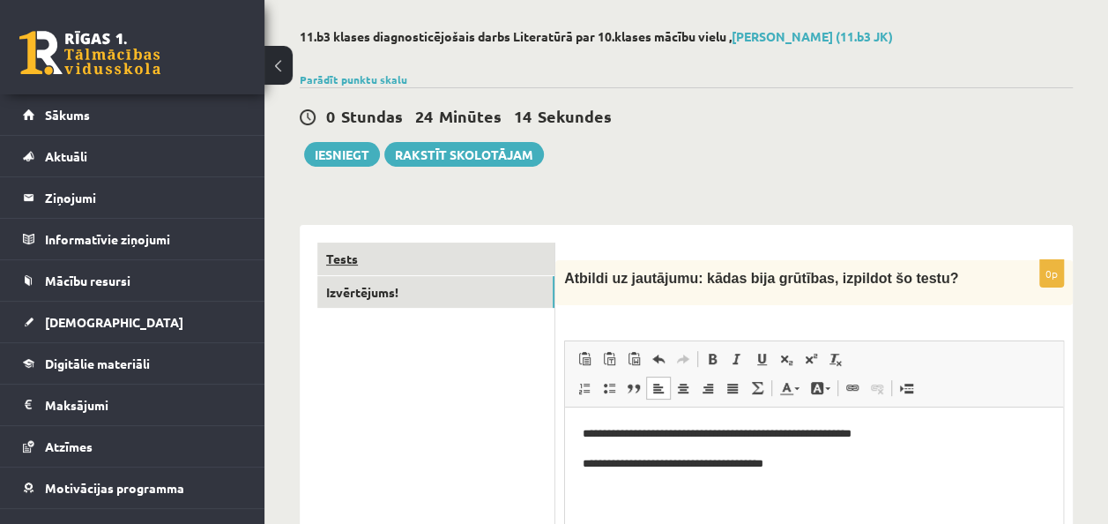
click at [342, 259] on link "Tests" at bounding box center [435, 258] width 237 height 33
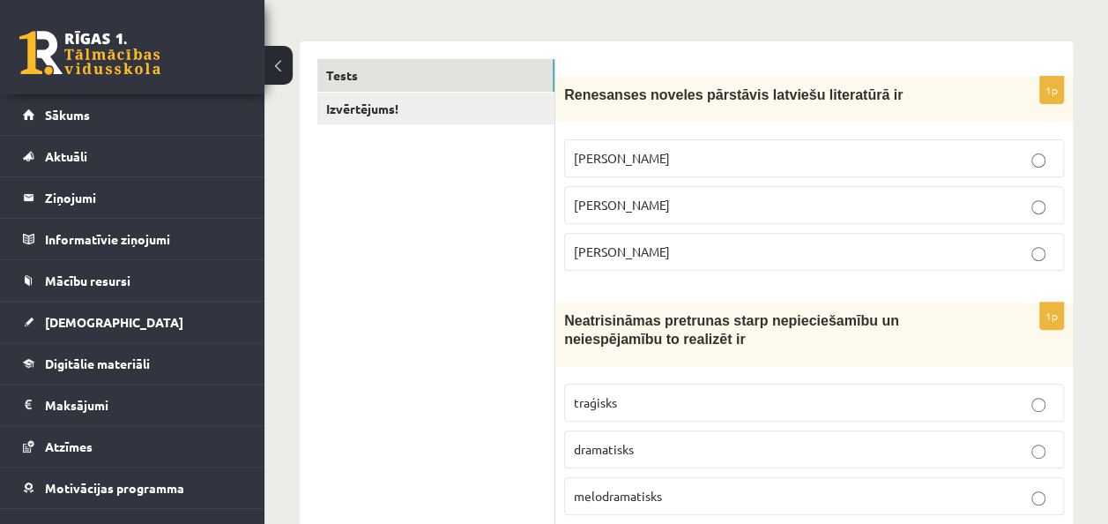
scroll to position [250, 0]
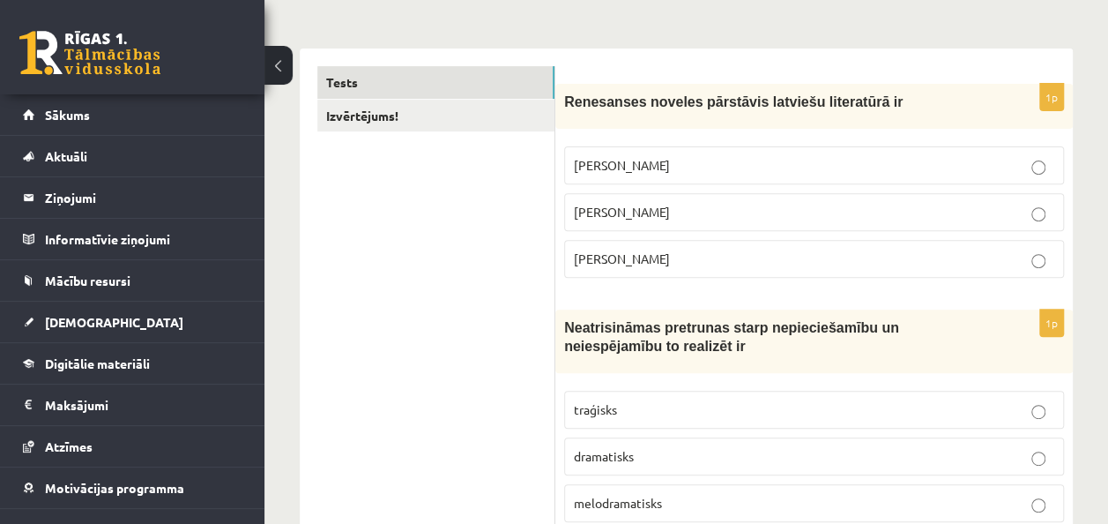
click at [650, 173] on p "Rūdolfs Blaumanis" at bounding box center [814, 165] width 481 height 19
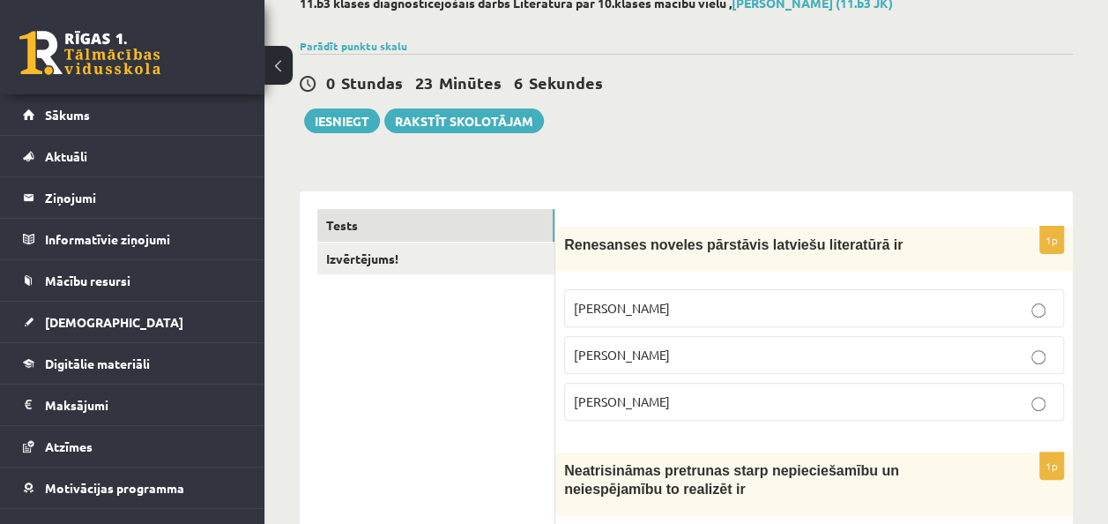
scroll to position [0, 0]
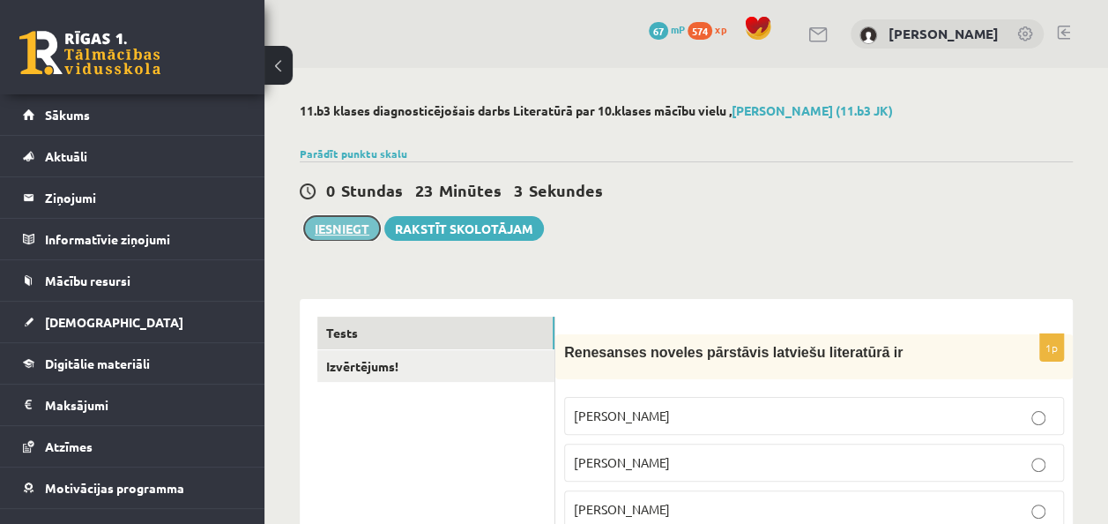
click at [333, 230] on button "Iesniegt" at bounding box center [342, 228] width 76 height 25
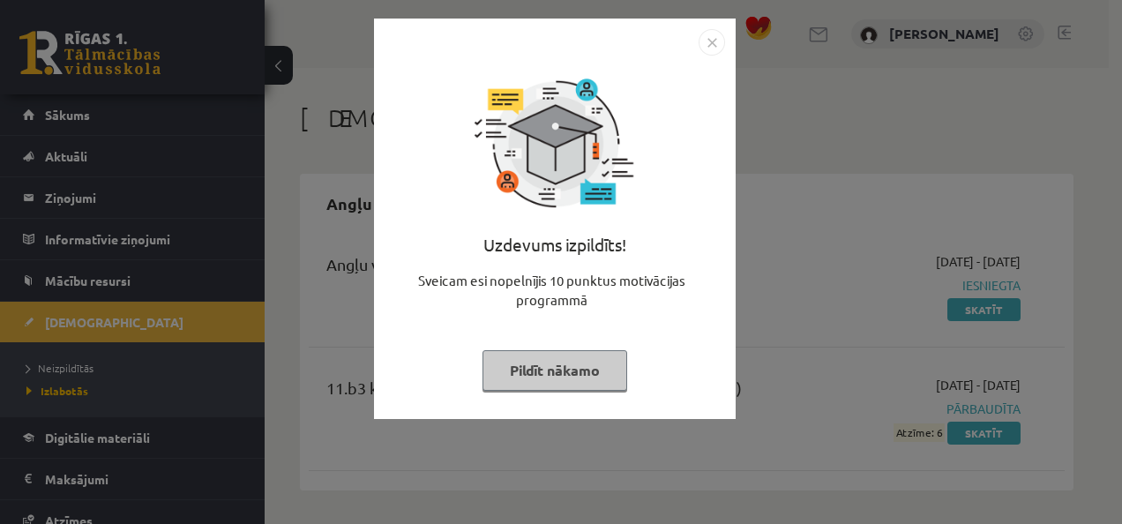
click at [601, 371] on button "Pildīt nākamo" at bounding box center [554, 370] width 145 height 41
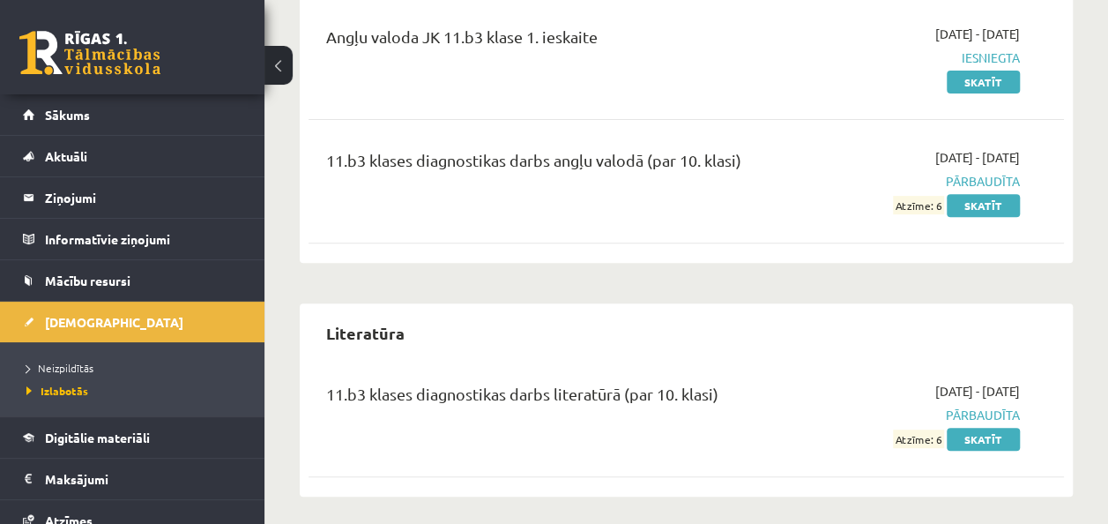
scroll to position [353, 0]
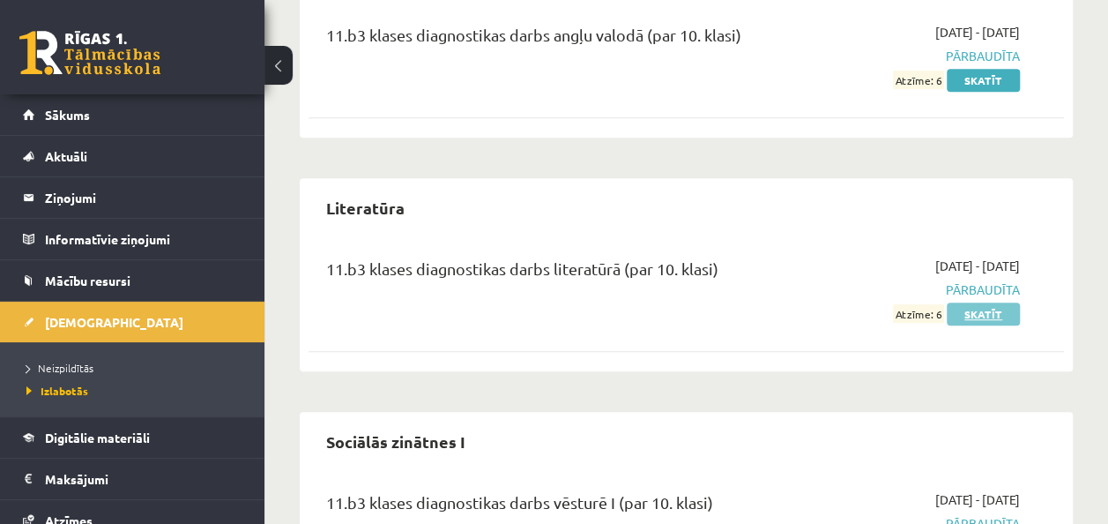
click at [986, 309] on link "Skatīt" at bounding box center [983, 313] width 73 height 23
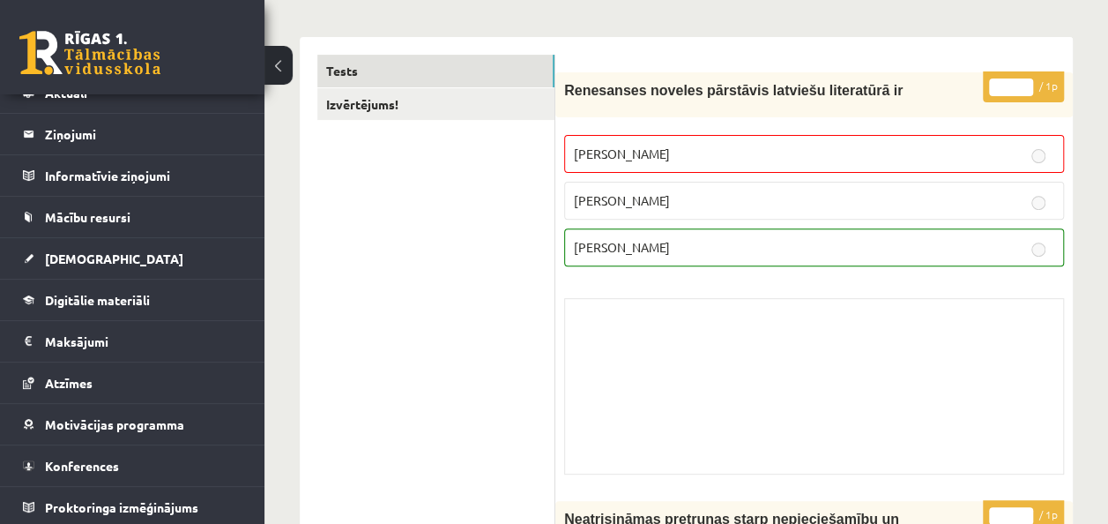
scroll to position [265, 0]
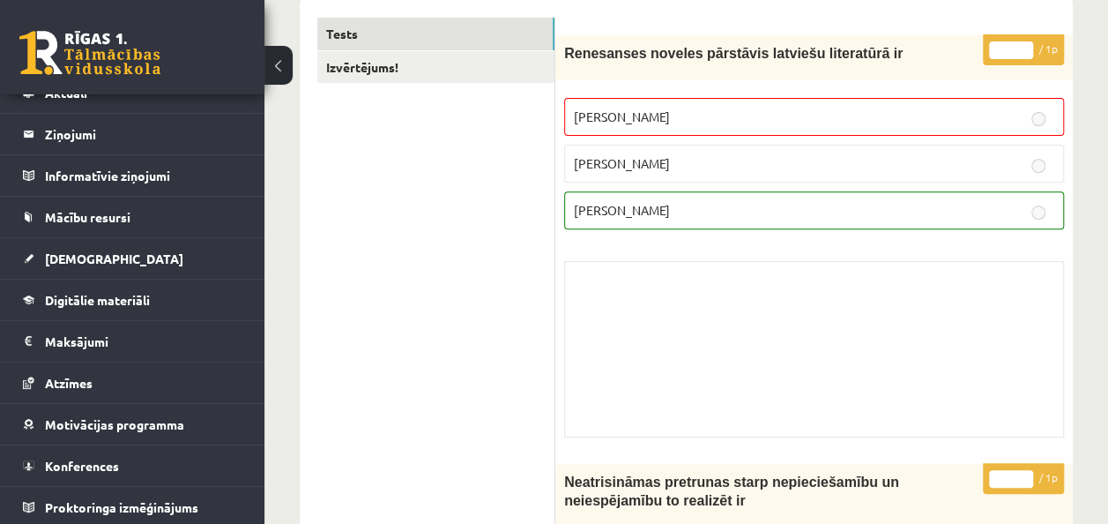
drag, startPoint x: 372, startPoint y: 308, endPoint x: 443, endPoint y: 377, distance: 99.1
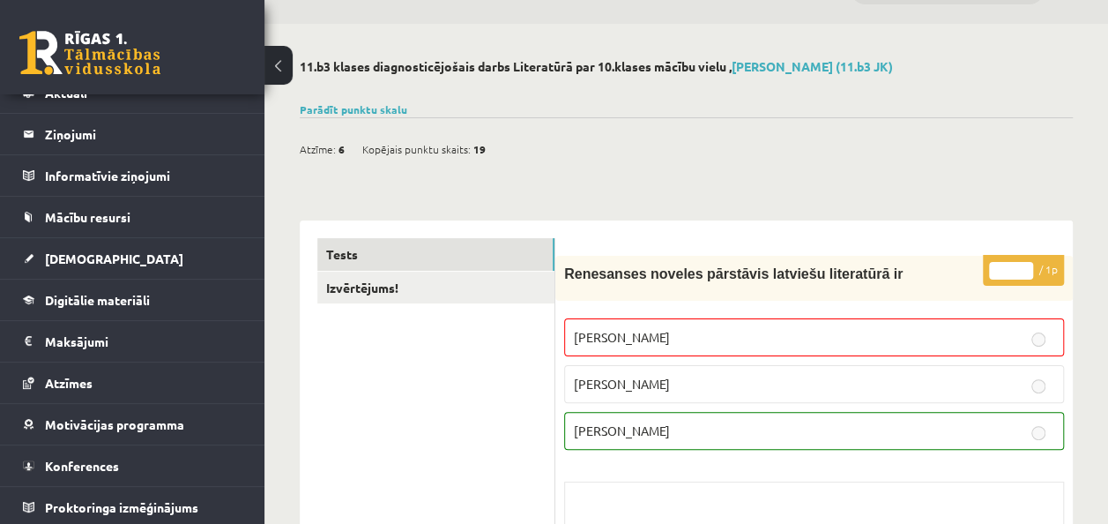
scroll to position [0, 0]
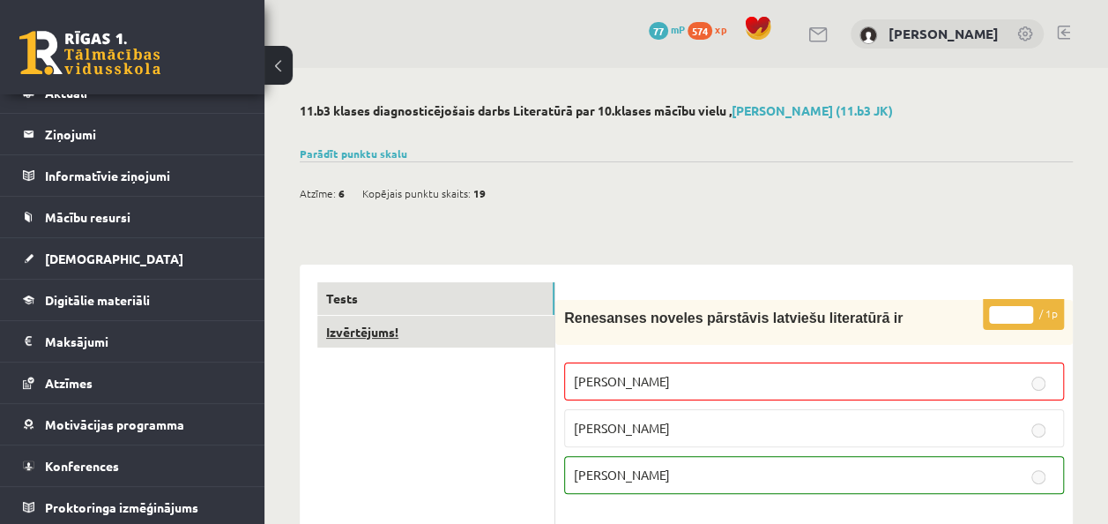
click at [373, 324] on link "Izvērtējums!" at bounding box center [435, 332] width 237 height 33
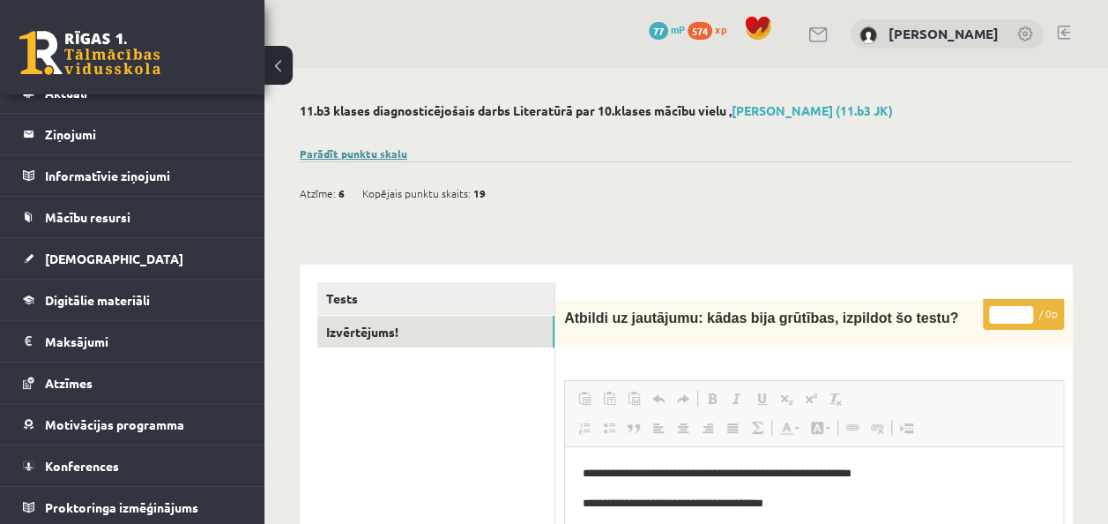
click at [323, 156] on link "Parādīt punktu skalu" at bounding box center [354, 153] width 108 height 14
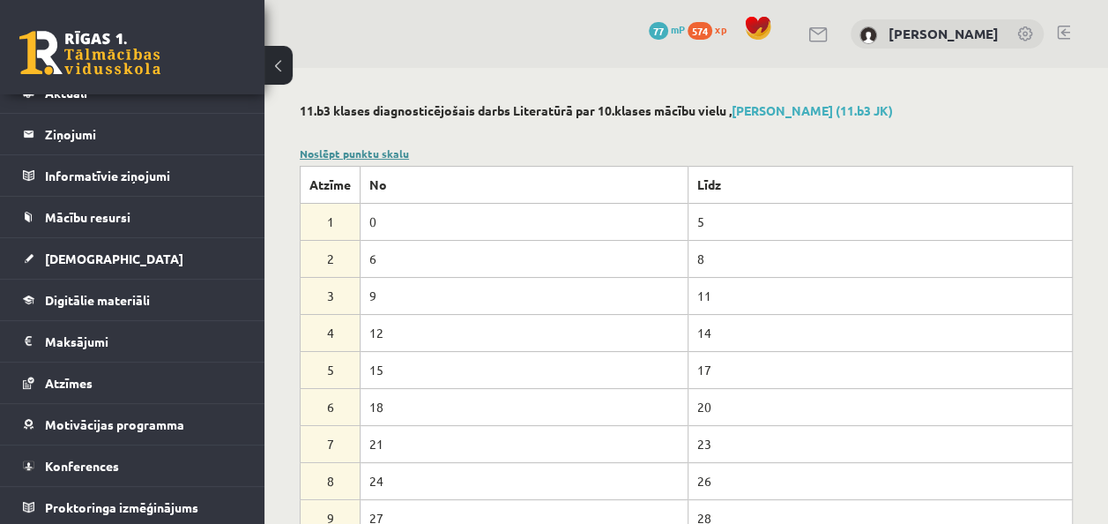
click at [365, 153] on link "Noslēpt punktu skalu" at bounding box center [354, 153] width 109 height 14
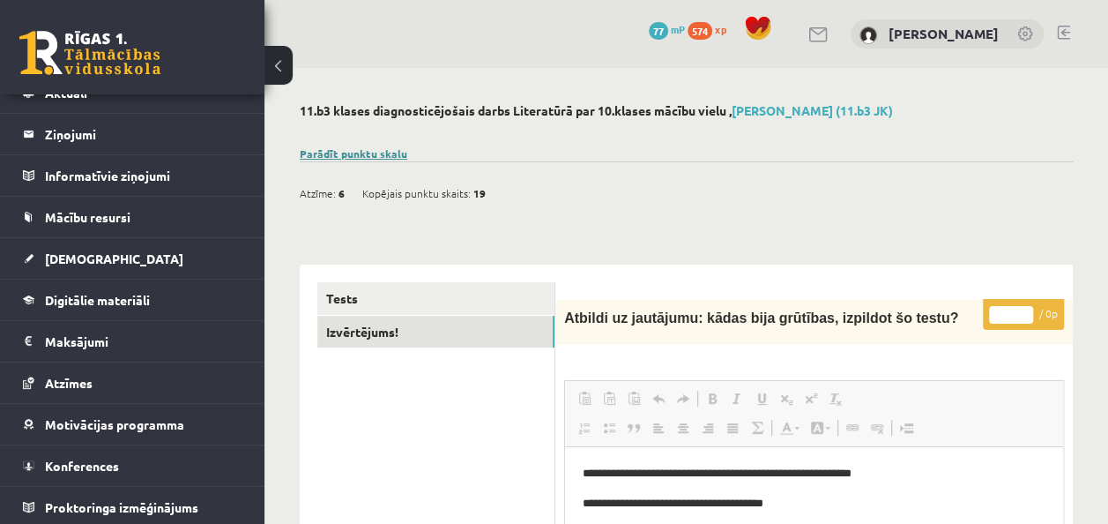
click at [365, 153] on link "Parādīt punktu skalu" at bounding box center [354, 153] width 108 height 14
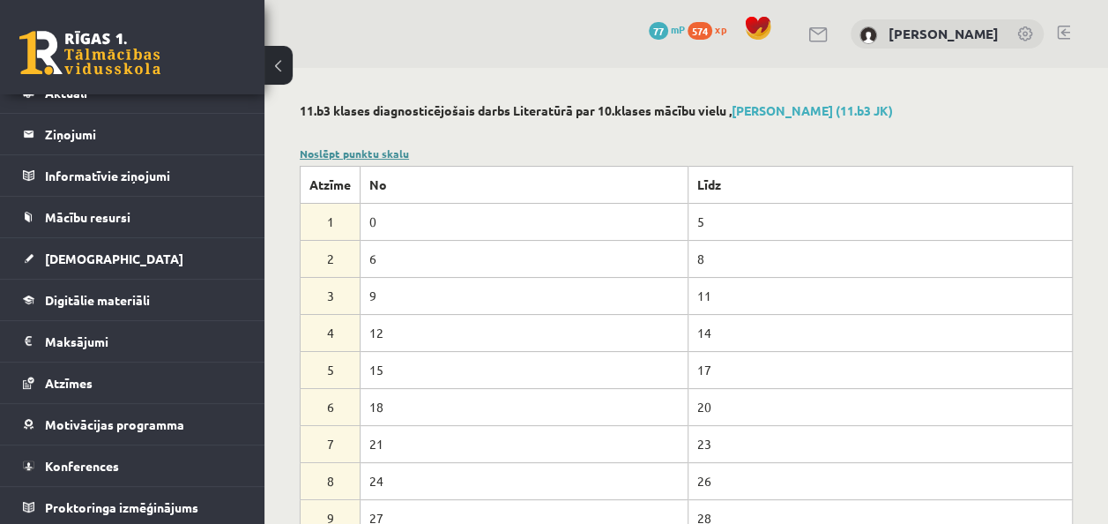
click at [359, 152] on link "Noslēpt punktu skalu" at bounding box center [354, 153] width 109 height 14
